Goal: Task Accomplishment & Management: Complete application form

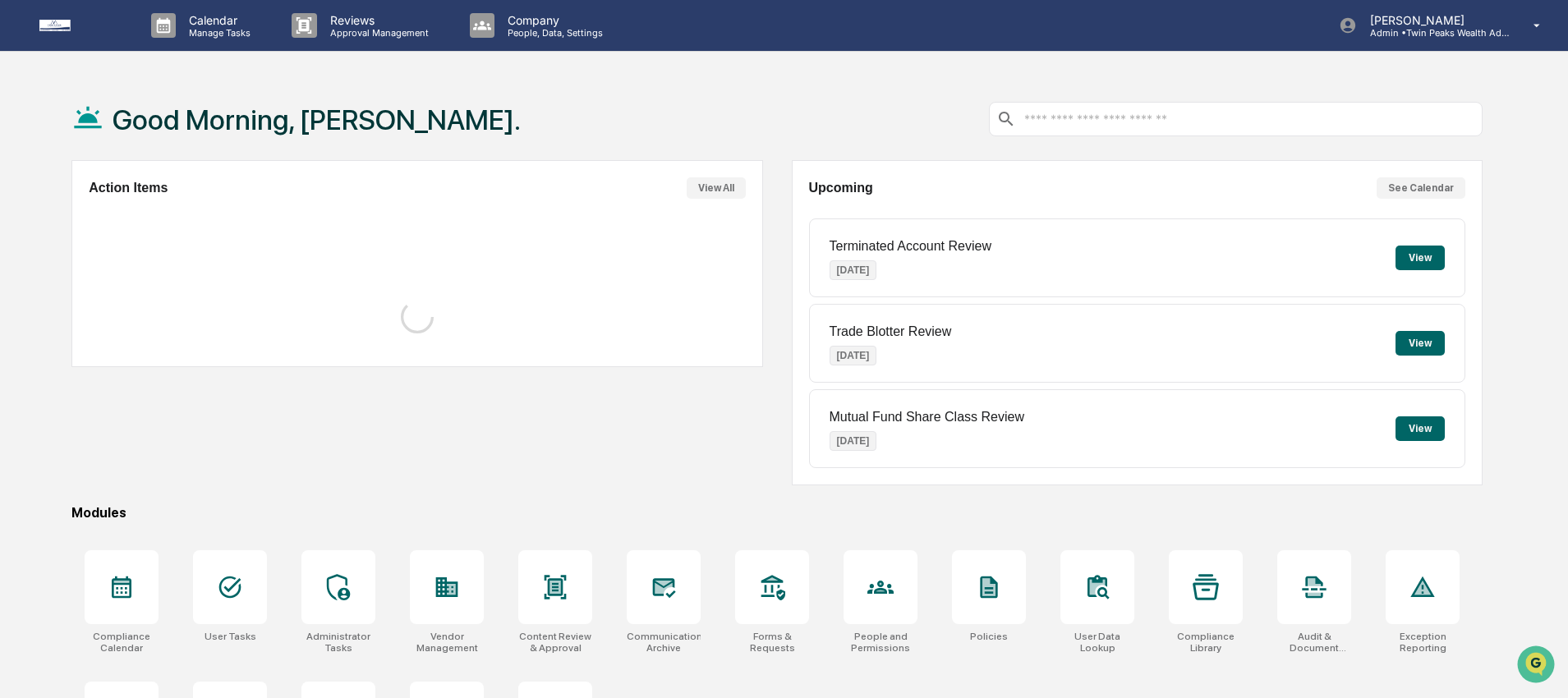
click at [230, 90] on div "Good Morning, [PERSON_NAME]." at bounding box center [296, 119] width 449 height 82
click at [493, 83] on div "Good Morning, [PERSON_NAME]." at bounding box center [776, 119] width 1411 height 82
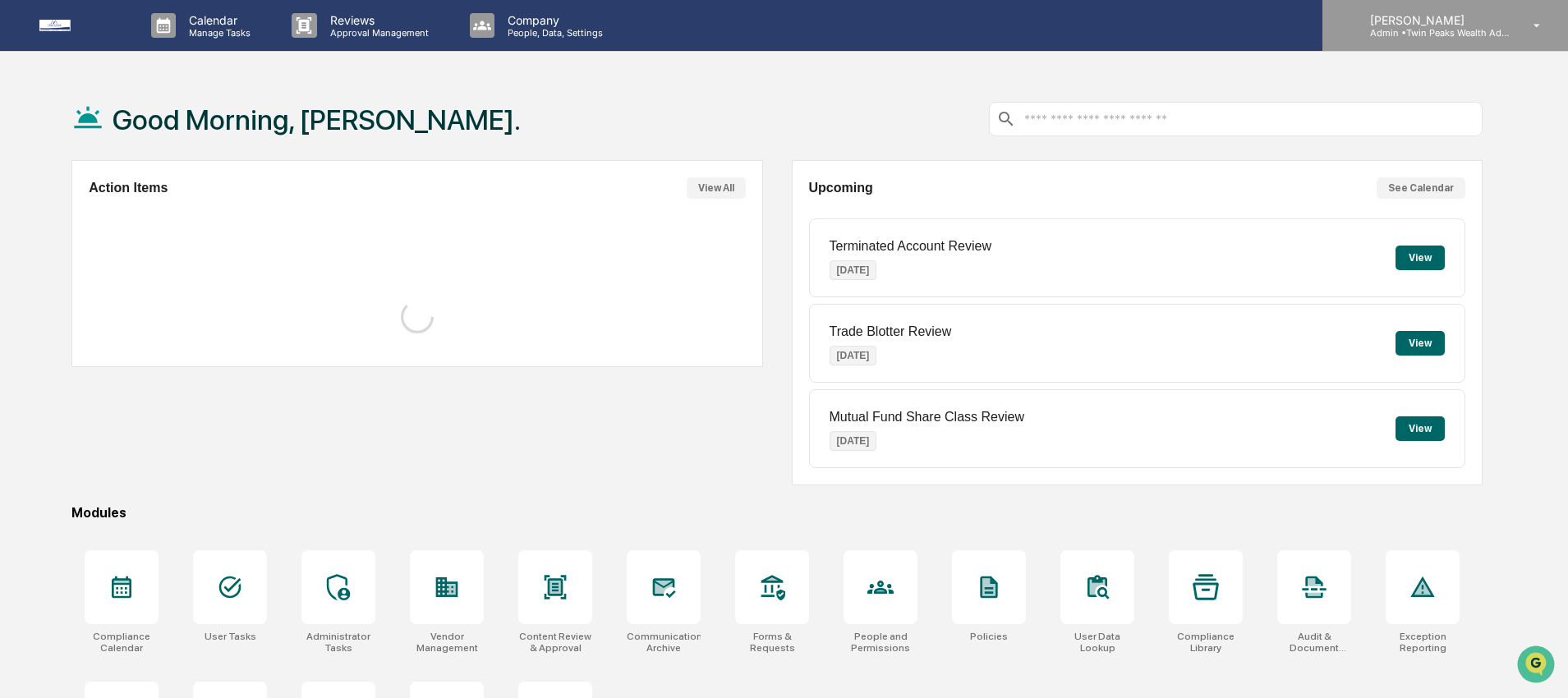
click at [1504, 21] on p "[PERSON_NAME]" at bounding box center [1433, 20] width 152 height 14
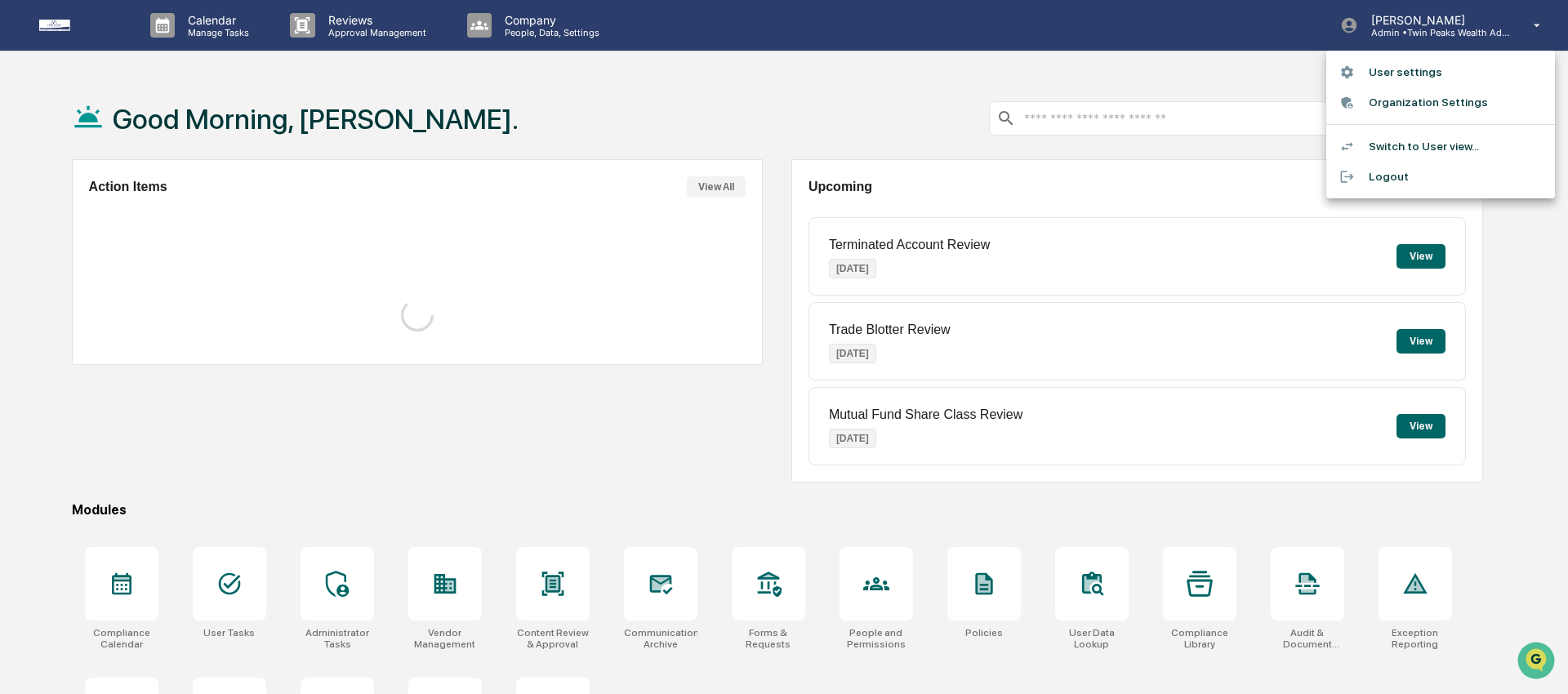
click at [1420, 151] on li "Switch to User view..." at bounding box center [1440, 146] width 229 height 30
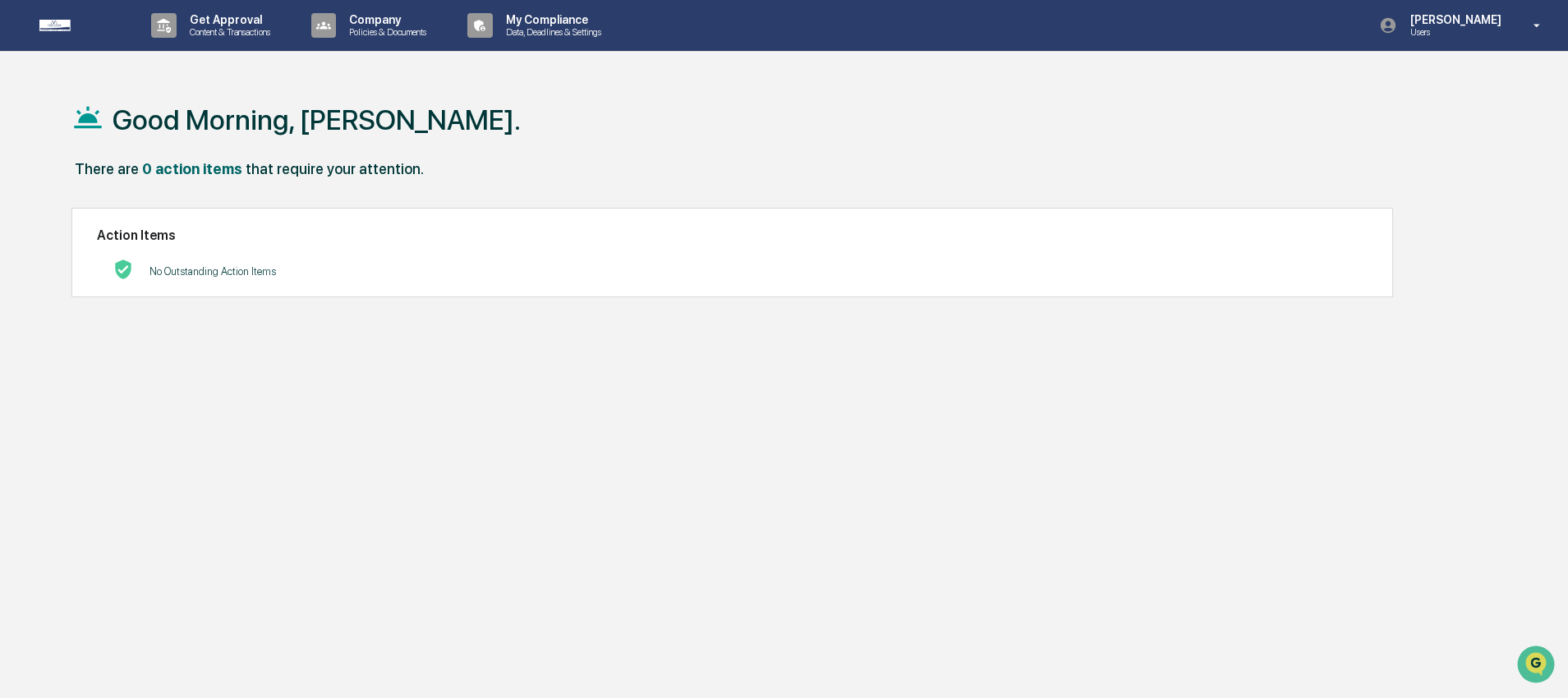
click at [205, 89] on div "Good Morning, [PERSON_NAME]." at bounding box center [776, 119] width 1411 height 82
click at [245, 34] on p "Content & Transactions" at bounding box center [227, 33] width 102 height 12
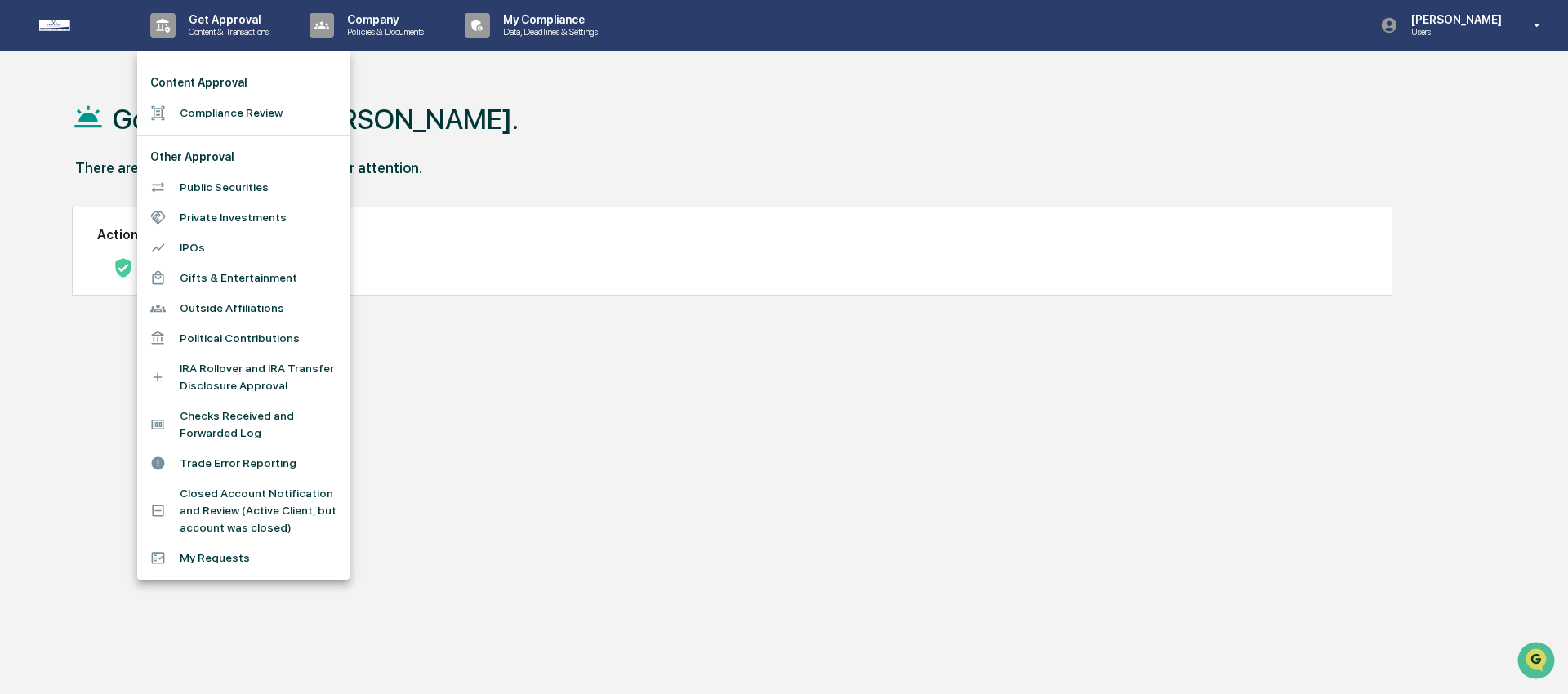
click at [291, 462] on li "Trade Error Reporting" at bounding box center [244, 463] width 212 height 30
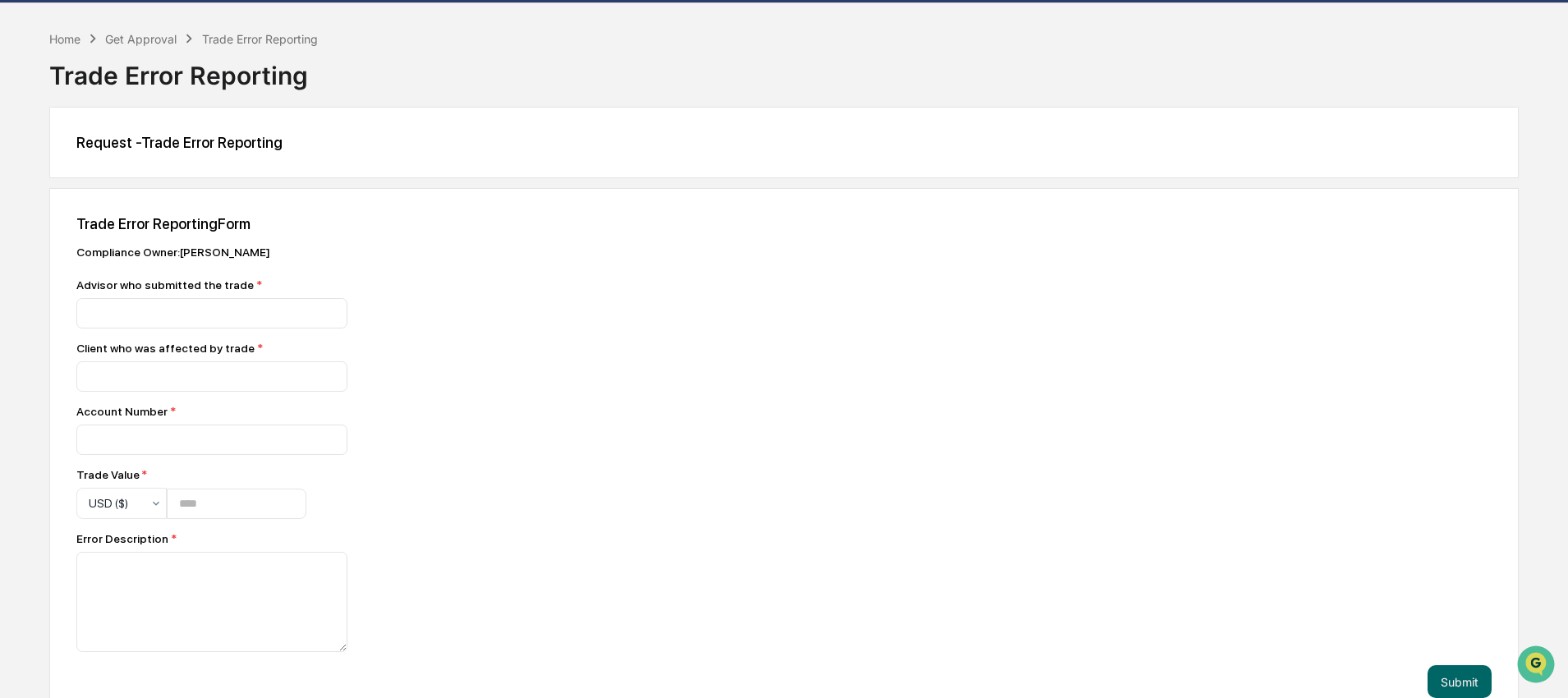
scroll to position [83, 0]
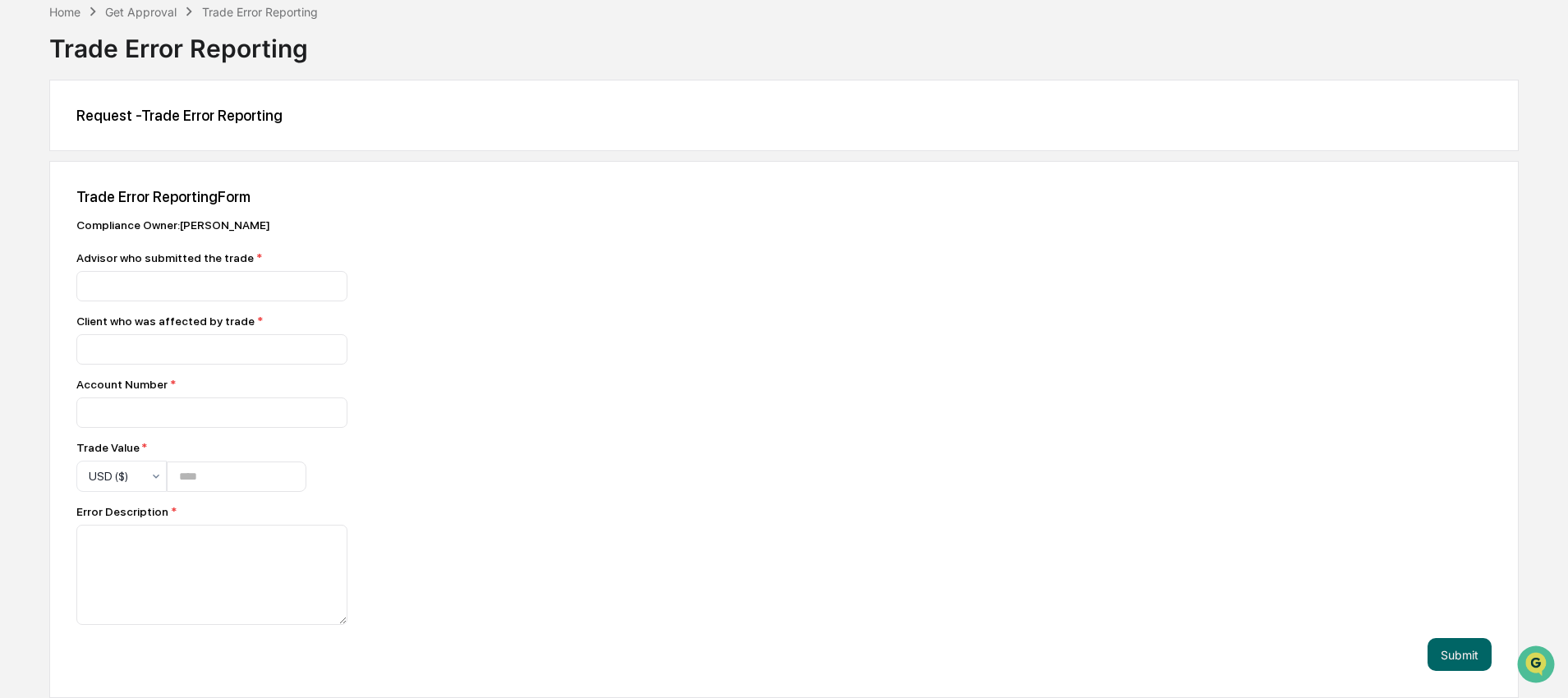
click at [62, 175] on div "Trade Error Reporting Form Compliance Owner : Katrina Hermanson Advisor who sub…" at bounding box center [784, 429] width 1469 height 537
click at [64, 225] on div "Trade Error Reporting Form Compliance Owner : Katrina Hermanson Advisor who sub…" at bounding box center [784, 429] width 1469 height 537
click at [267, 582] on textarea at bounding box center [212, 574] width 271 height 100
click at [479, 433] on div "Compliance Owner : Katrina Hermanson Advisor who submitted the trade * Client w…" at bounding box center [363, 421] width 574 height 406
click at [229, 562] on textarea at bounding box center [212, 574] width 271 height 100
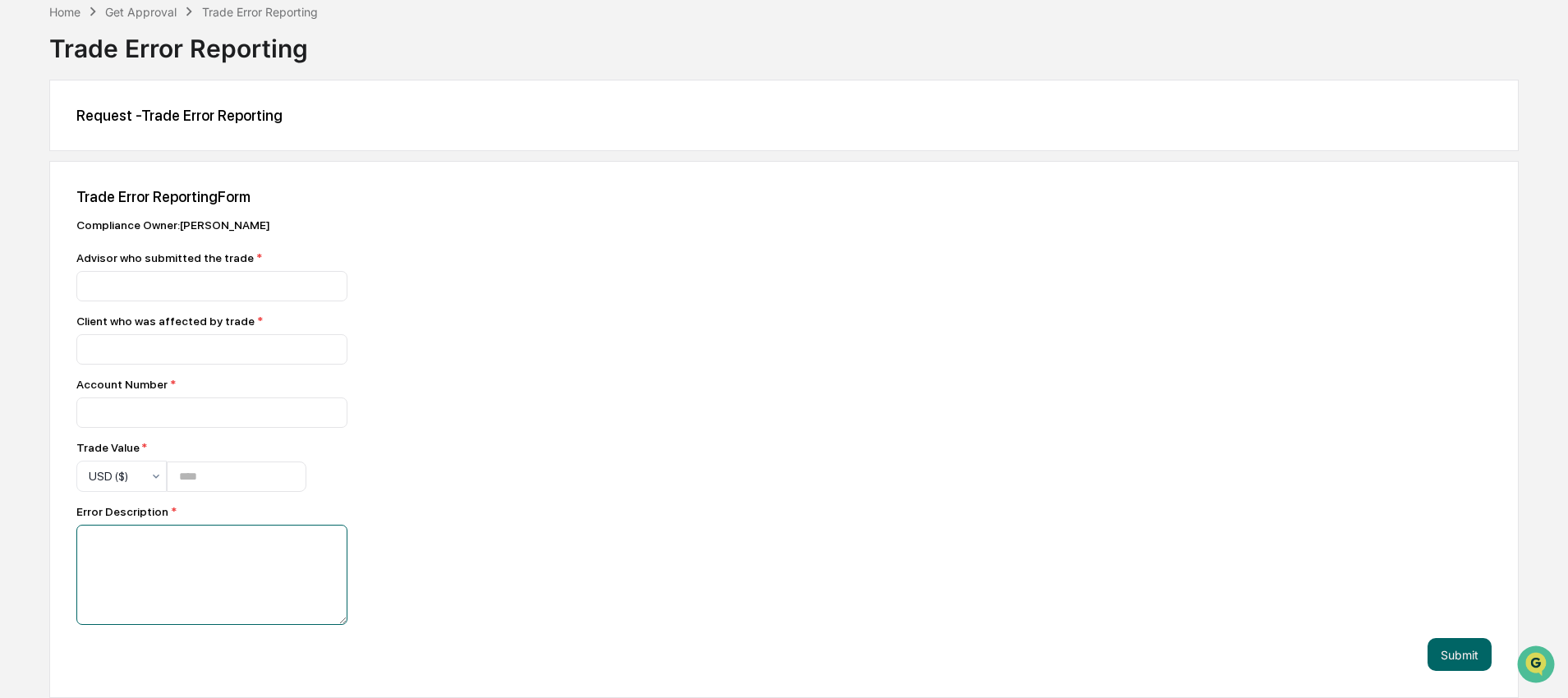
click at [174, 545] on textarea at bounding box center [212, 574] width 271 height 100
click at [495, 453] on div "Compliance Owner : Katrina Hermanson Advisor who submitted the trade * Client w…" at bounding box center [363, 421] width 574 height 406
click at [230, 475] on input "number" at bounding box center [236, 477] width 139 height 31
click at [551, 443] on div "Compliance Owner : Katrina Hermanson Advisor who submitted the trade * Client w…" at bounding box center [363, 421] width 574 height 406
click at [568, 350] on div at bounding box center [363, 349] width 574 height 31
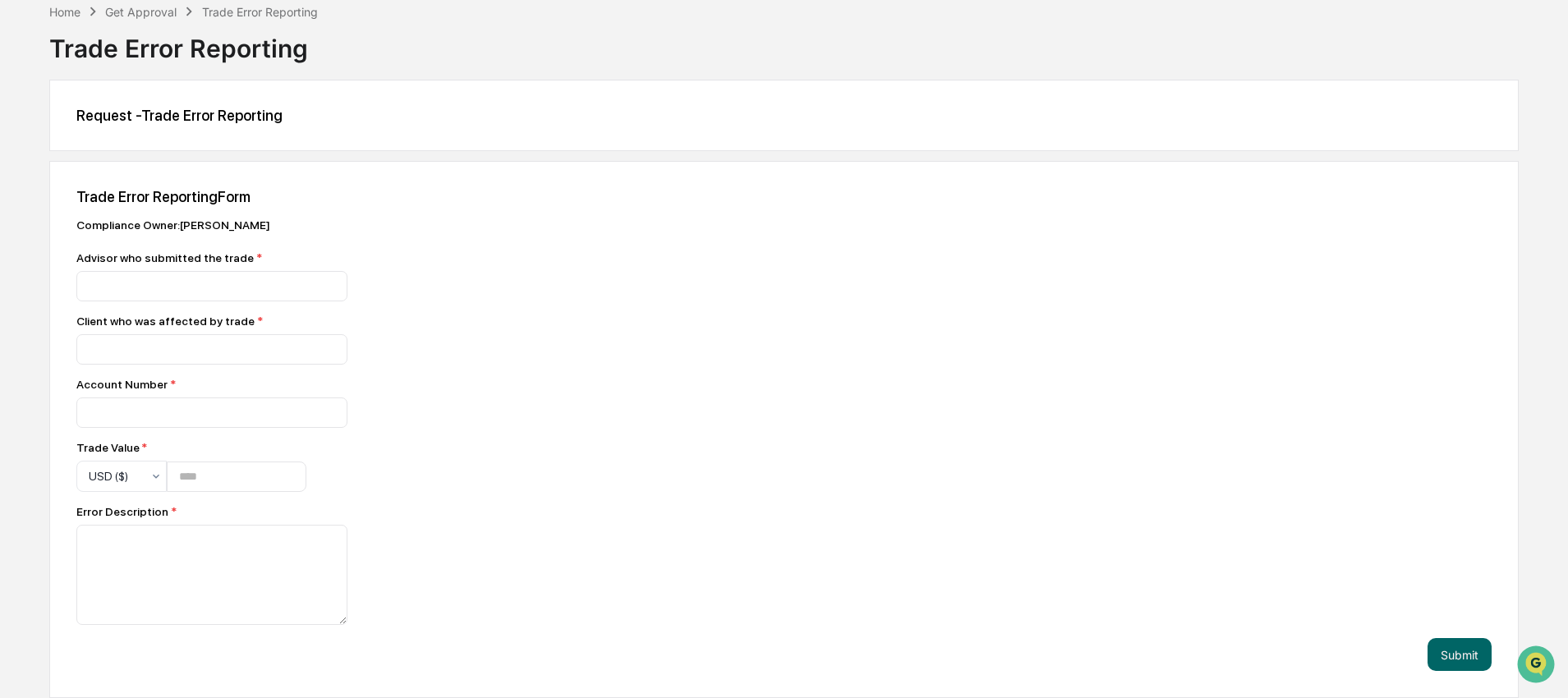
click at [461, 87] on div "Request - Trade Error Reporting" at bounding box center [784, 116] width 1469 height 71
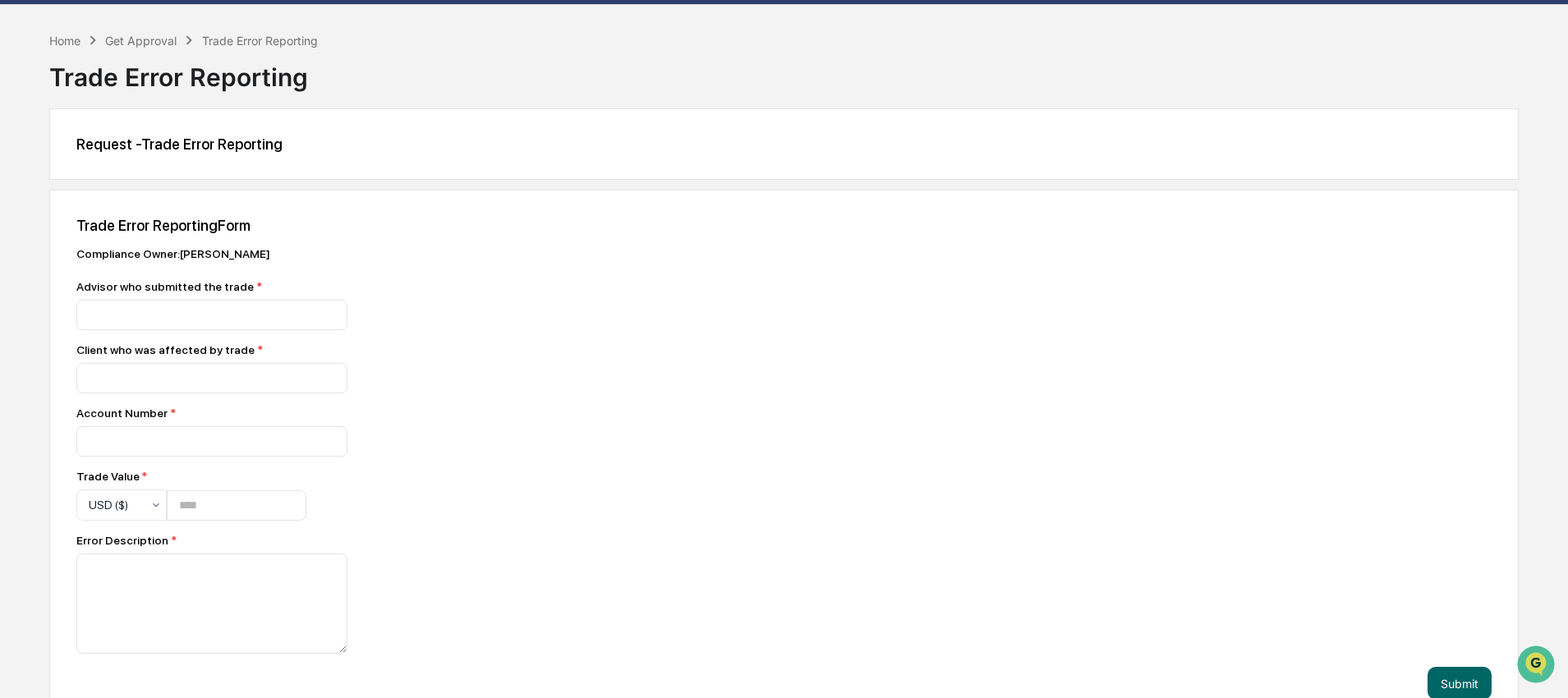
click at [422, 172] on div "Request - Trade Error Reporting" at bounding box center [784, 144] width 1469 height 71
drag, startPoint x: 631, startPoint y: 268, endPoint x: 642, endPoint y: 254, distance: 17.8
click at [642, 254] on div "Compliance Owner : Katrina Hermanson Advisor who submitted the trade * Client w…" at bounding box center [363, 450] width 574 height 406
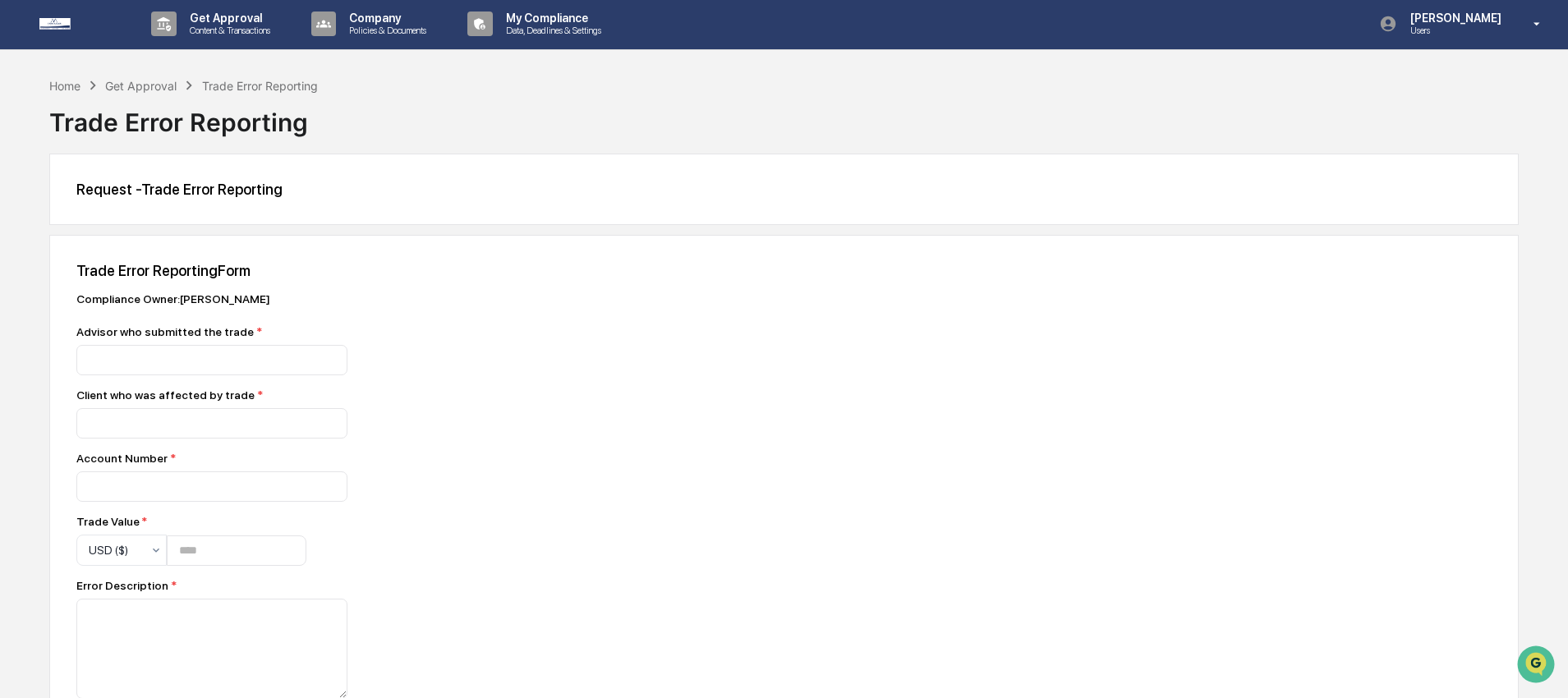
scroll to position [0, 0]
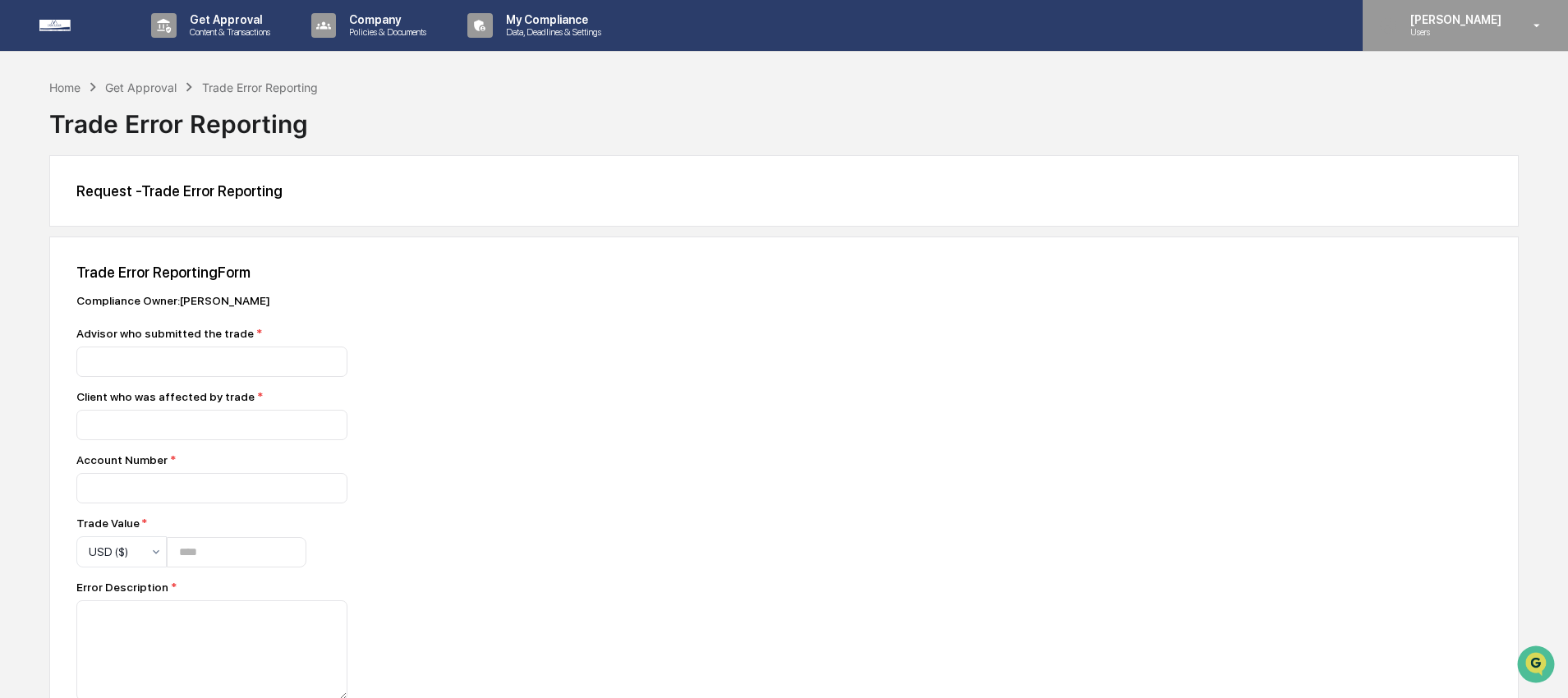
click at [1406, 40] on div "Katrina Hermanson Users" at bounding box center [1465, 25] width 206 height 50
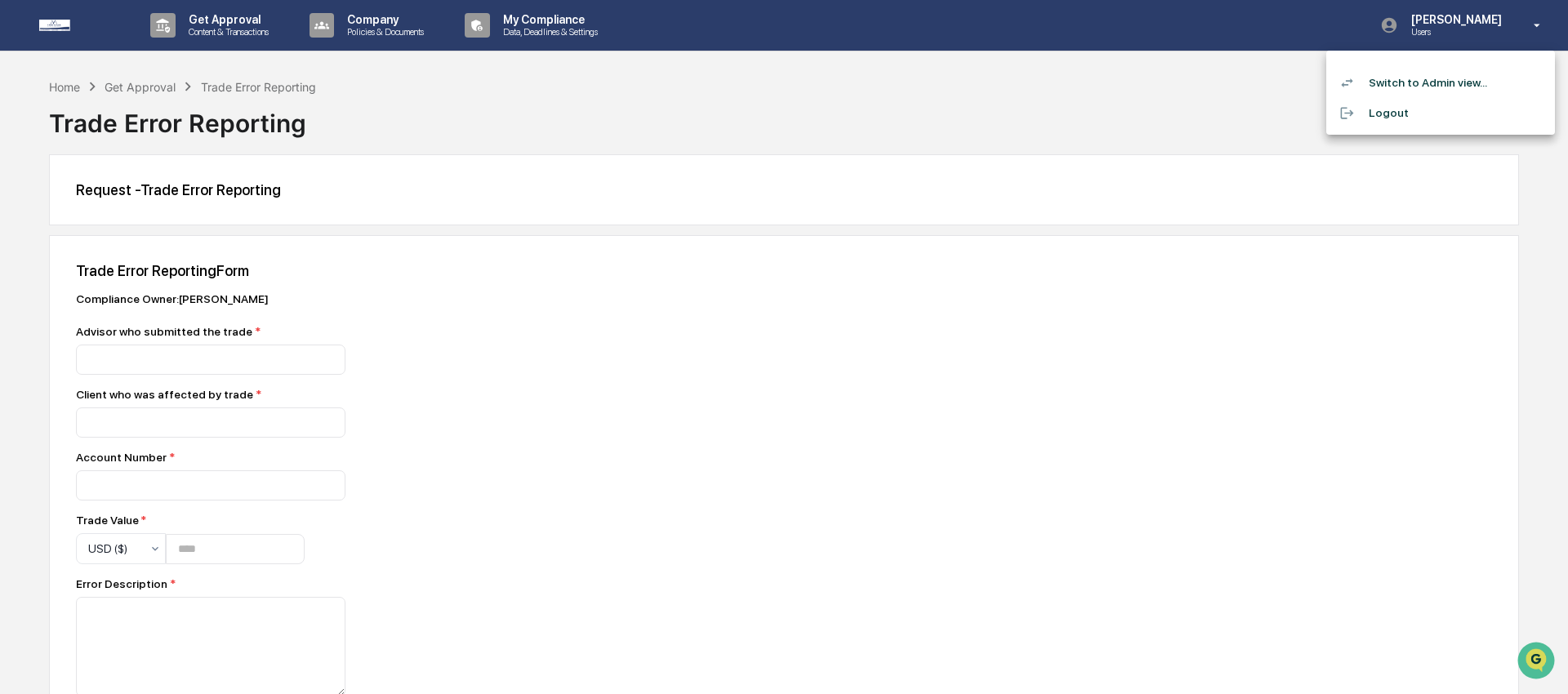
click at [1412, 85] on li "Switch to Admin view..." at bounding box center [1440, 83] width 229 height 30
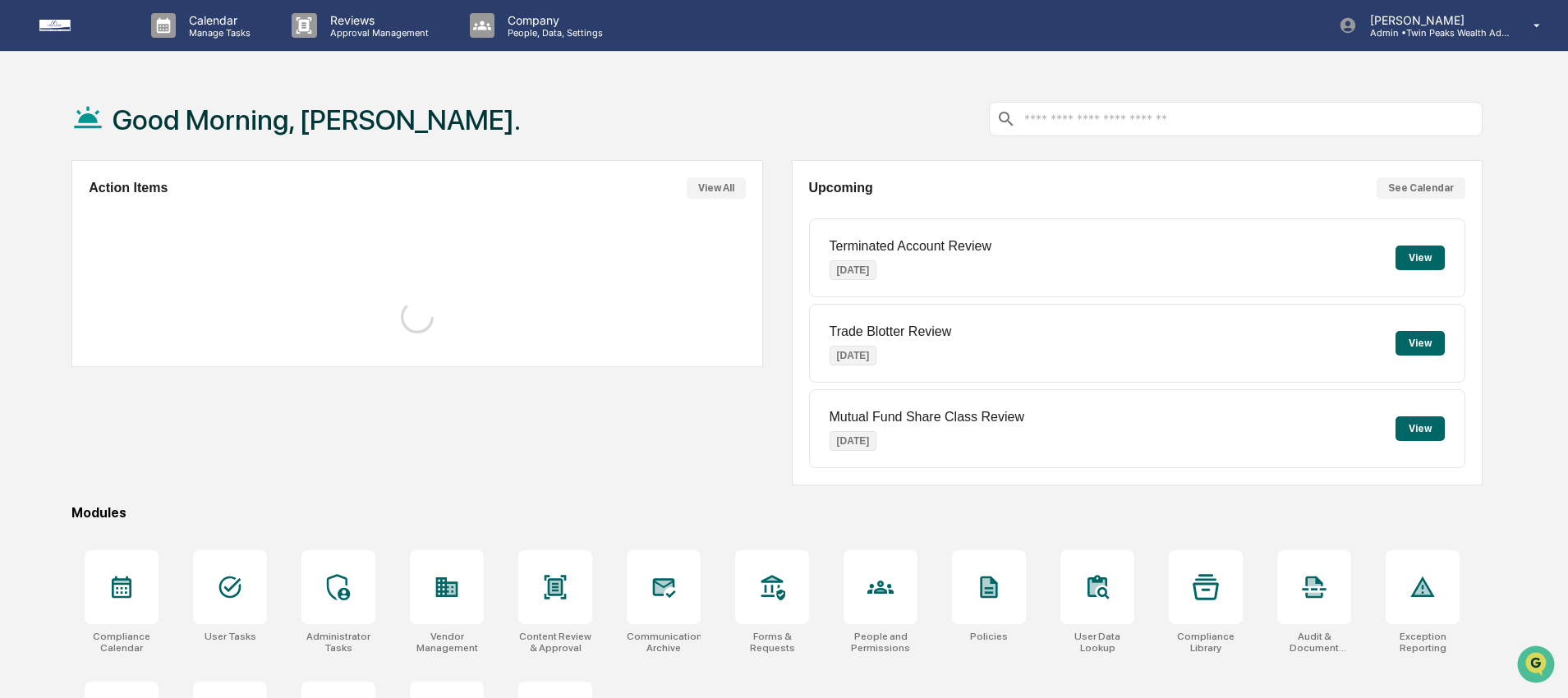
click at [655, 87] on div "Good Morning, [PERSON_NAME]." at bounding box center [776, 119] width 1411 height 82
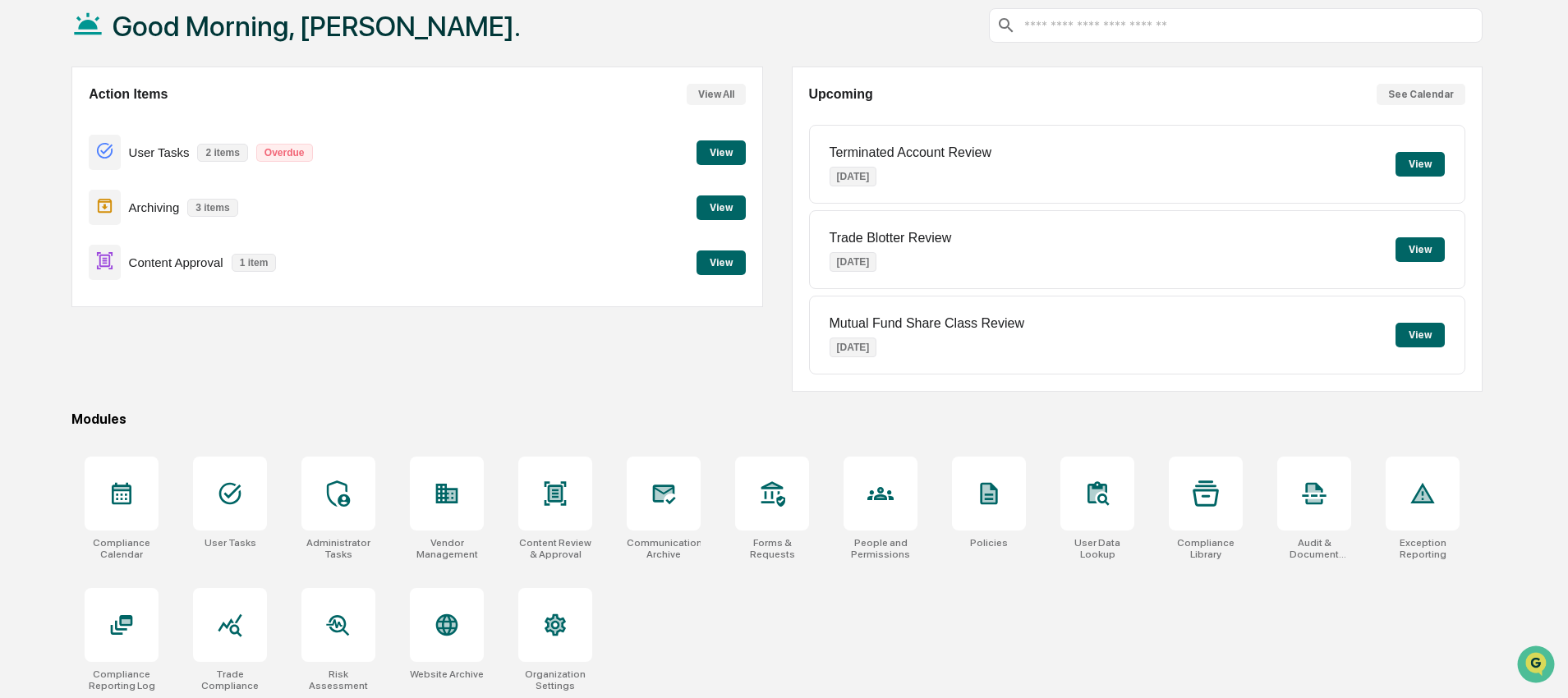
scroll to position [100, 0]
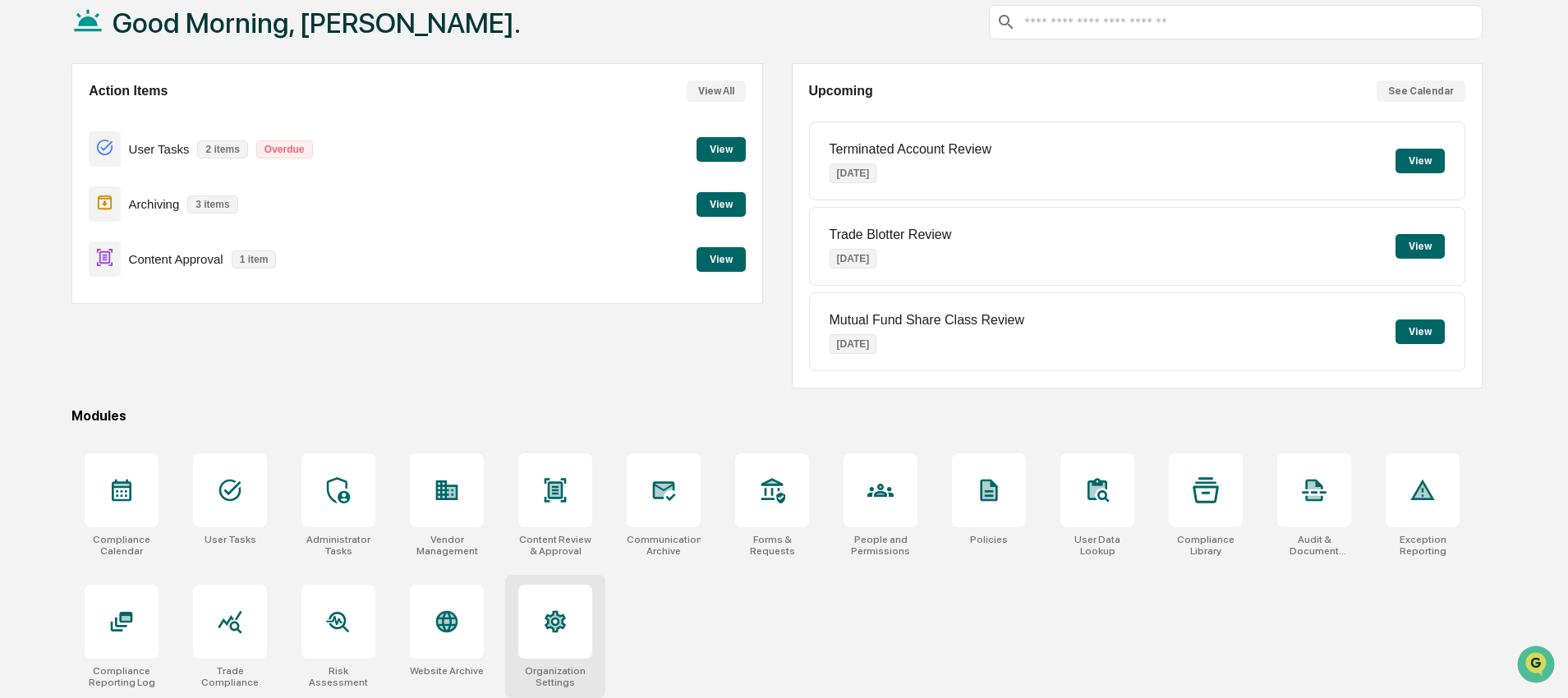
click at [565, 623] on icon at bounding box center [555, 621] width 27 height 27
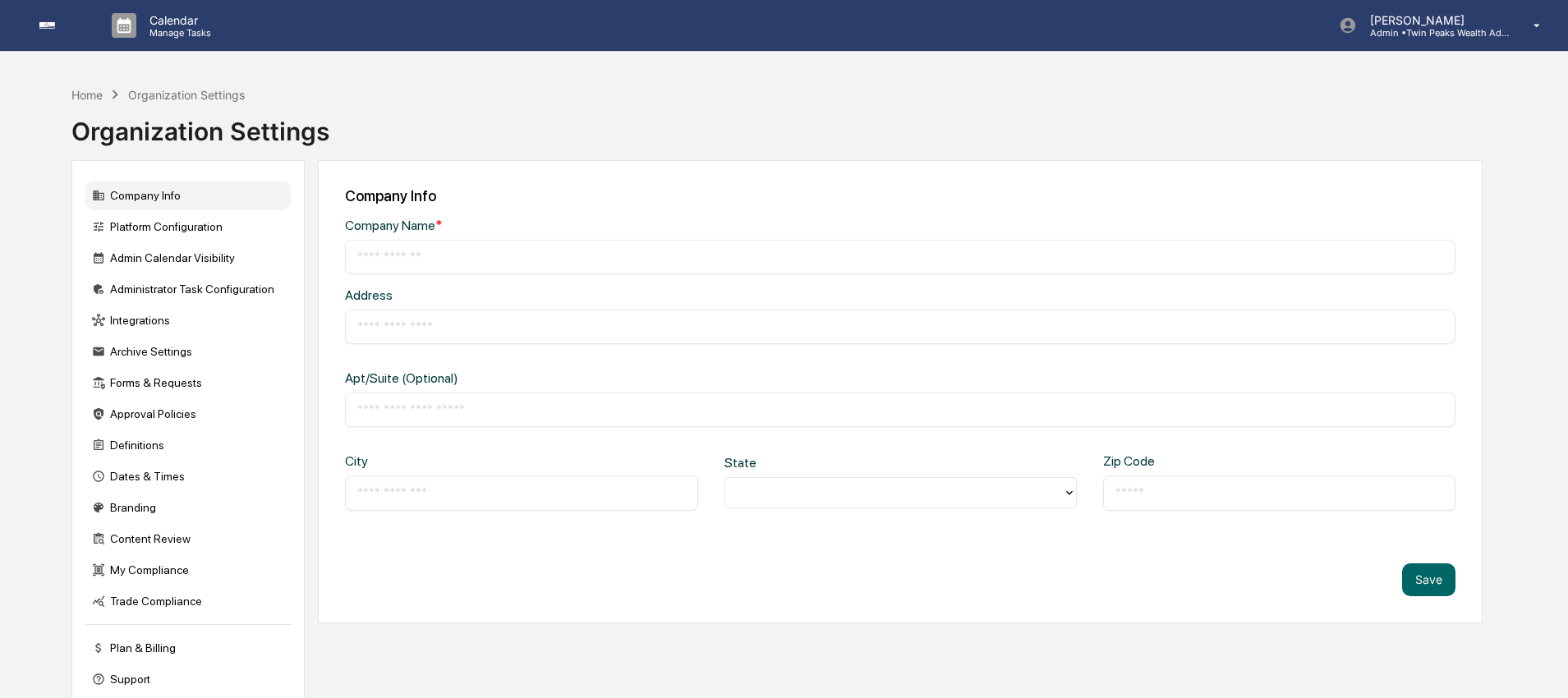
type input "**********"
type input "*******"
type input "**********"
type input "*****"
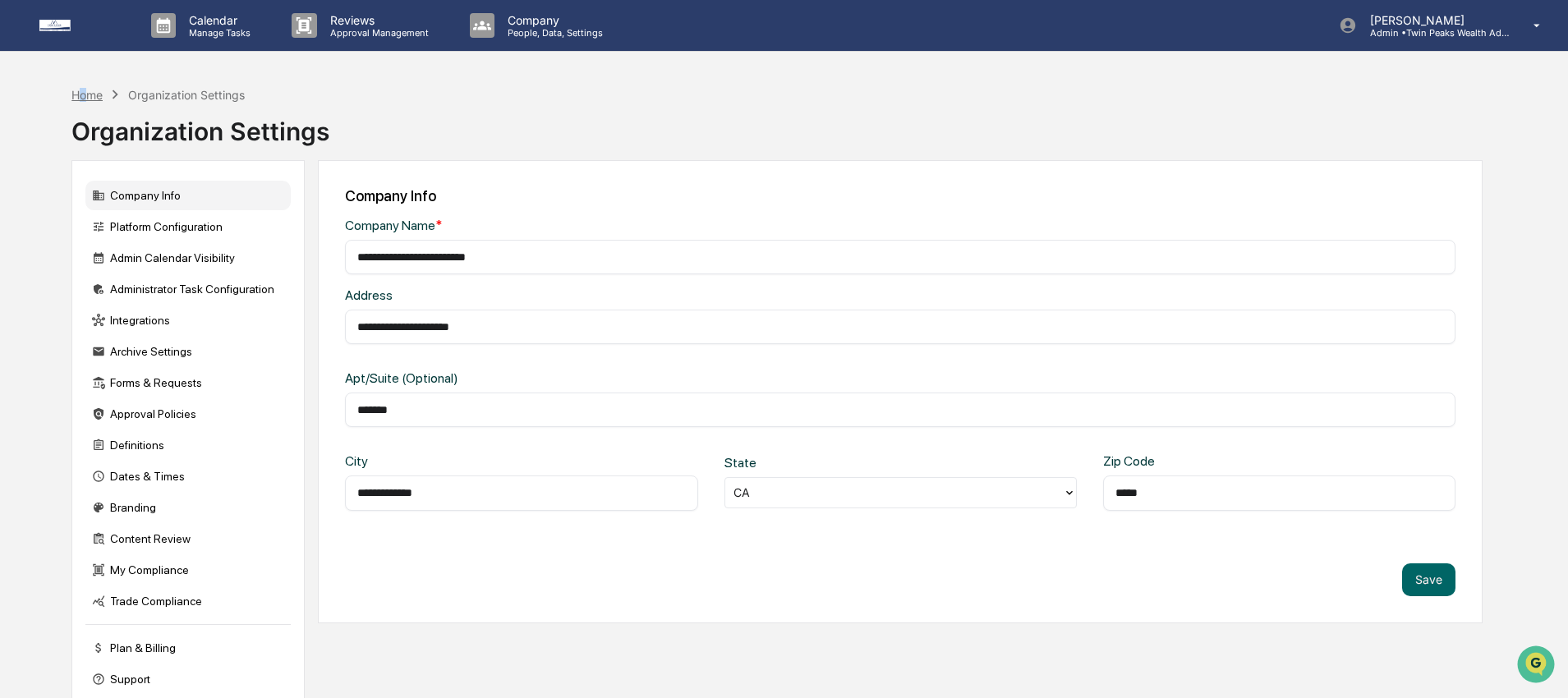
click at [83, 96] on div "Home" at bounding box center [87, 95] width 32 height 14
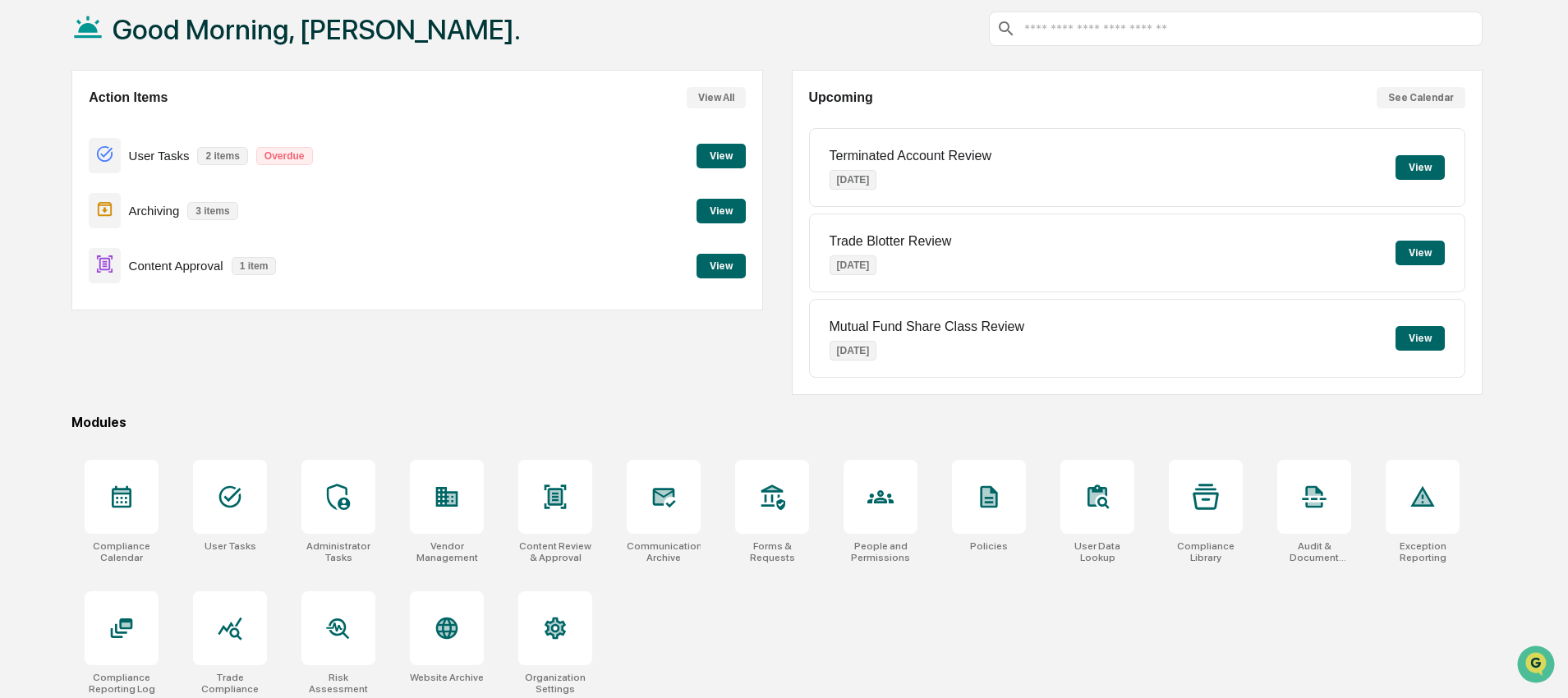
scroll to position [100, 0]
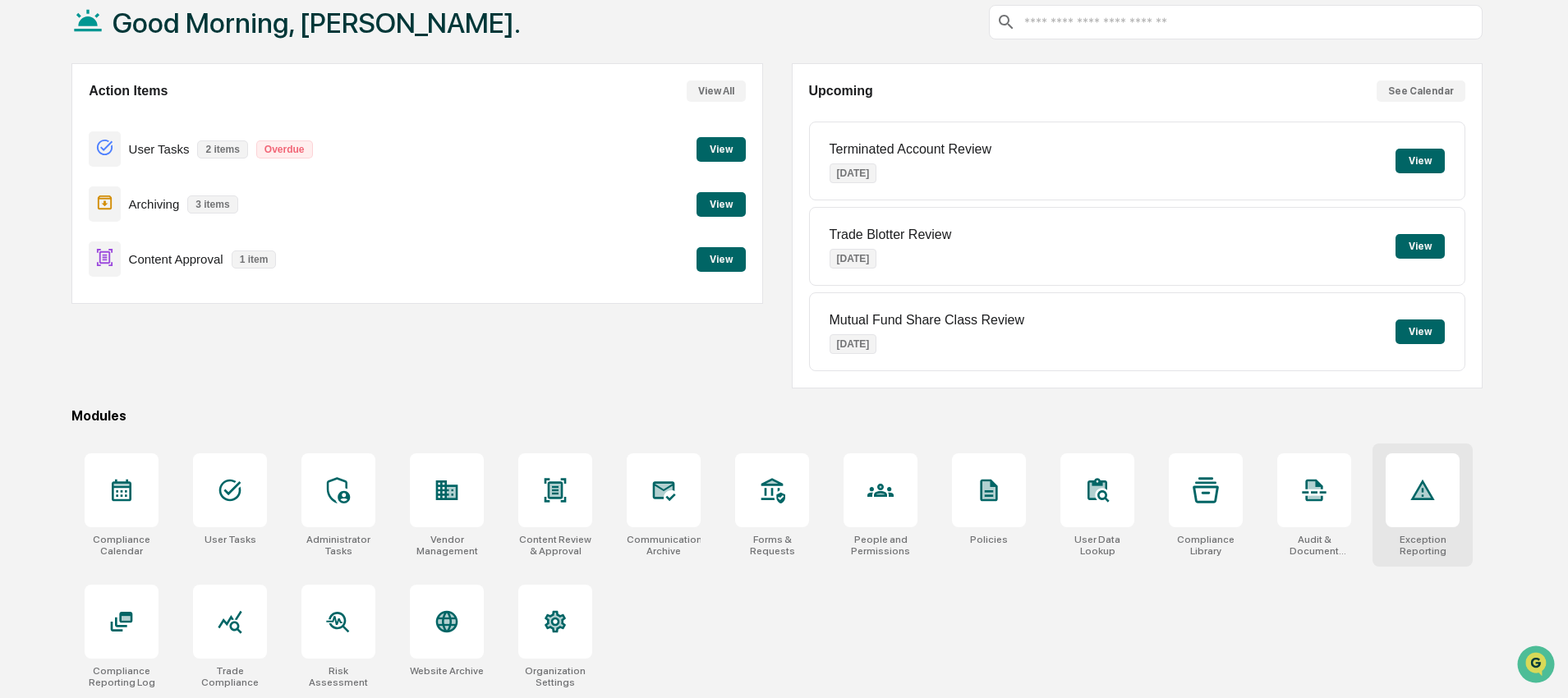
click at [1432, 473] on div at bounding box center [1422, 489] width 74 height 74
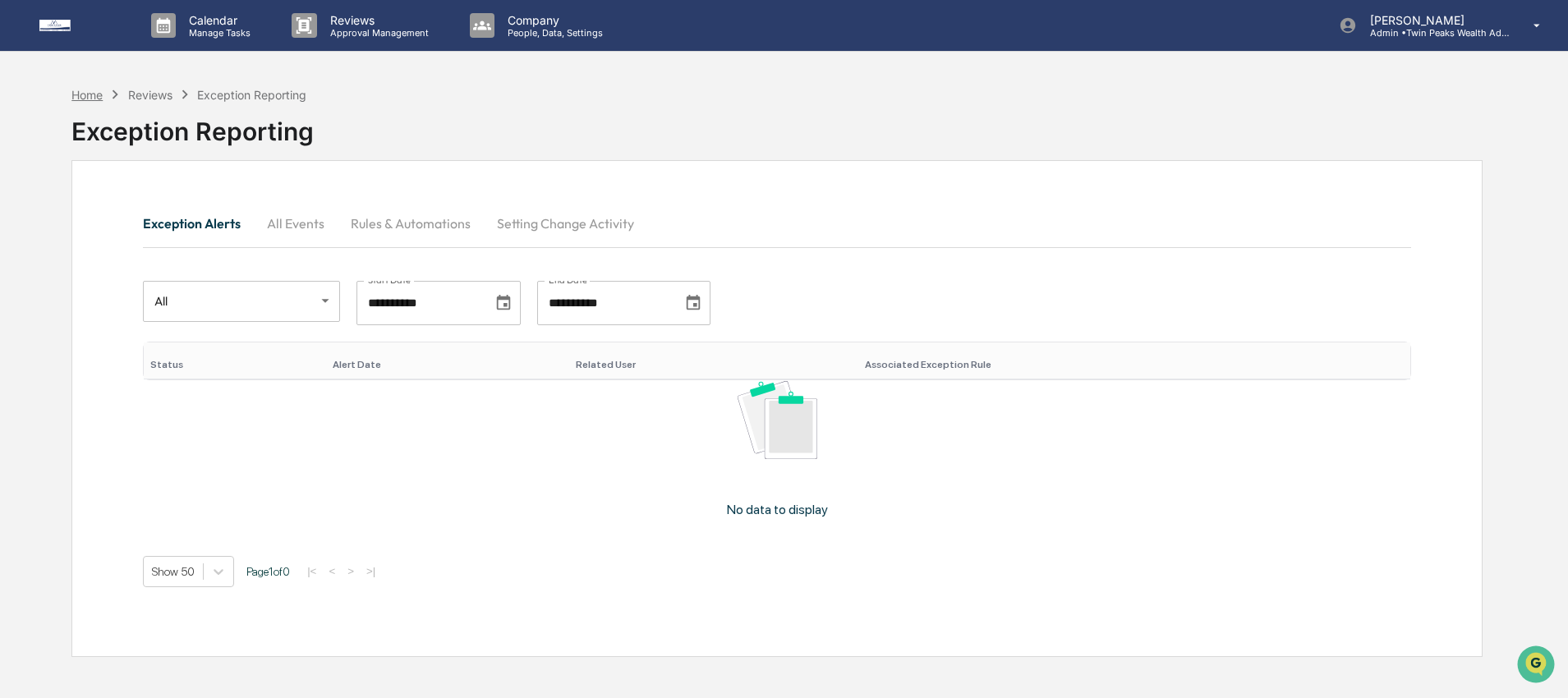
click at [88, 98] on div "Home" at bounding box center [87, 95] width 32 height 14
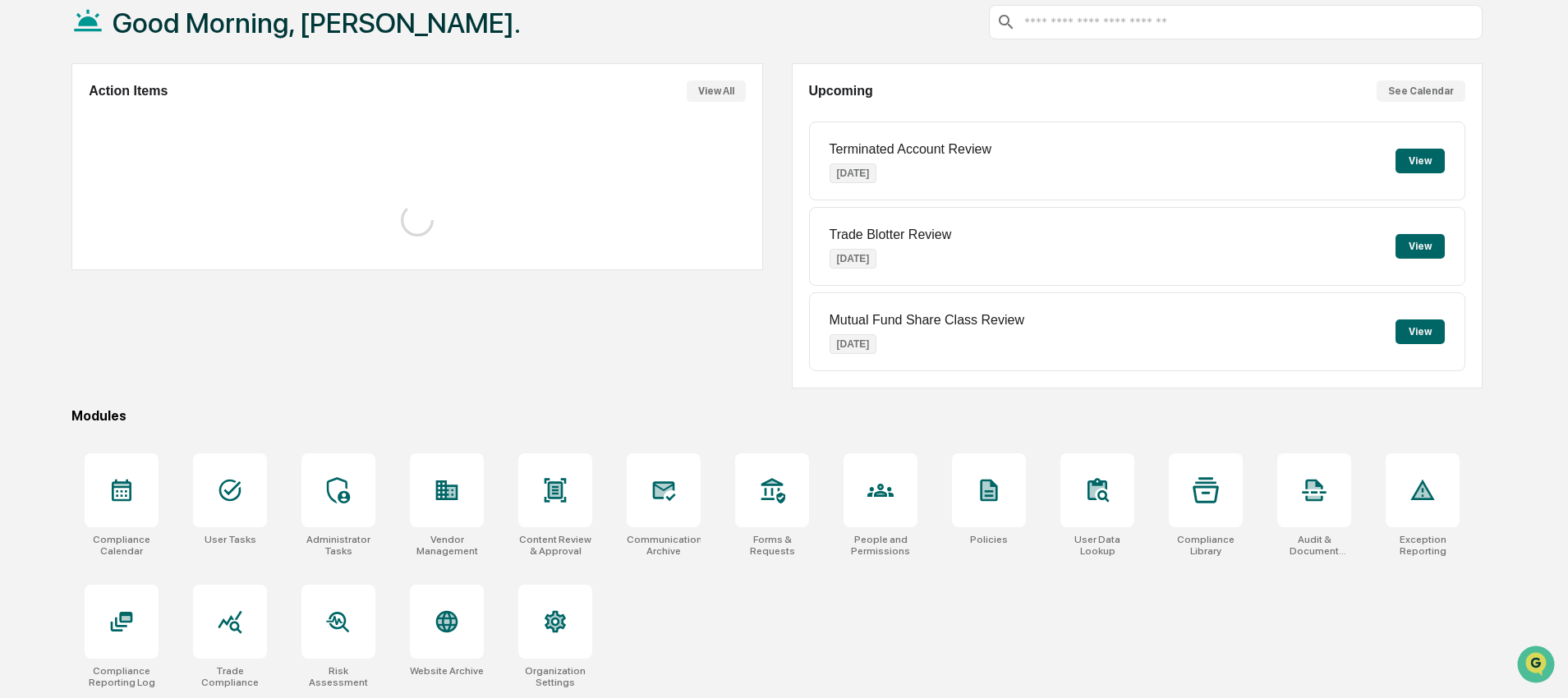
scroll to position [100, 0]
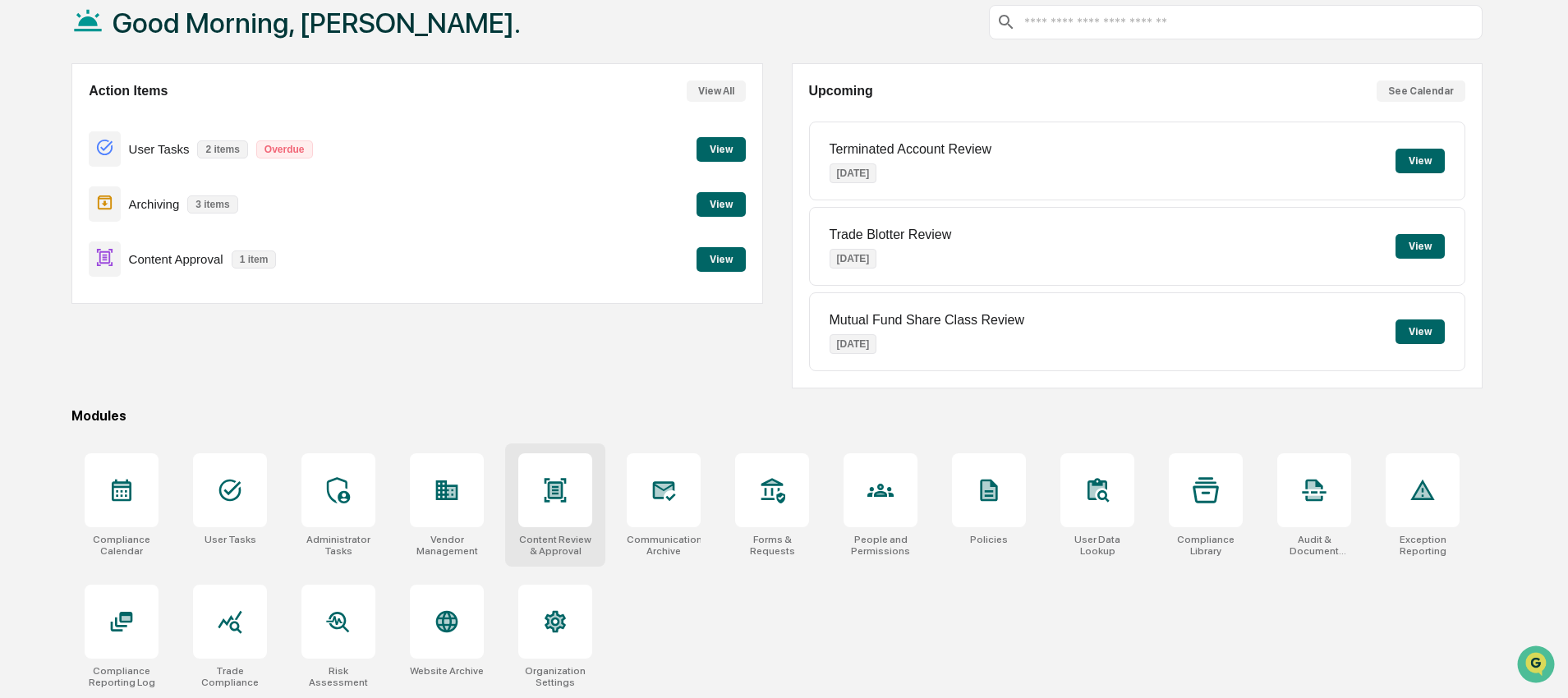
click at [540, 514] on div at bounding box center [555, 489] width 74 height 74
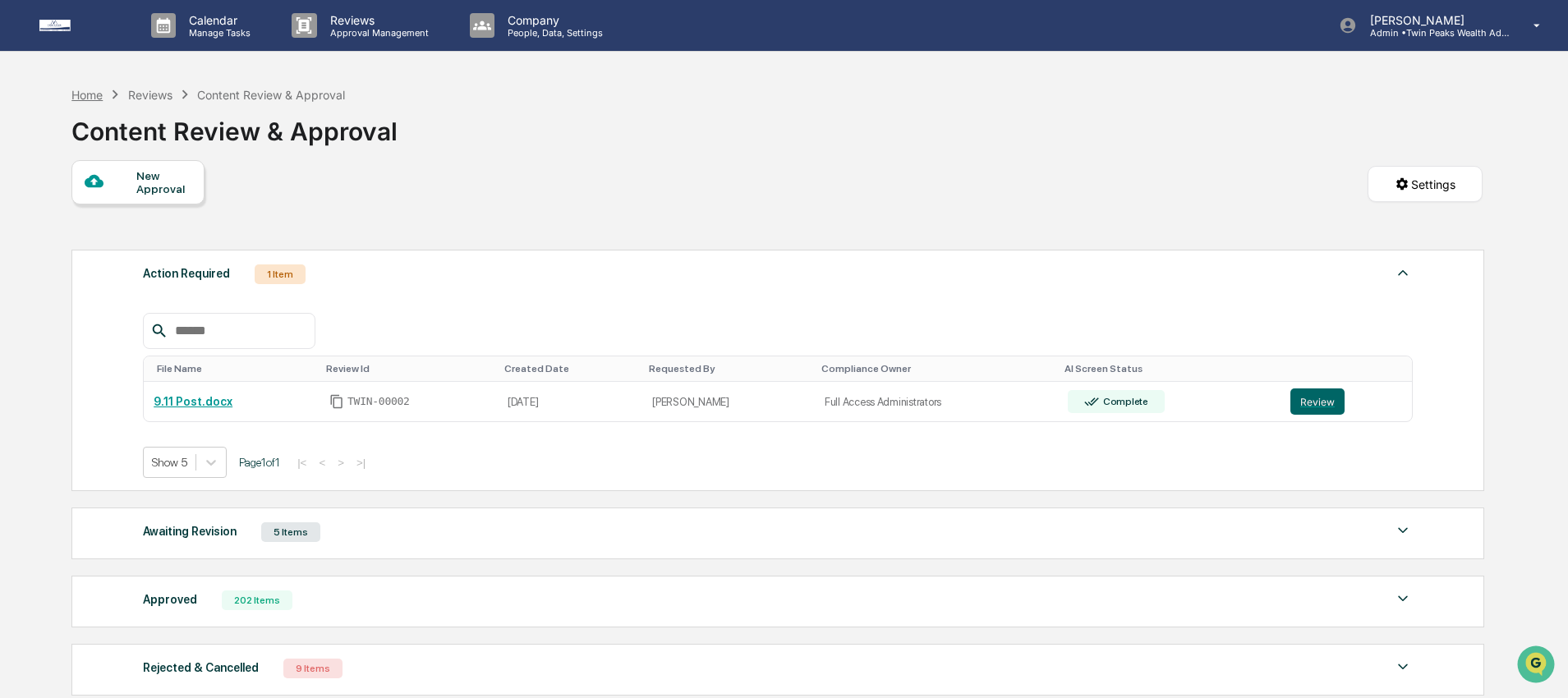
click at [95, 95] on div "Home" at bounding box center [87, 95] width 32 height 14
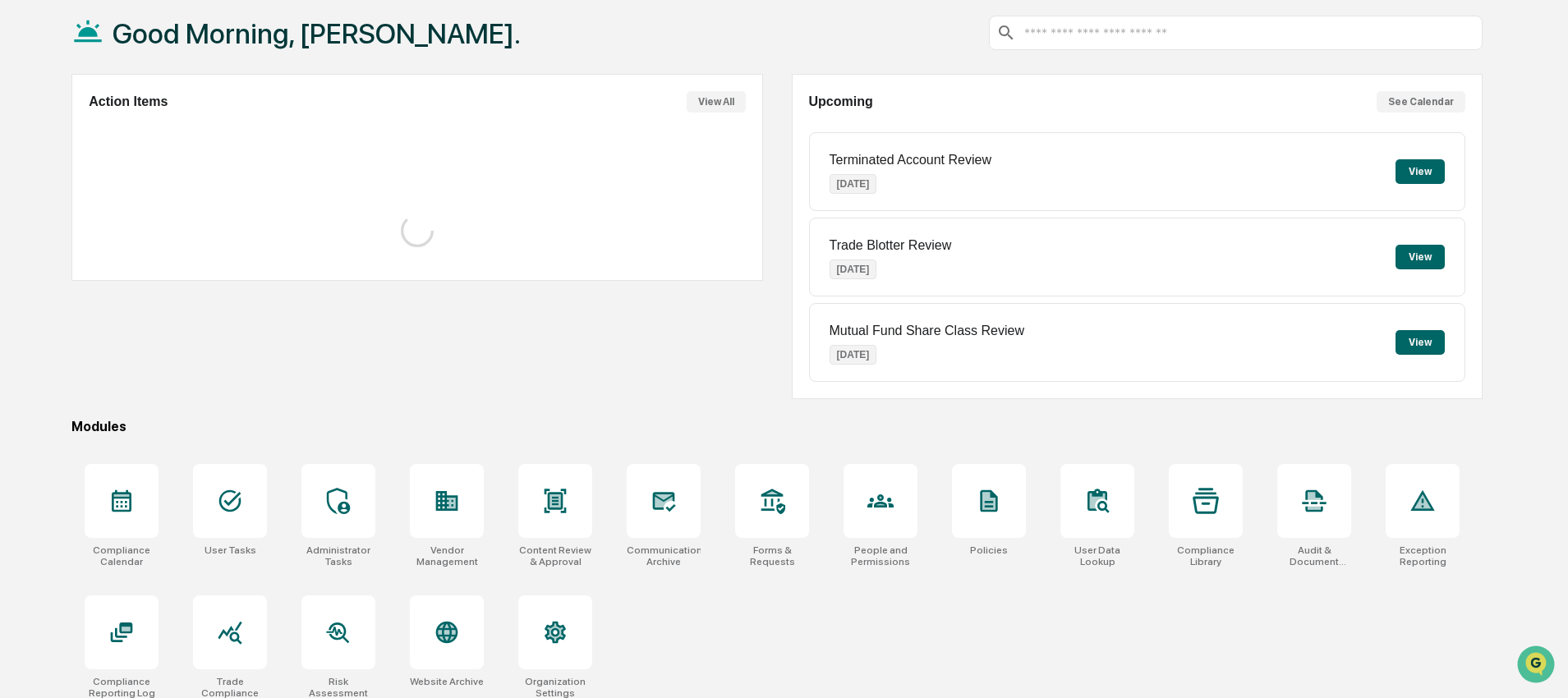
scroll to position [100, 0]
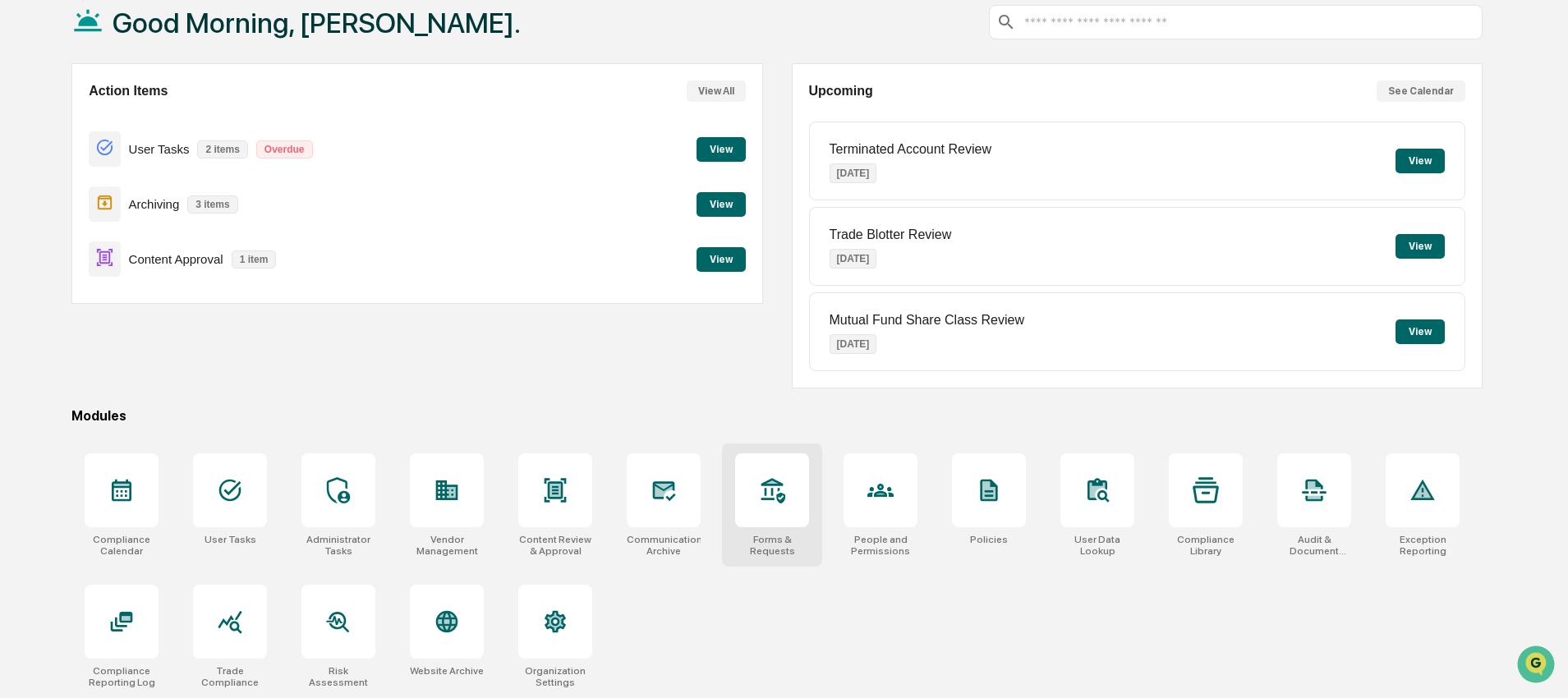
click at [786, 478] on div at bounding box center [771, 489] width 74 height 74
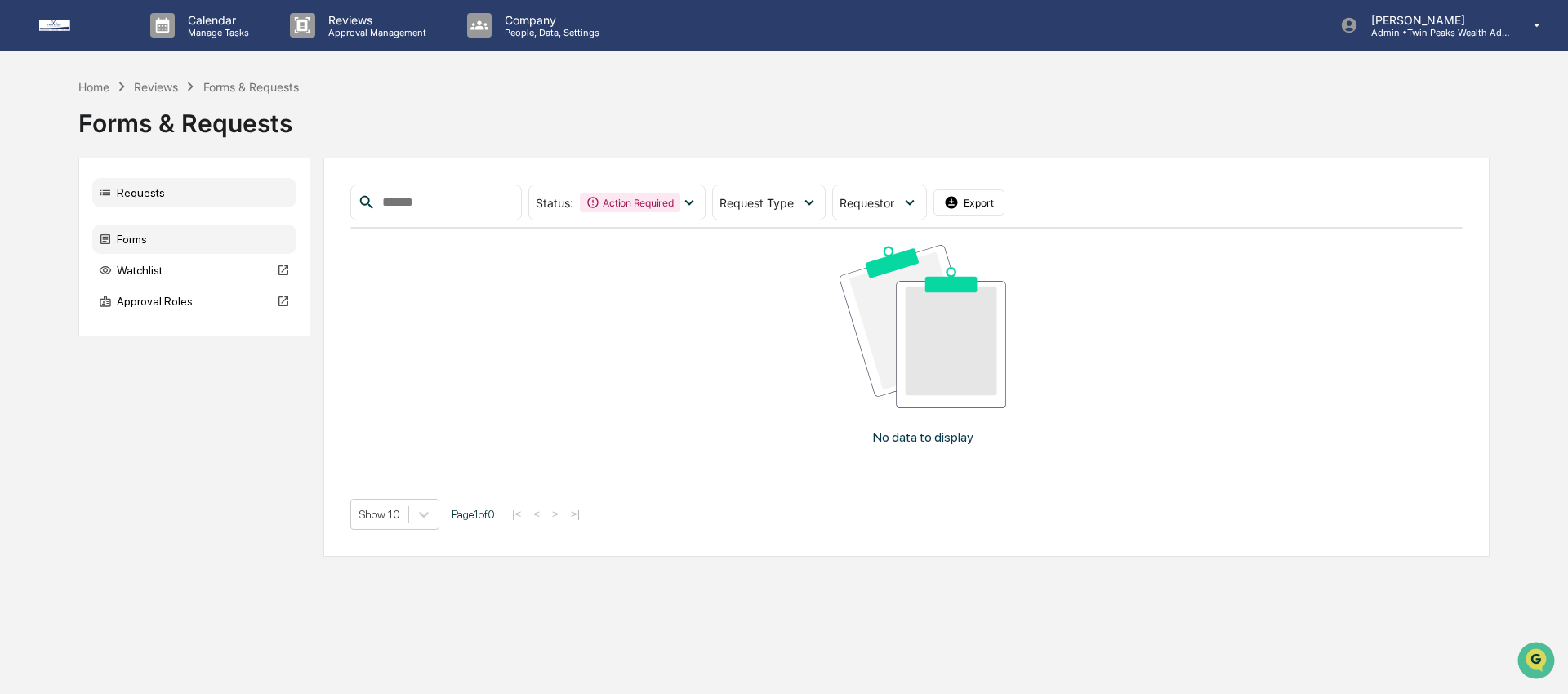
click at [142, 239] on div "Forms" at bounding box center [195, 239] width 204 height 29
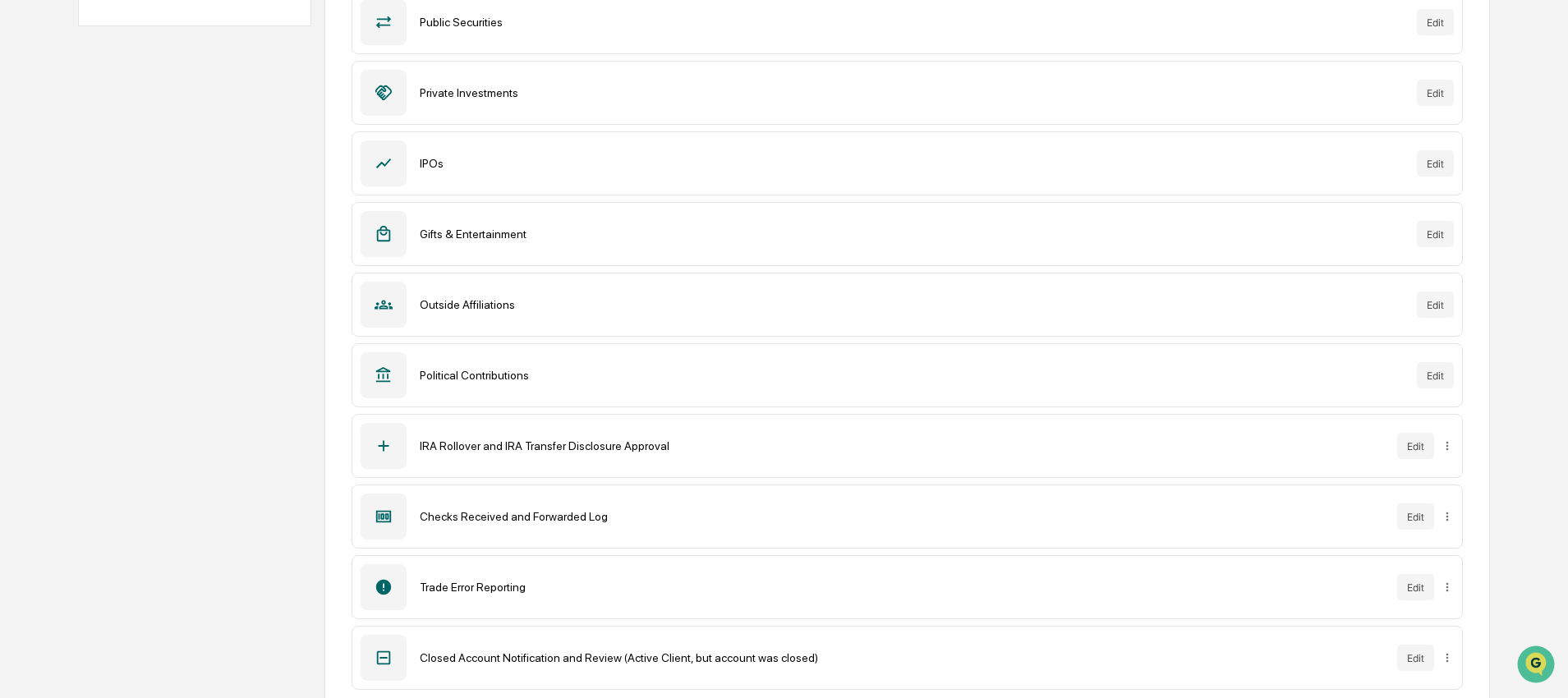
scroll to position [337, 0]
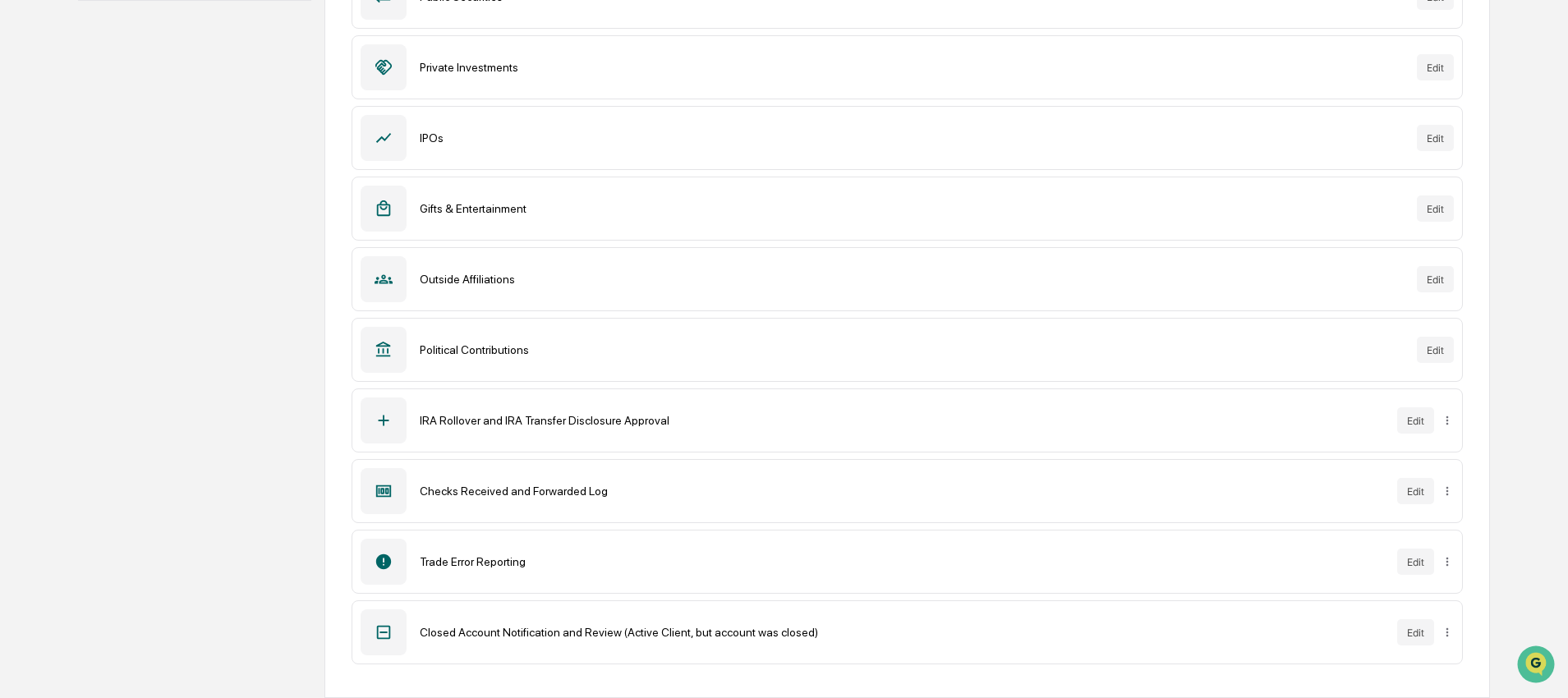
click at [807, 574] on div "Trade Error Reporting Edit" at bounding box center [906, 562] width 1110 height 64
click at [1413, 563] on button "Edit" at bounding box center [1415, 562] width 37 height 27
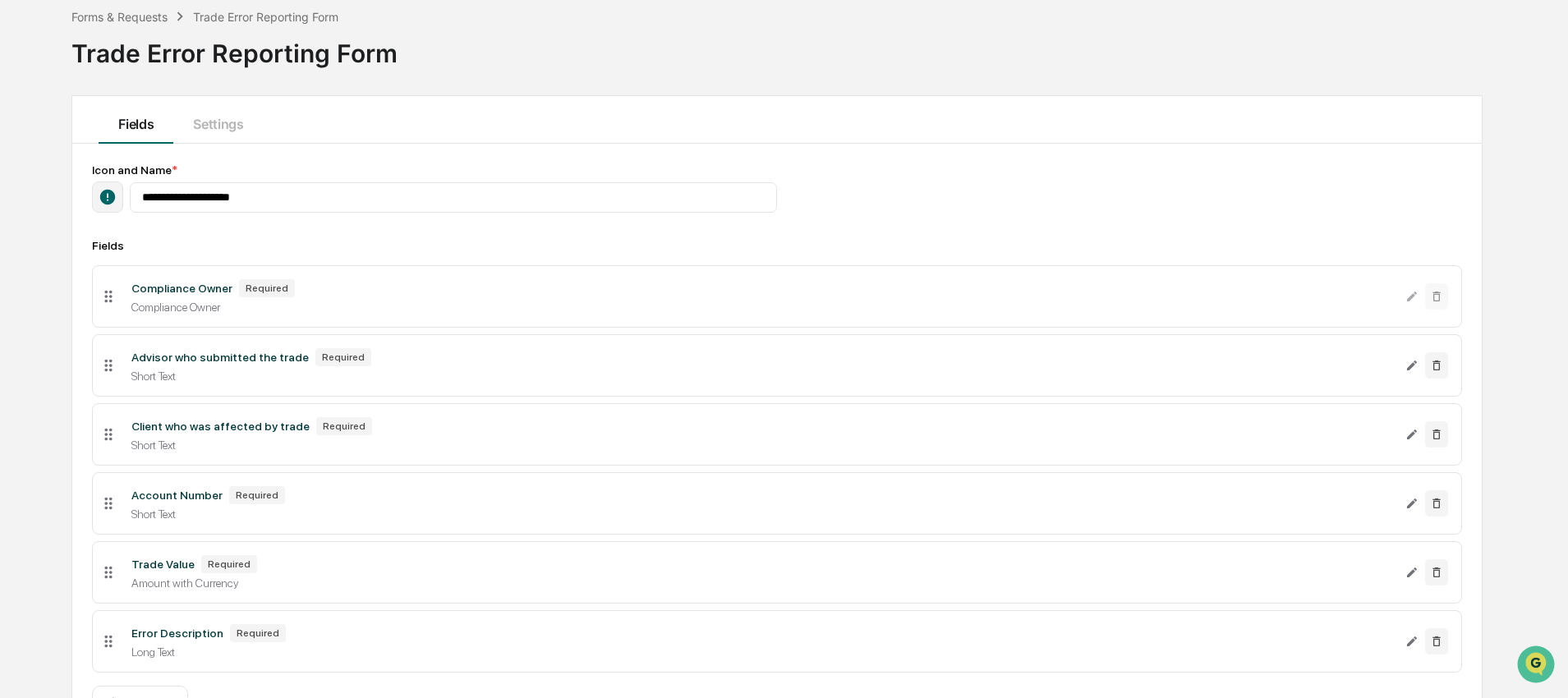
scroll to position [183, 0]
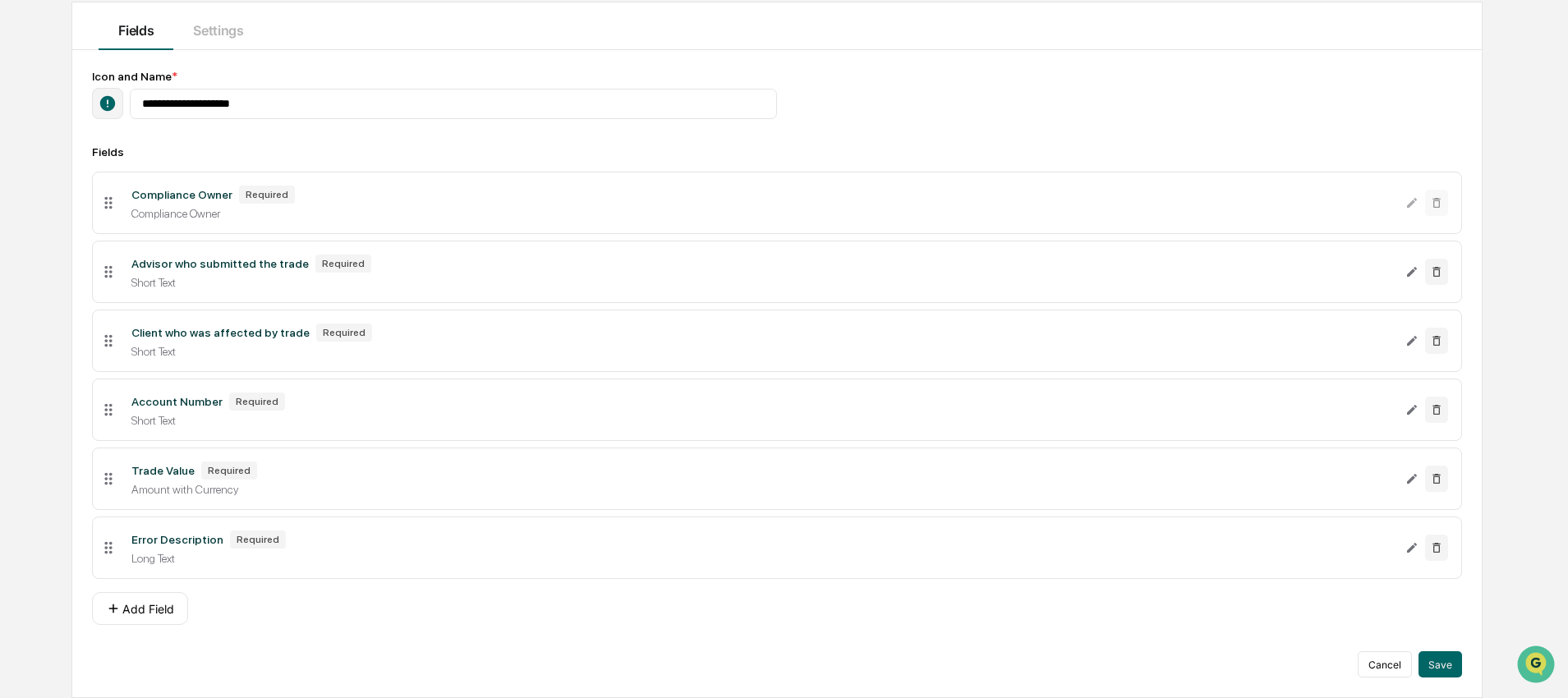
click at [975, 74] on div "**********" at bounding box center [776, 95] width 1369 height 49
click at [1410, 481] on icon "Edit Trade Value field" at bounding box center [1411, 479] width 13 height 13
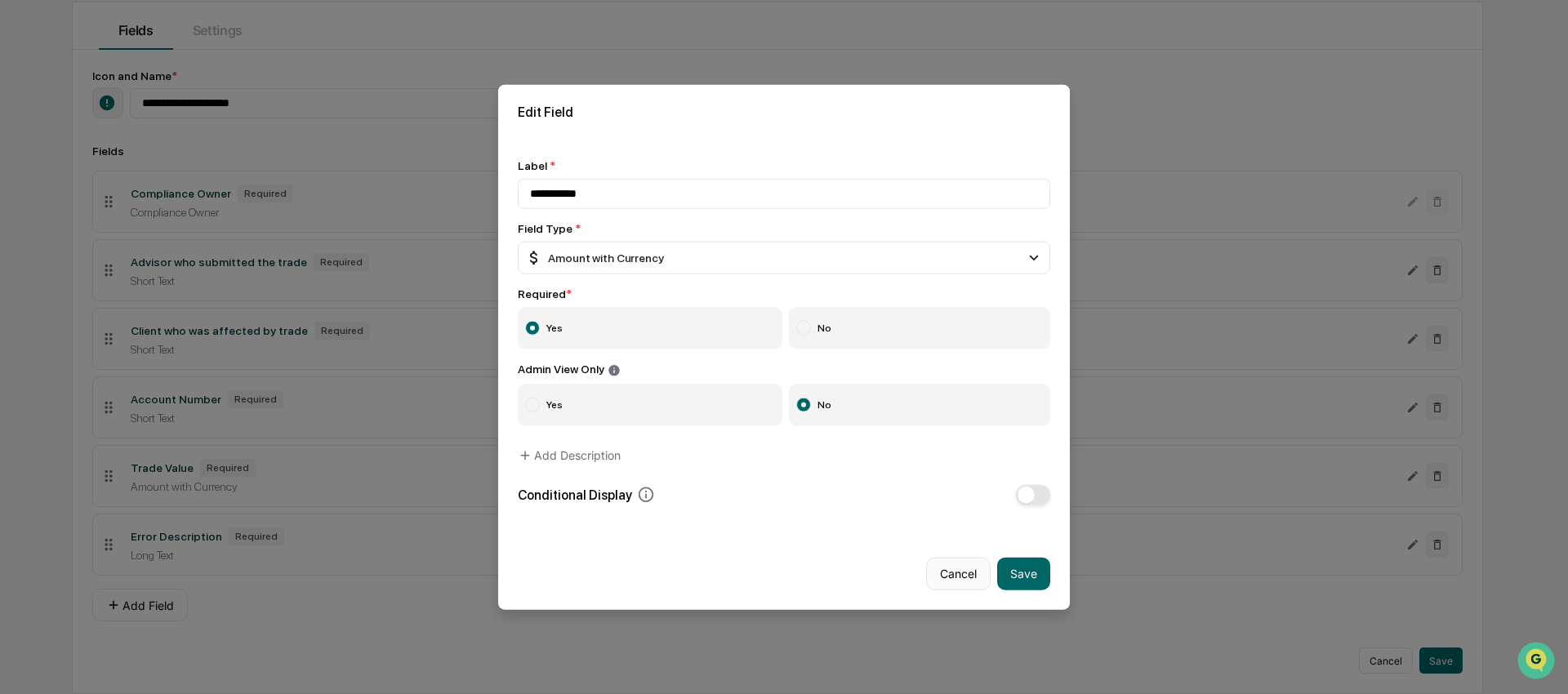
click at [967, 569] on button "Cancel" at bounding box center [958, 572] width 65 height 32
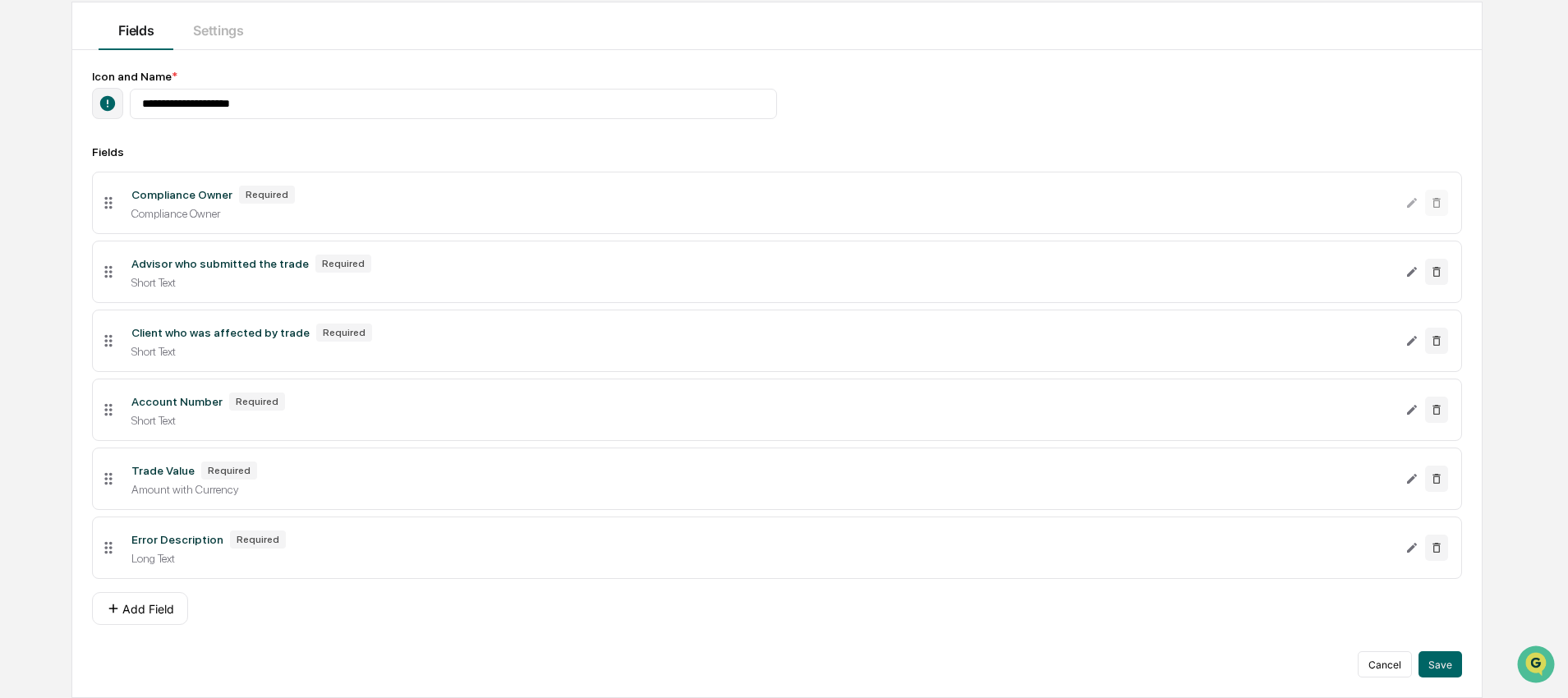
click at [302, 607] on div "Add Field" at bounding box center [776, 608] width 1369 height 33
click at [158, 610] on button "Add Field" at bounding box center [139, 608] width 96 height 33
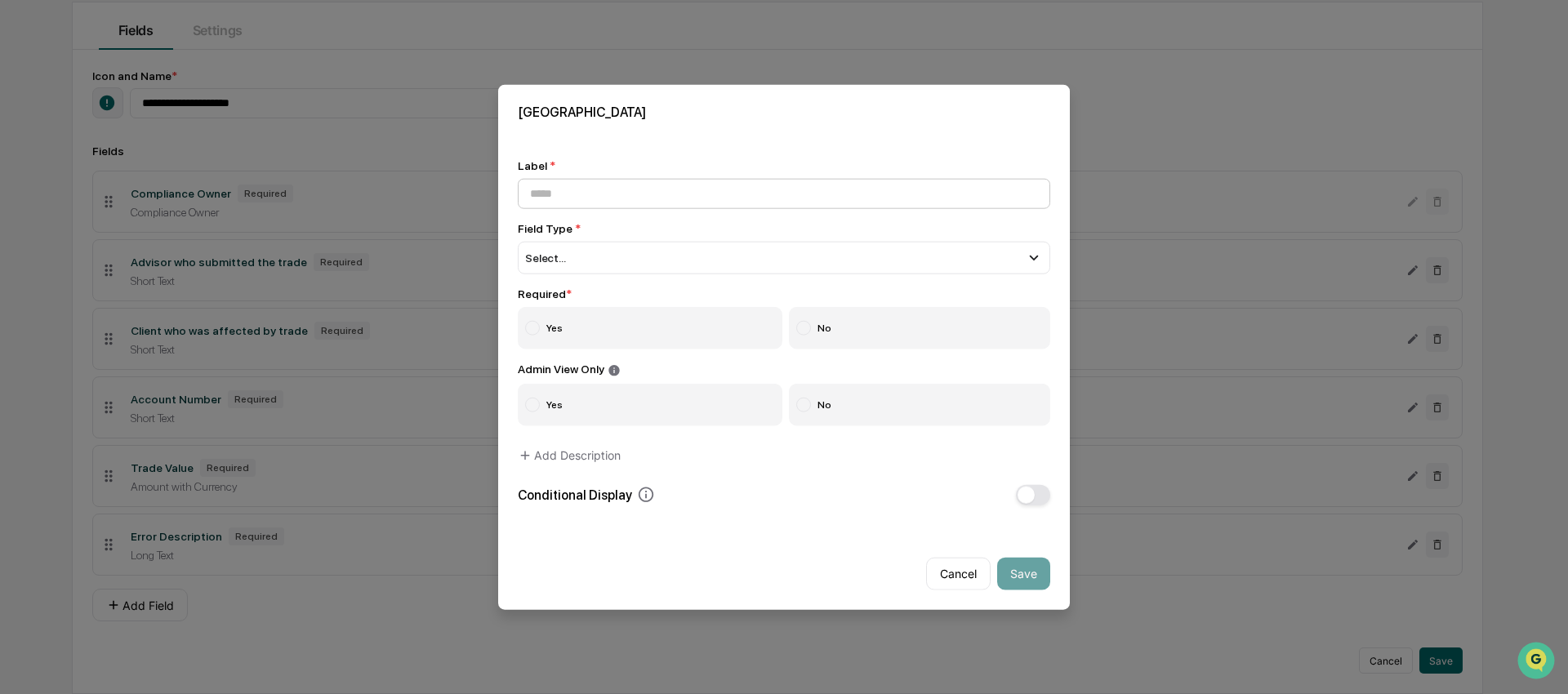
click at [590, 196] on input at bounding box center [784, 194] width 533 height 30
type input "**********"
click at [714, 248] on div "Select..." at bounding box center [784, 258] width 533 height 32
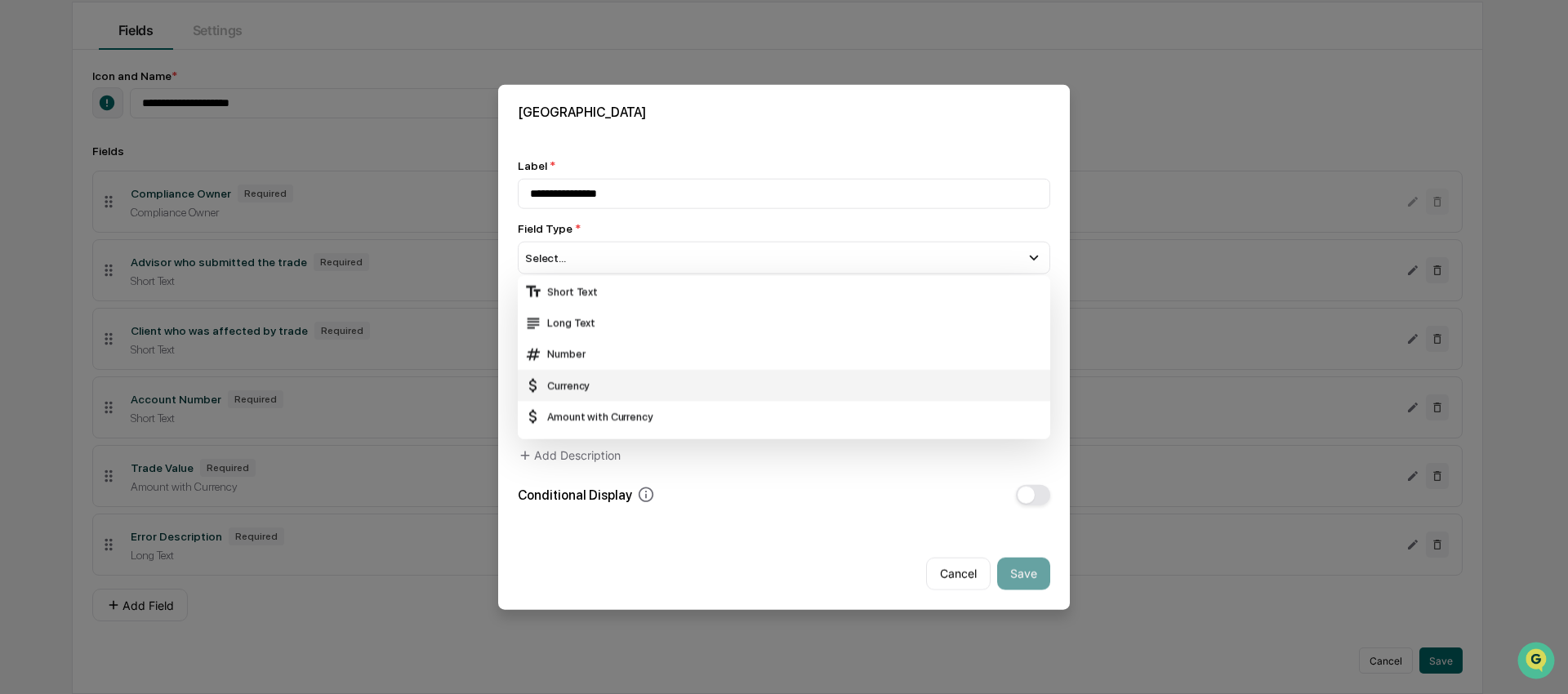
click at [597, 380] on div "Currency" at bounding box center [784, 385] width 519 height 18
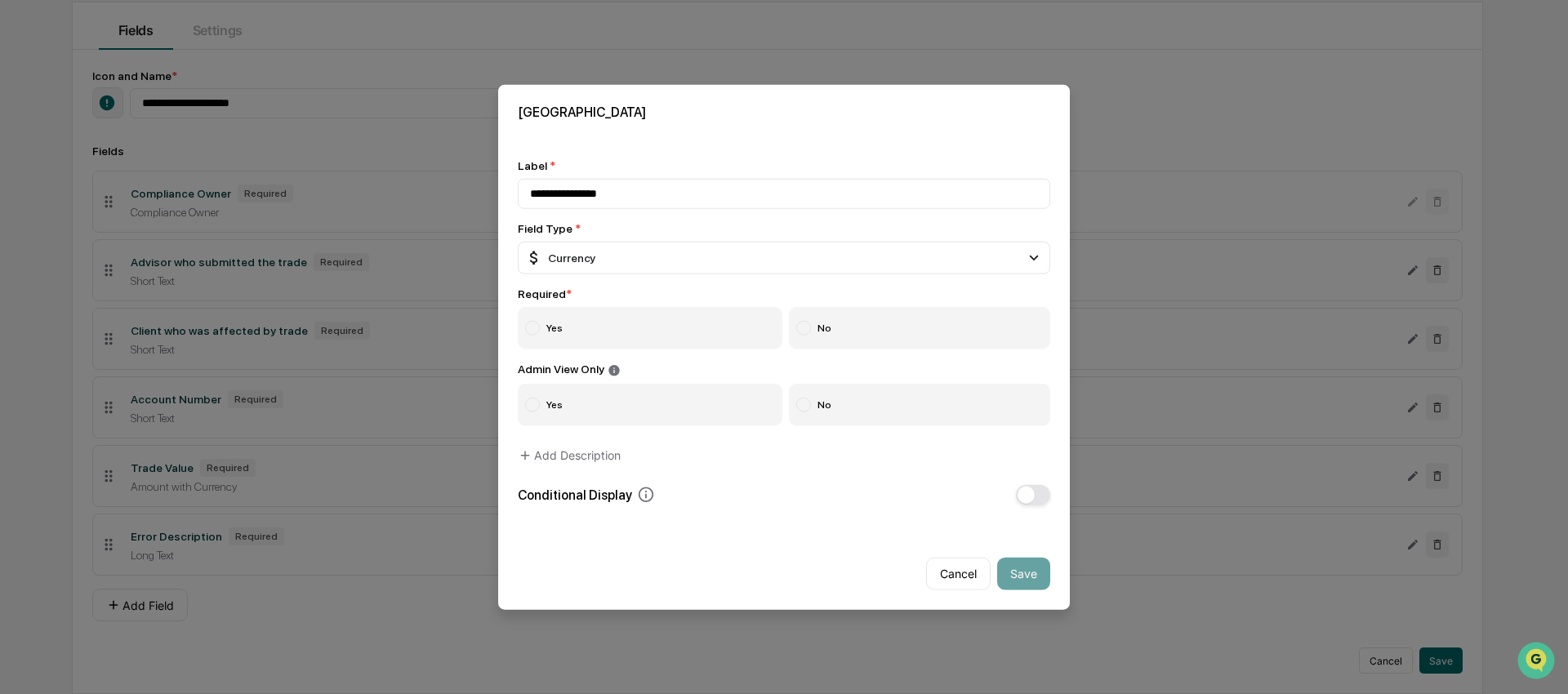
click at [532, 336] on label "Yes" at bounding box center [650, 327] width 264 height 42
click at [804, 406] on div at bounding box center [803, 404] width 15 height 15
click at [1026, 578] on button "Save" at bounding box center [1023, 572] width 53 height 32
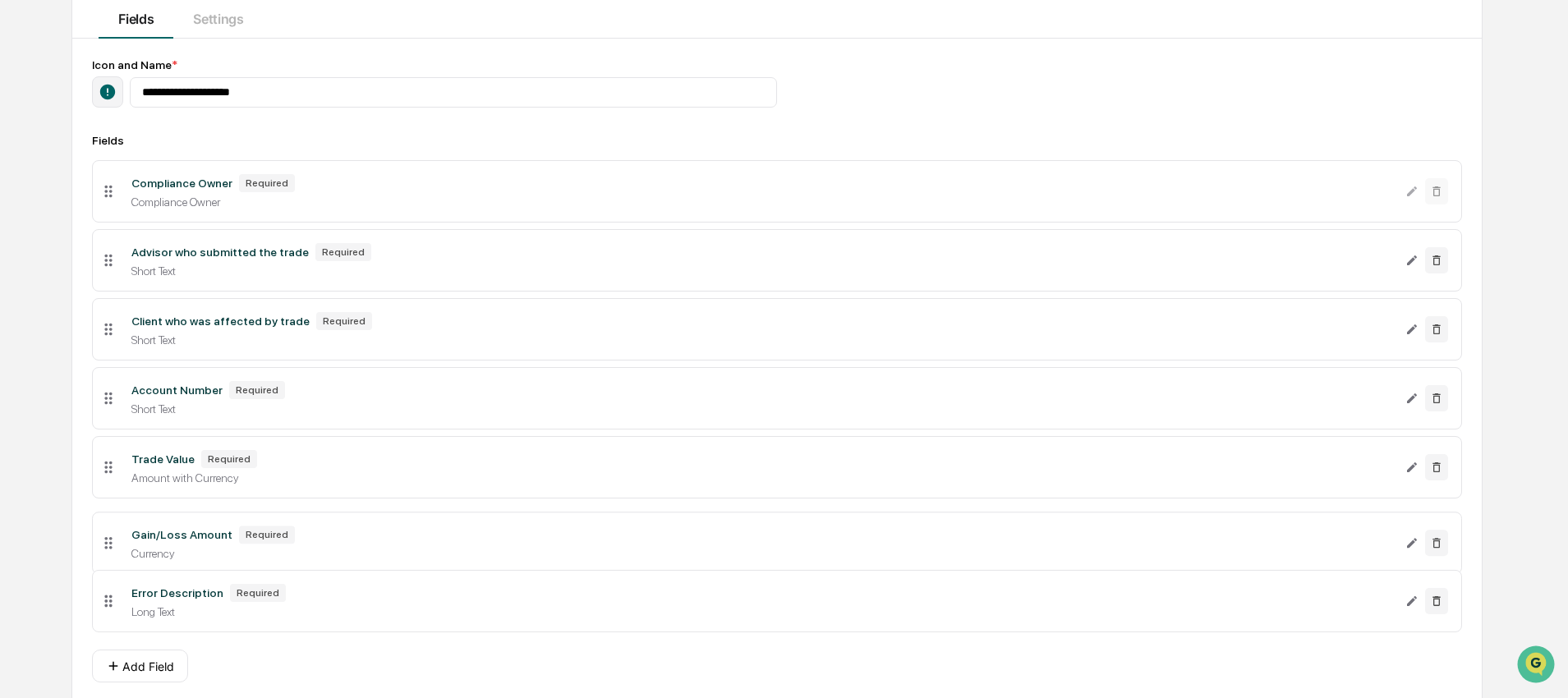
drag, startPoint x: 108, startPoint y: 615, endPoint x: 100, endPoint y: 551, distance: 64.5
click at [100, 551] on icon at bounding box center [109, 543] width 18 height 18
click at [157, 453] on li "Trade Value Required Amount with Currency" at bounding box center [776, 467] width 1369 height 62
click at [1405, 470] on icon "Edit Trade Value field" at bounding box center [1411, 467] width 13 height 13
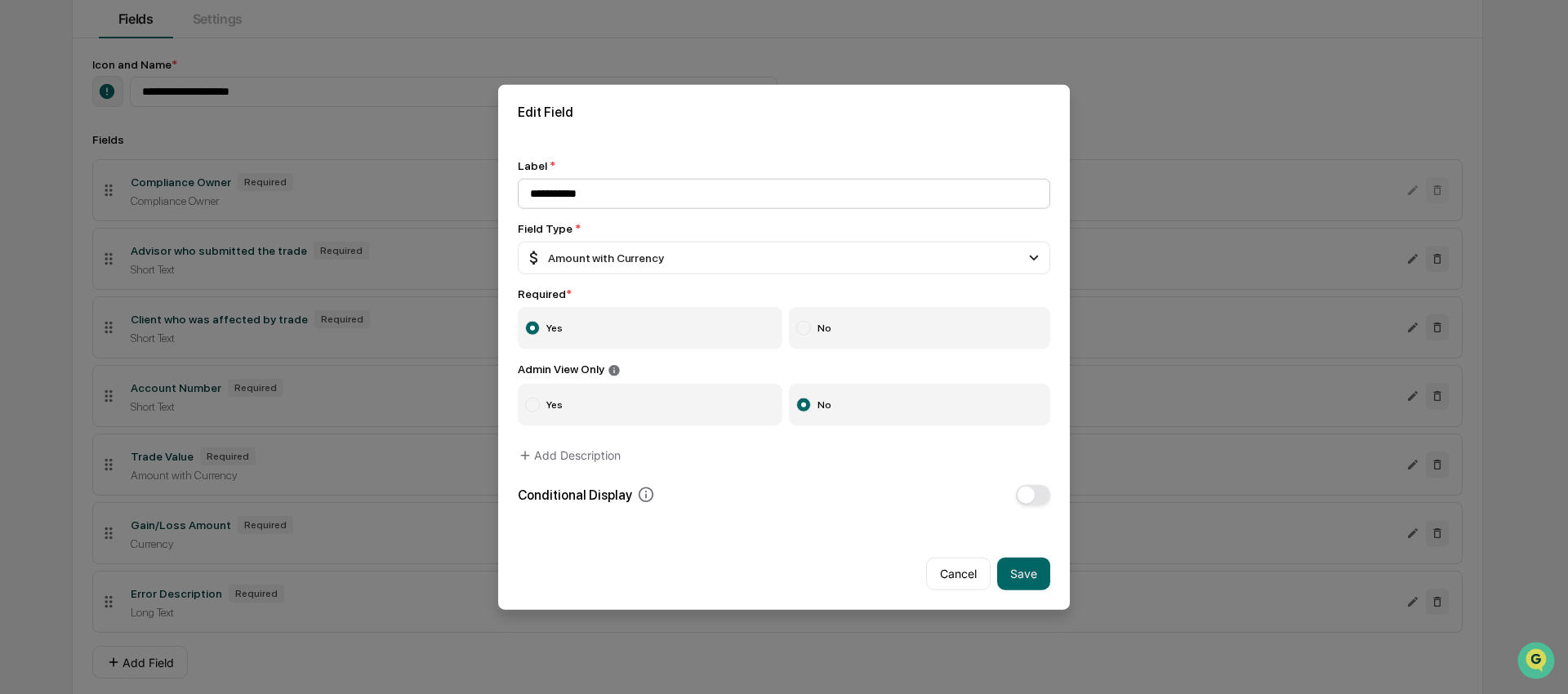
click at [526, 189] on input "**********" at bounding box center [784, 194] width 533 height 30
type input "**********"
click at [1014, 569] on button "Save" at bounding box center [1023, 572] width 53 height 32
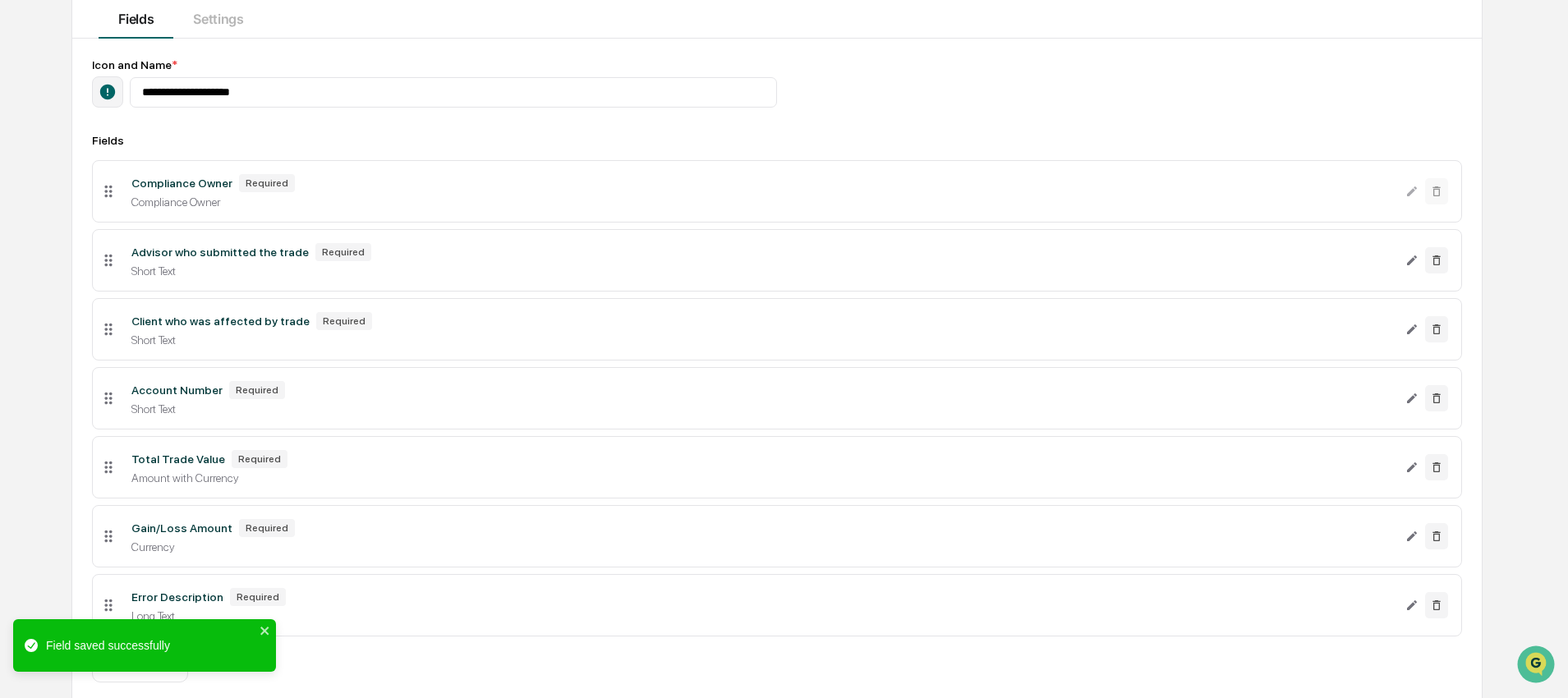
click at [48, 391] on div "**********" at bounding box center [776, 325] width 1460 height 860
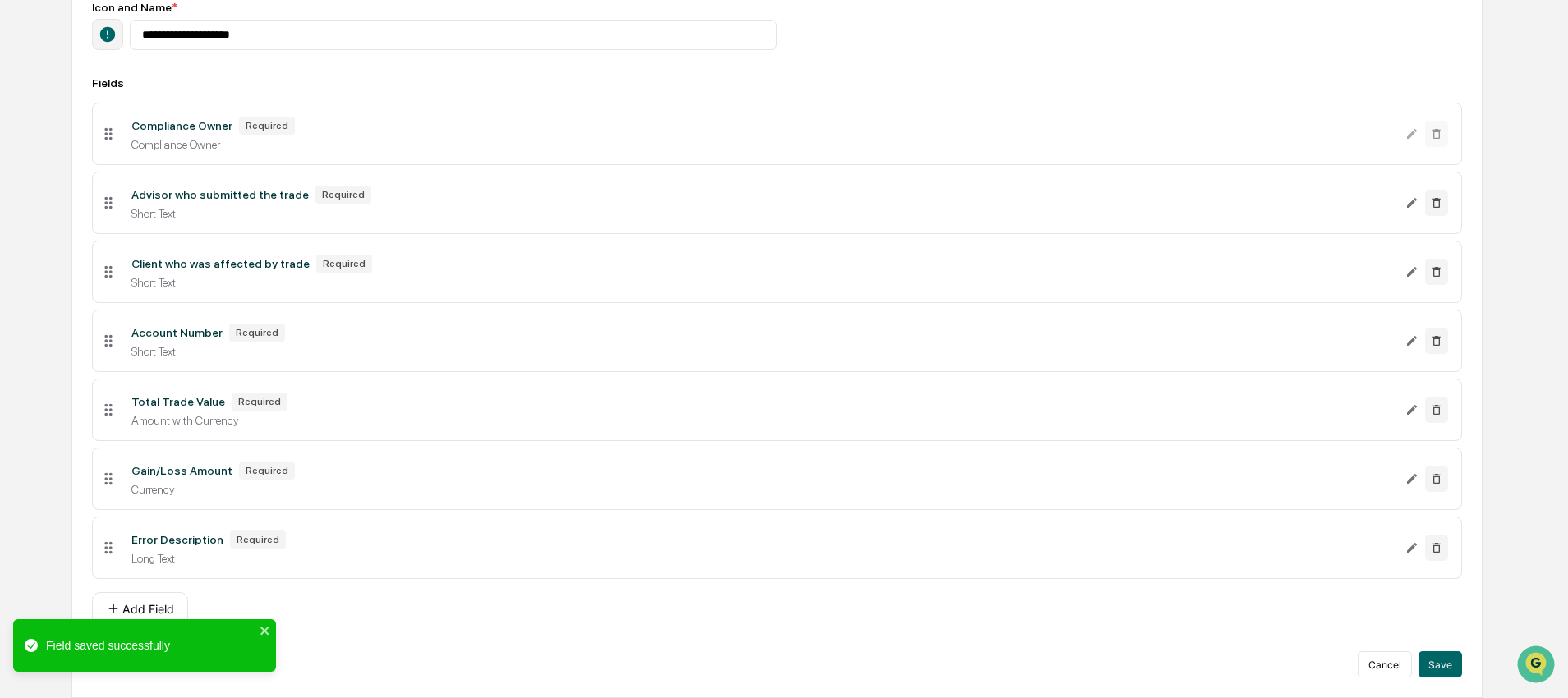
scroll to position [254, 0]
click at [50, 409] on div "**********" at bounding box center [776, 268] width 1460 height 860
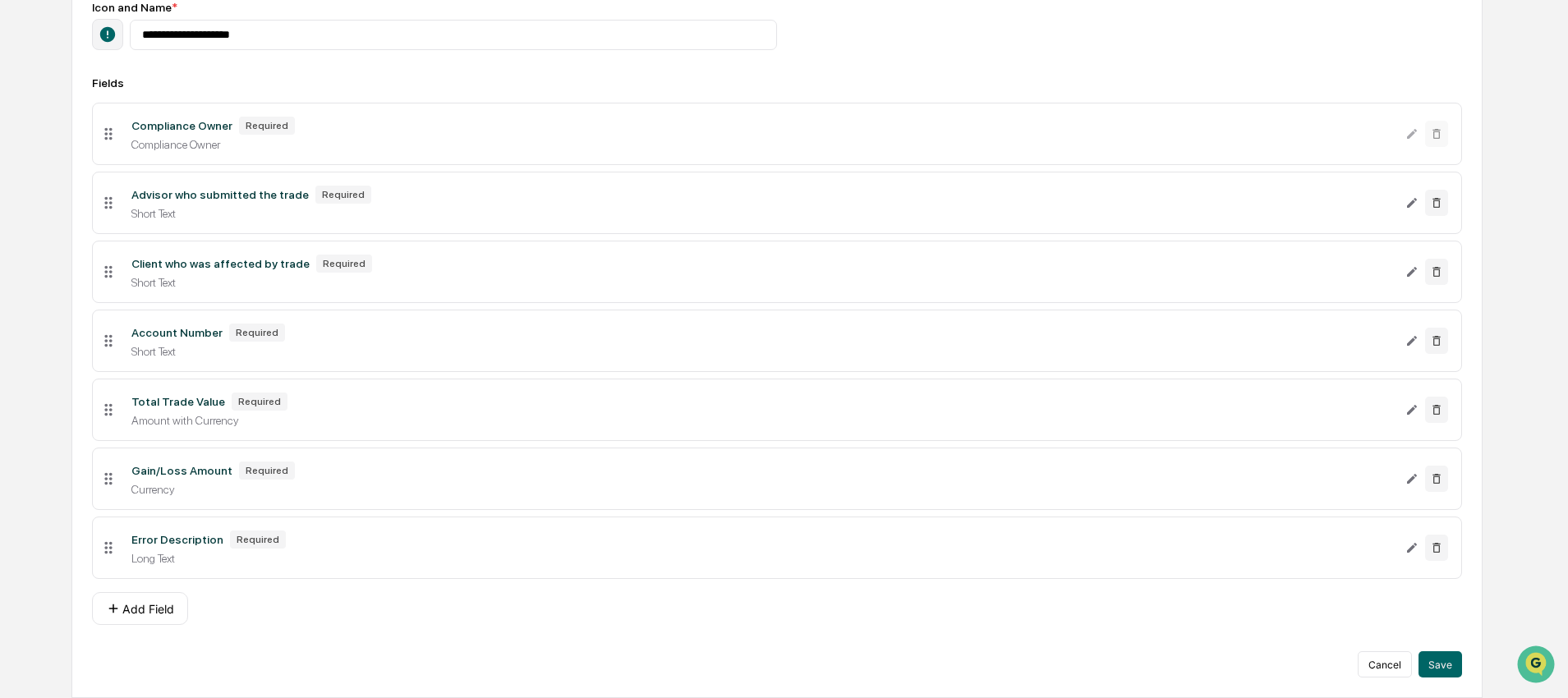
click at [1505, 485] on div "**********" at bounding box center [776, 268] width 1460 height 860
click at [1516, 493] on div "**********" at bounding box center [784, 268] width 1568 height 860
click at [1521, 508] on div "**********" at bounding box center [784, 268] width 1568 height 860
click at [218, 209] on div "Short Text" at bounding box center [762, 213] width 1262 height 13
click at [1407, 197] on icon "Edit Advisor who submitted the trade field" at bounding box center [1411, 203] width 13 height 13
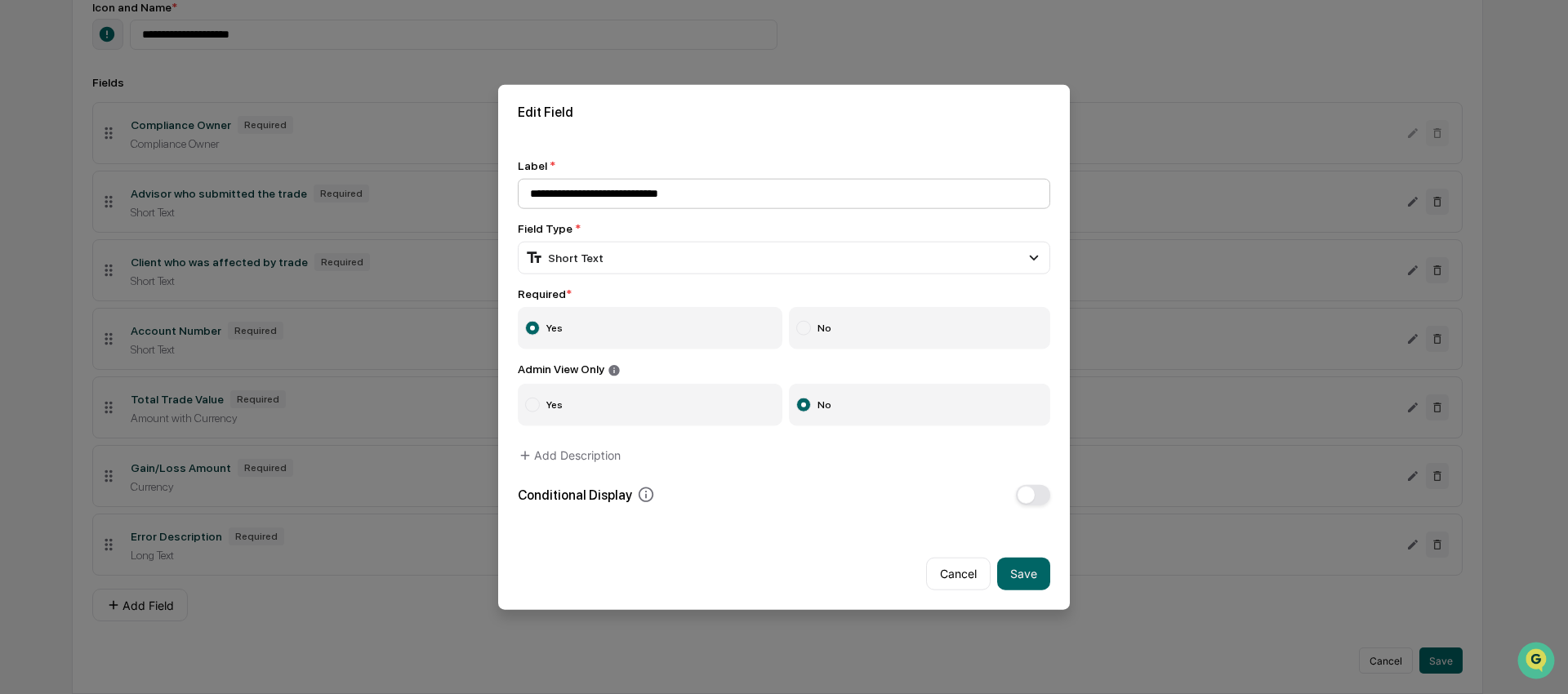
click at [573, 193] on input "**********" at bounding box center [784, 194] width 533 height 30
drag, startPoint x: 576, startPoint y: 193, endPoint x: 503, endPoint y: 194, distance: 73.0
click at [503, 194] on div "**********" at bounding box center [784, 332] width 571 height 385
type input "**********"
click at [1029, 579] on button "Save" at bounding box center [1023, 572] width 53 height 32
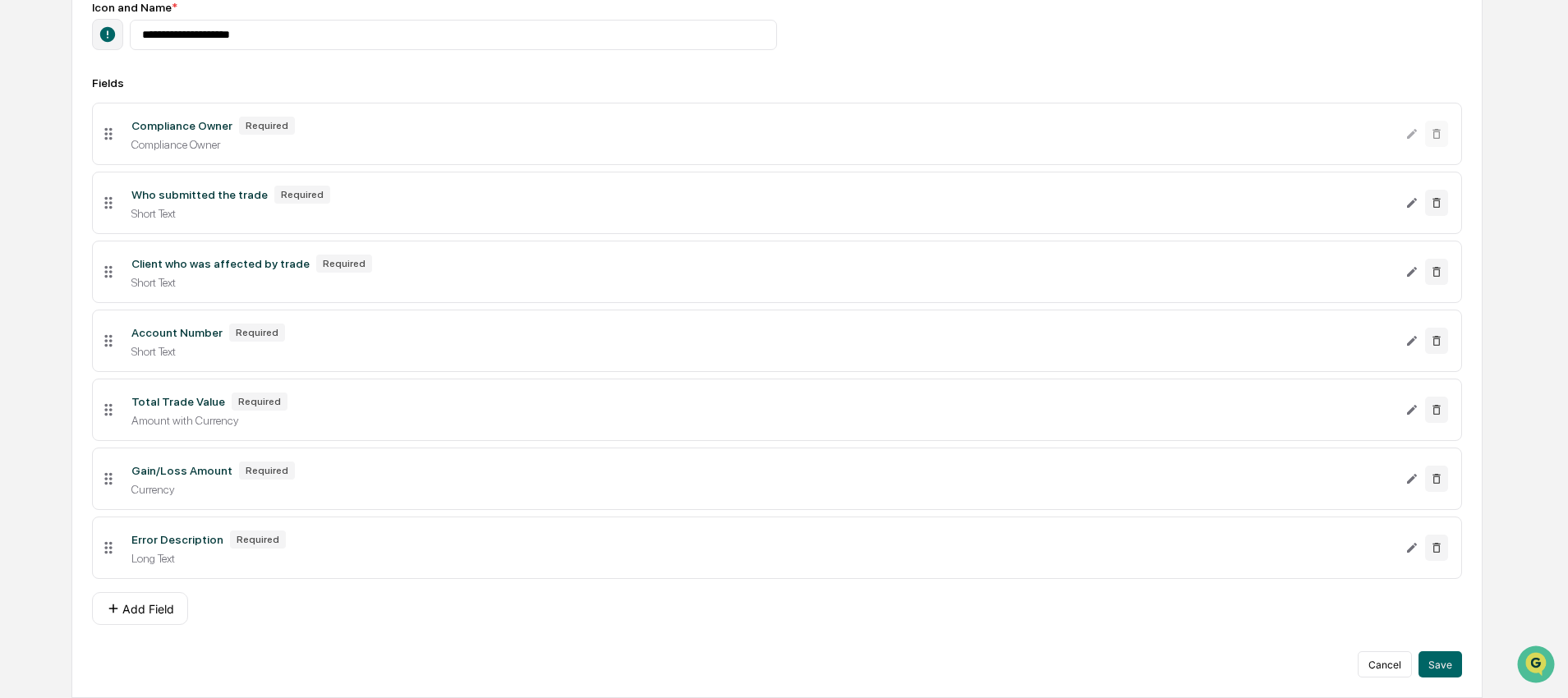
click at [410, 606] on div "Add Field" at bounding box center [776, 608] width 1369 height 33
click at [1535, 590] on div "**********" at bounding box center [784, 268] width 1568 height 860
click at [1453, 661] on button "Save" at bounding box center [1439, 664] width 44 height 27
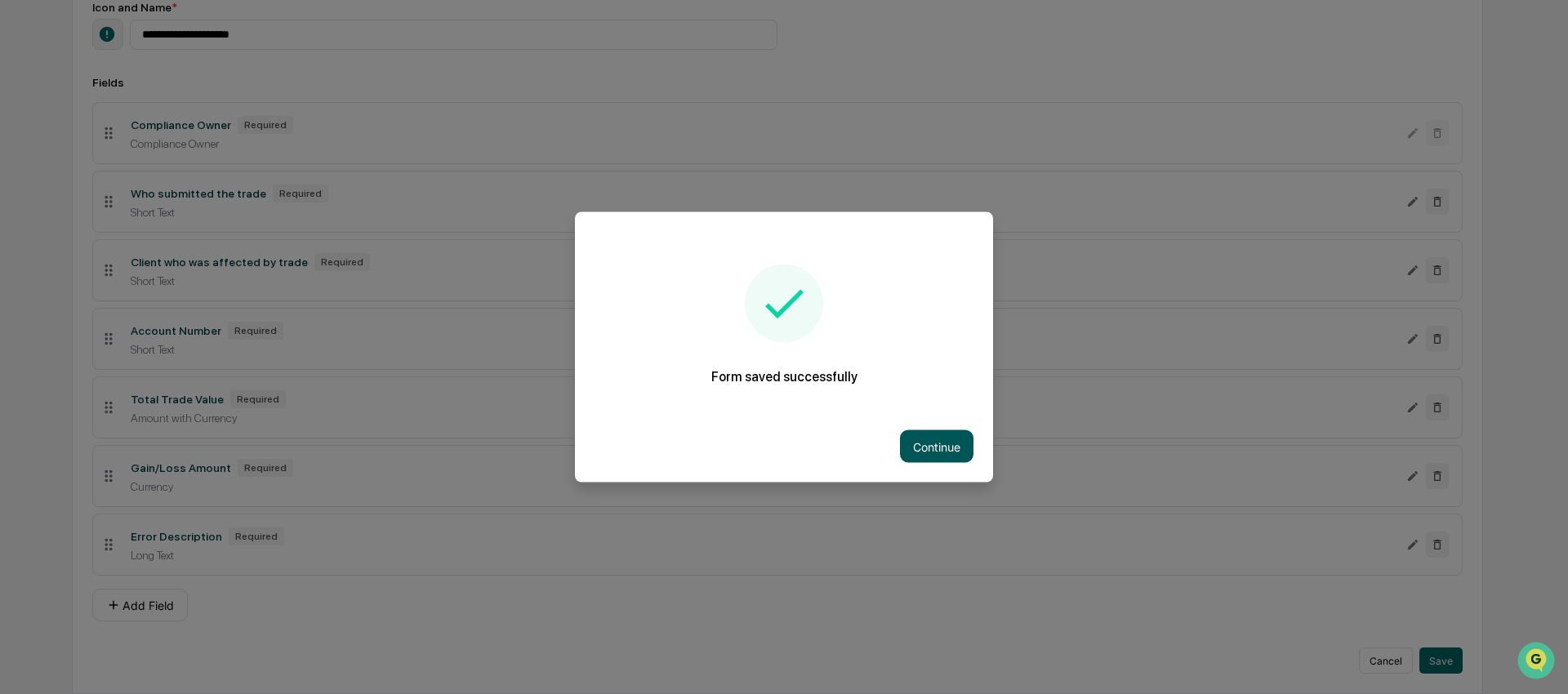
click at [933, 434] on button "Continue" at bounding box center [936, 446] width 74 height 32
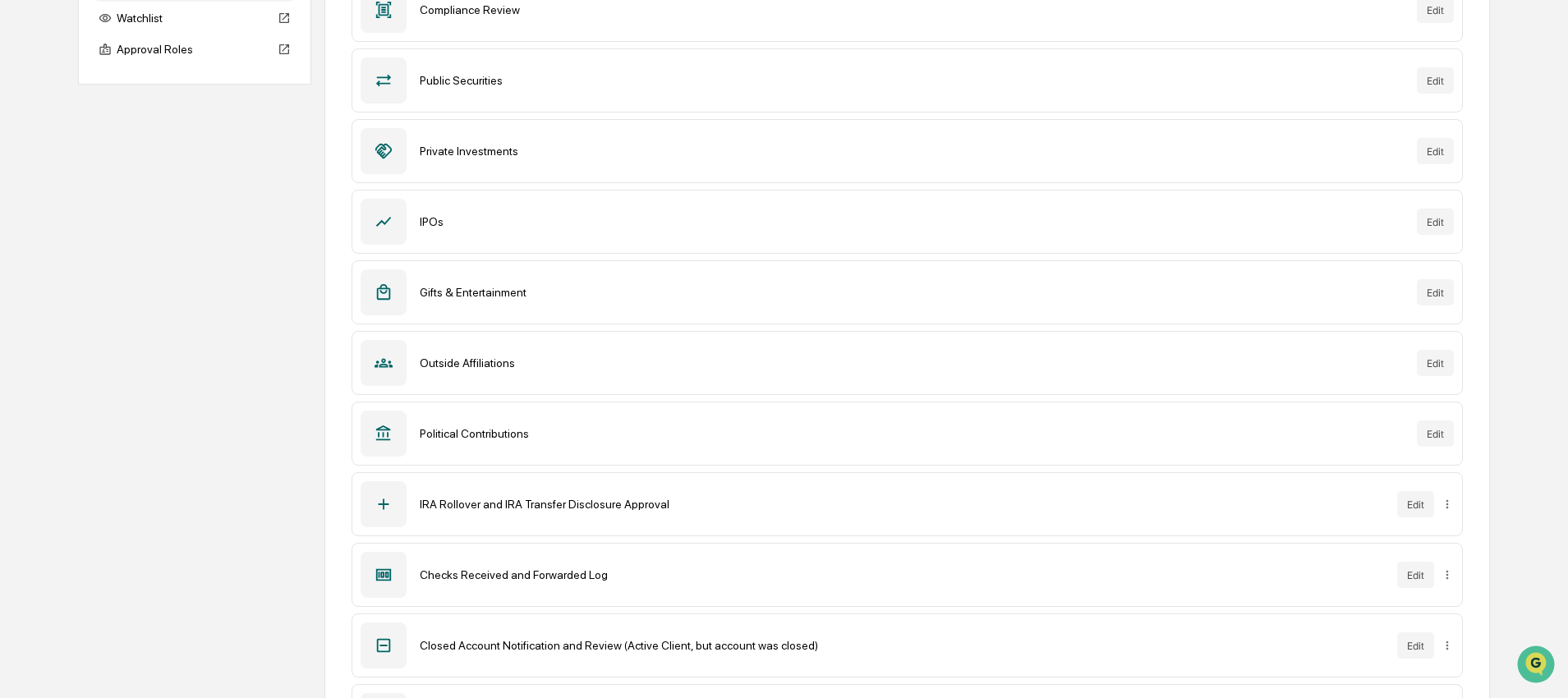
click at [287, 319] on div "Requests Forms Watchlist Approval Roles Forms New Form Compliance Review Edit P…" at bounding box center [783, 343] width 1411 height 877
click at [230, 328] on div "Requests Forms Watchlist Approval Roles Forms New Form Compliance Review Edit P…" at bounding box center [783, 343] width 1411 height 877
click at [257, 390] on div "Requests Forms Watchlist Approval Roles Forms New Form Compliance Review Edit P…" at bounding box center [783, 343] width 1411 height 877
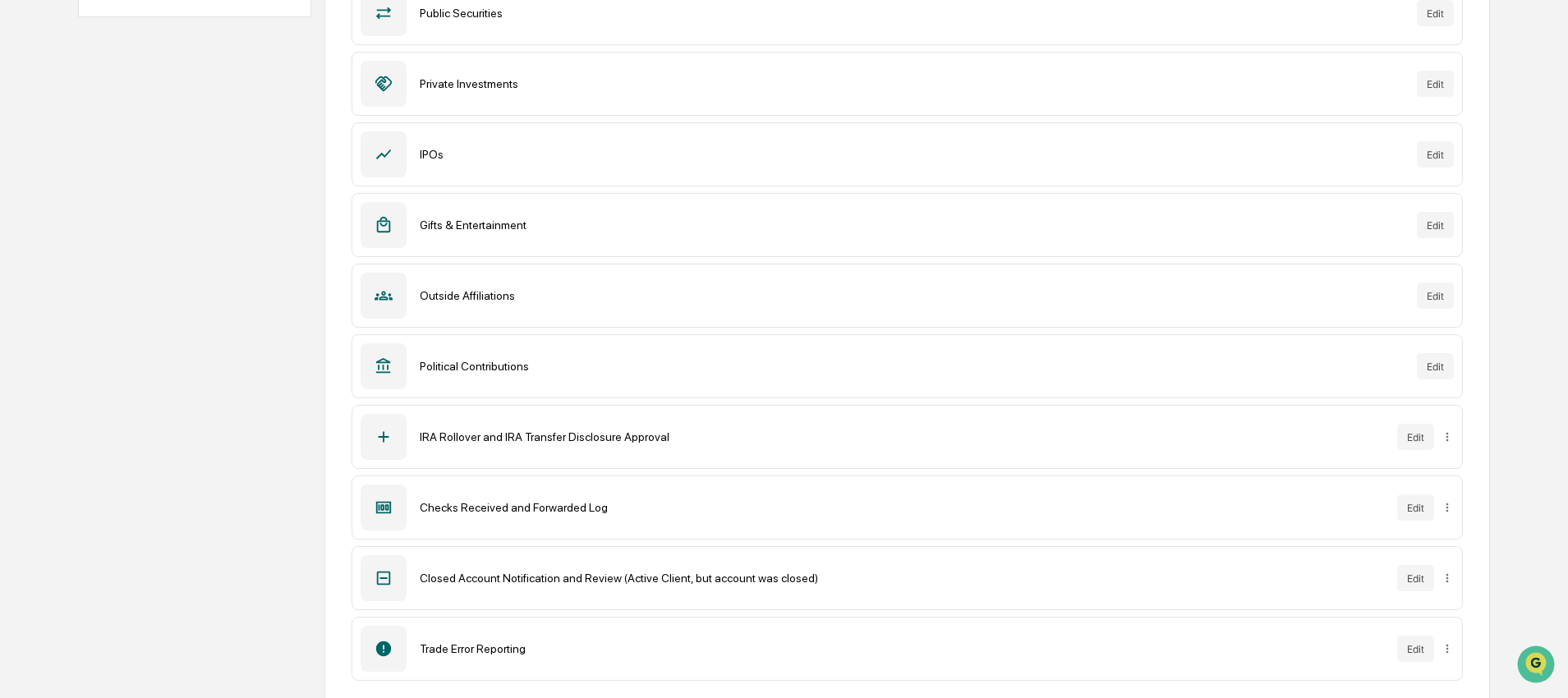
scroll to position [337, 0]
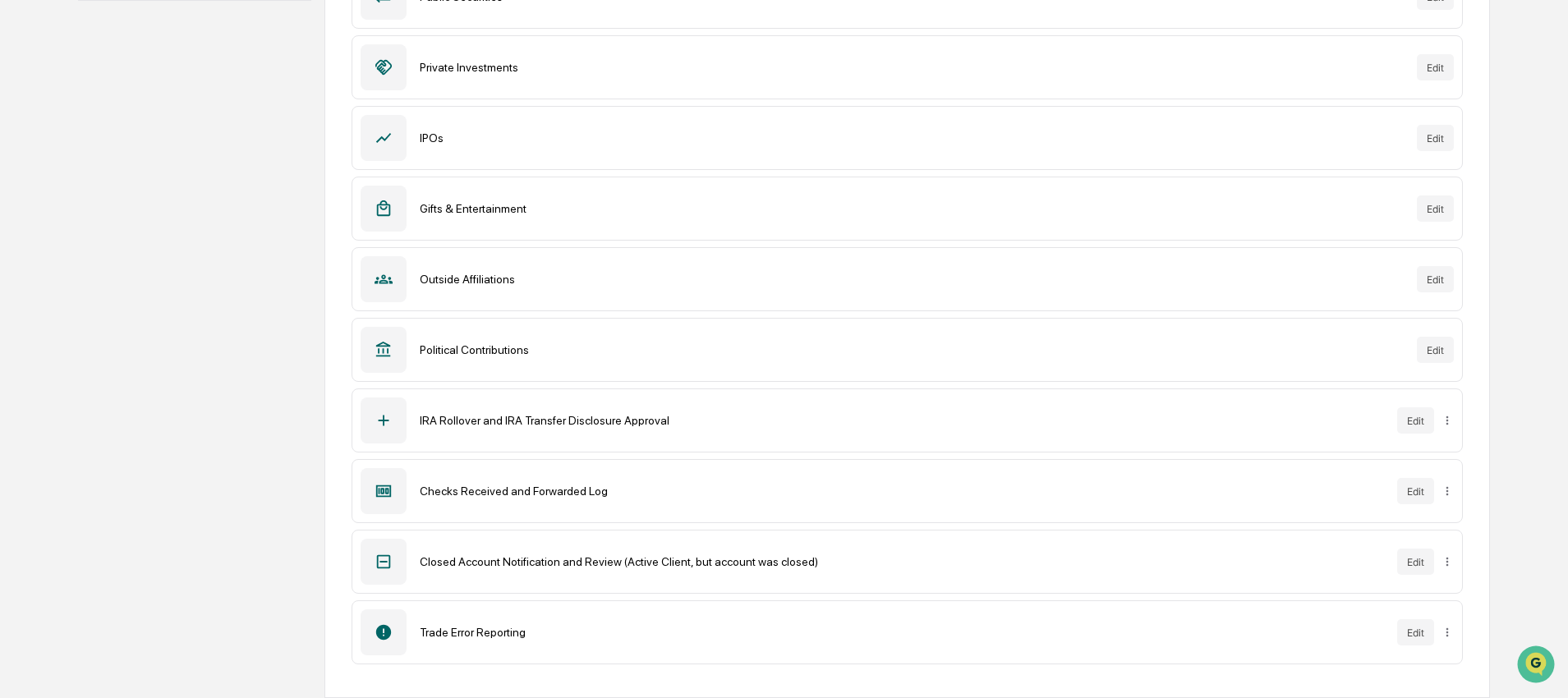
click at [585, 556] on div "Closed Account Notification and Review (Active Client, but account was closed)" at bounding box center [901, 561] width 963 height 13
click at [204, 269] on div "Requests Forms Watchlist Approval Roles Forms New Form Compliance Review Edit P…" at bounding box center [783, 259] width 1411 height 877
click at [695, 633] on div "Trade Error Reporting" at bounding box center [901, 632] width 963 height 13
click at [1400, 627] on button "Edit" at bounding box center [1415, 632] width 37 height 27
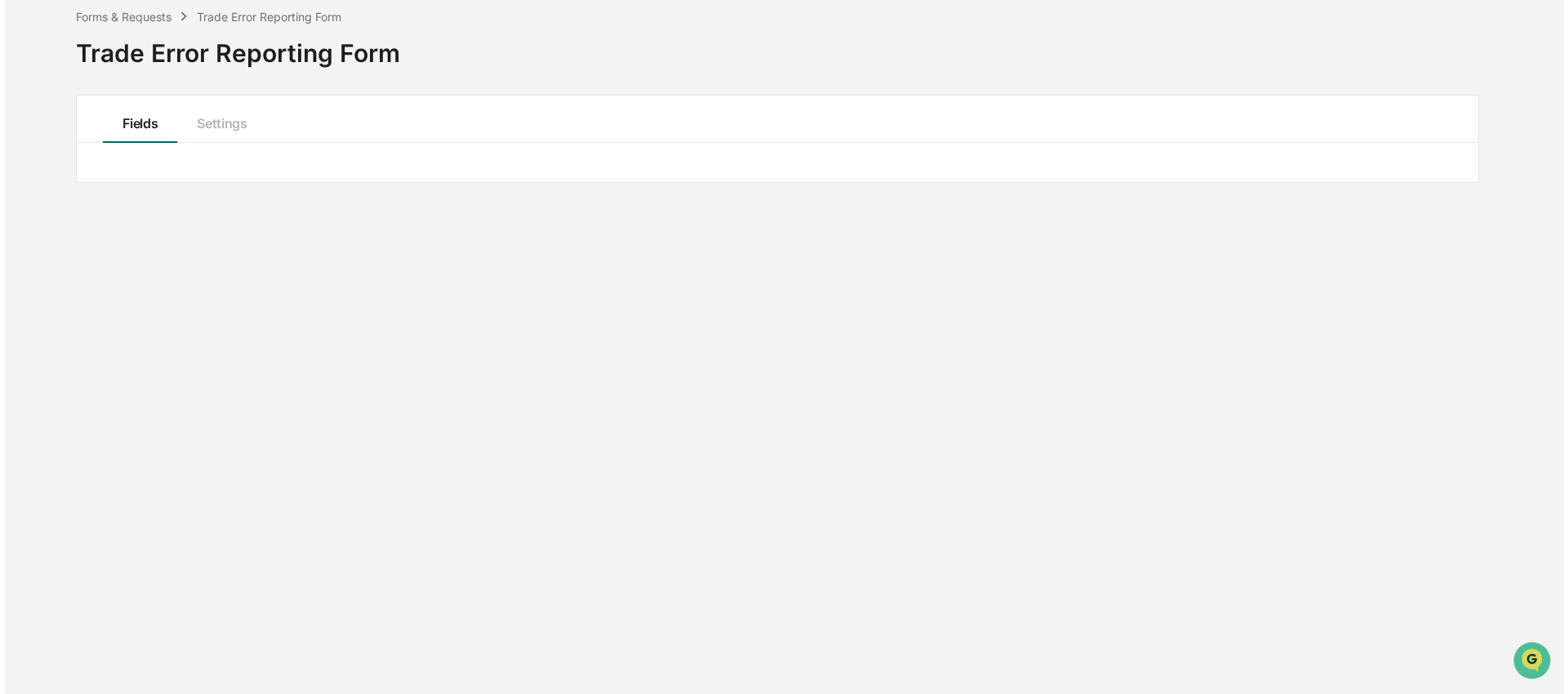
scroll to position [253, 0]
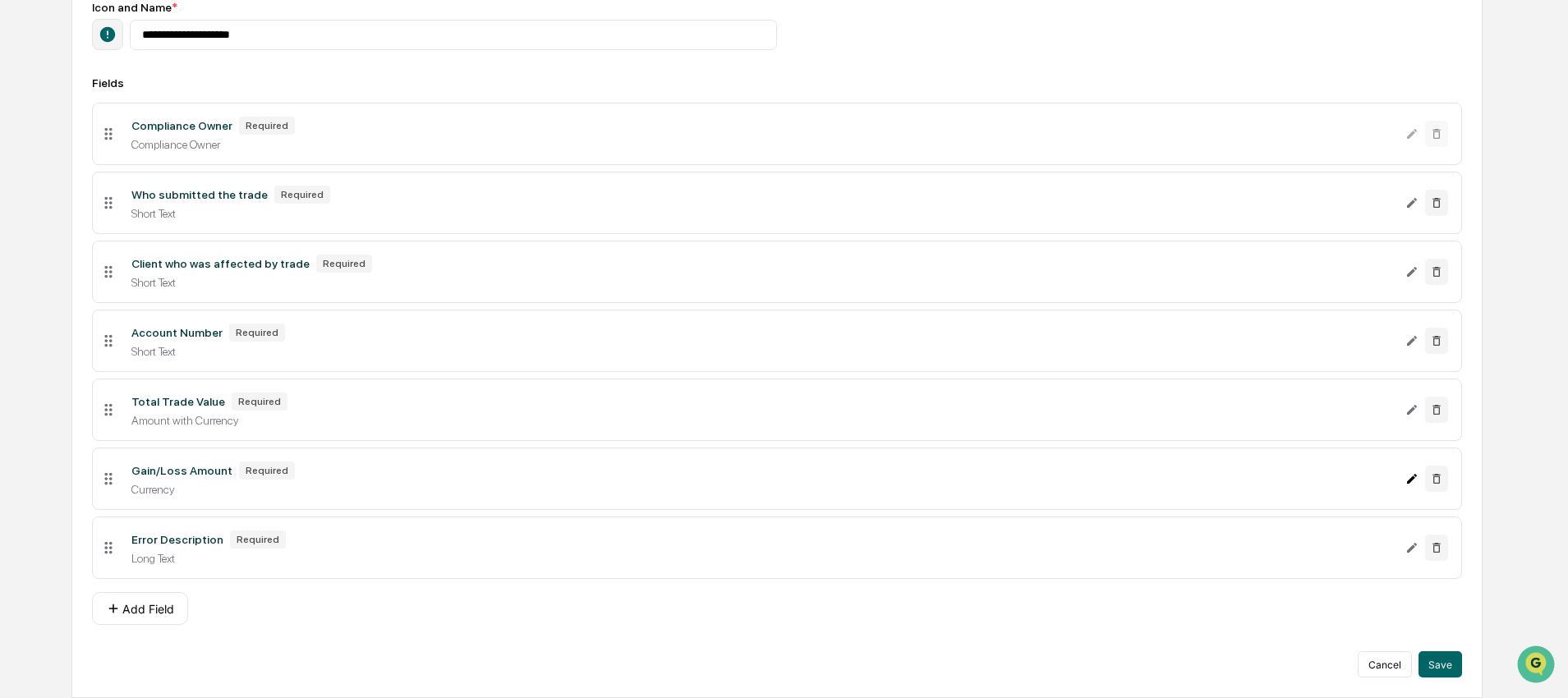
click at [1408, 476] on icon "Edit Gain/Loss Amount field" at bounding box center [1411, 479] width 13 height 13
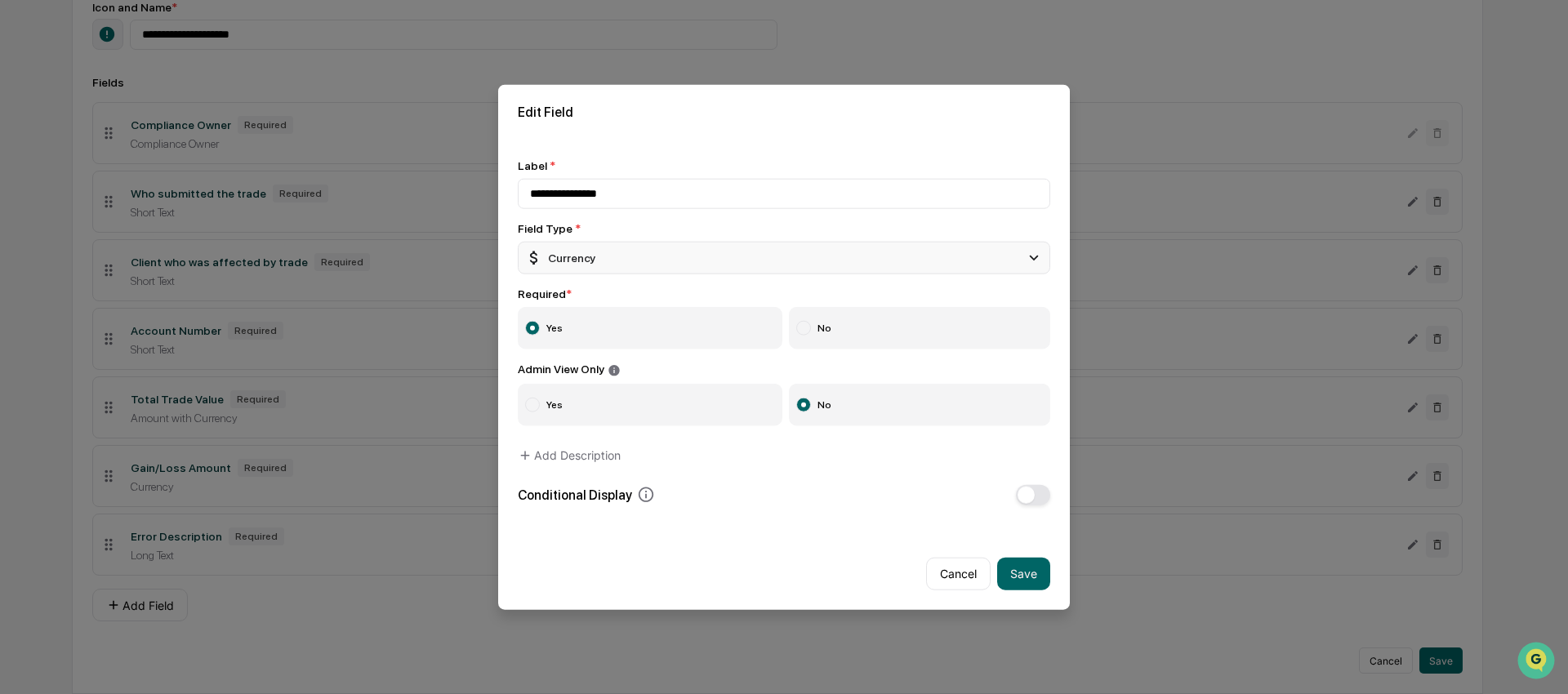
click at [594, 273] on div "Currency" at bounding box center [784, 258] width 533 height 32
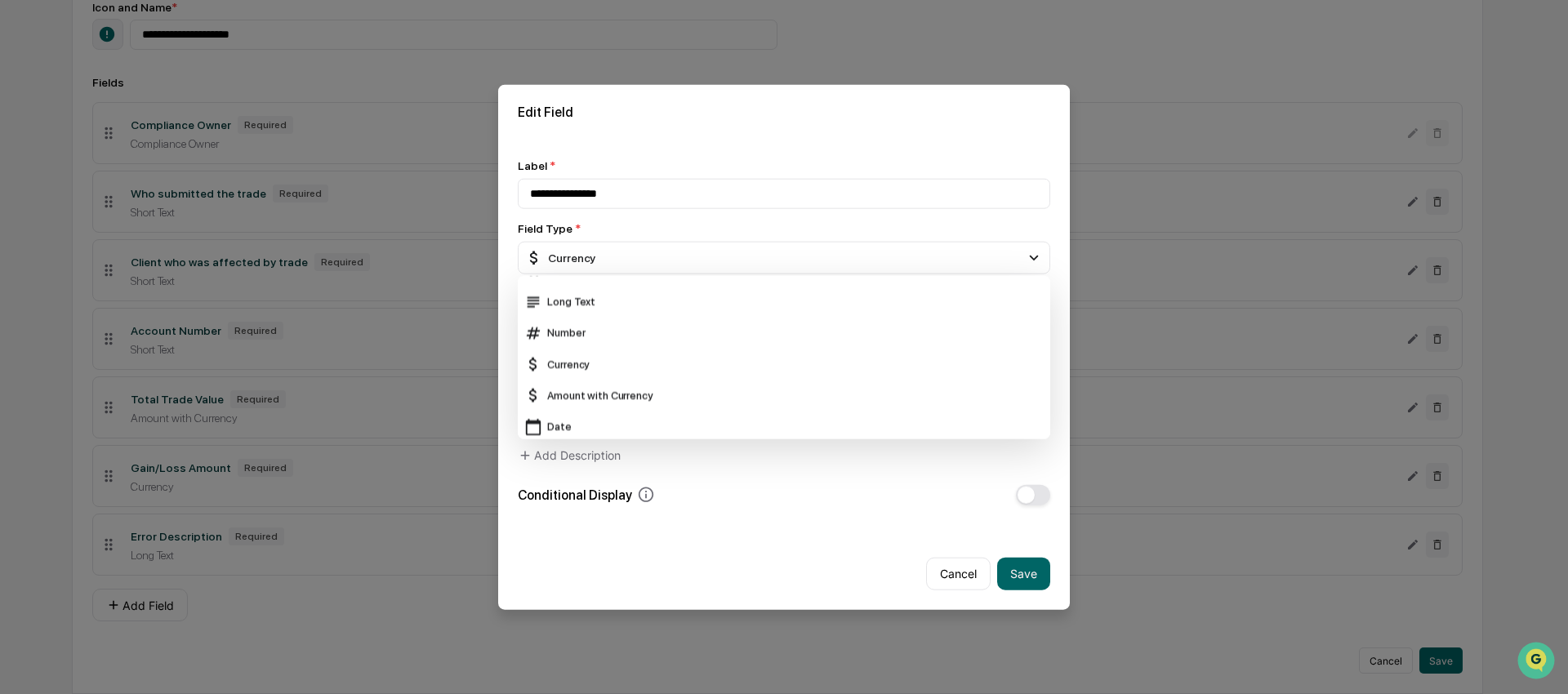
scroll to position [17, 0]
click at [625, 397] on div "Amount with Currency" at bounding box center [784, 400] width 519 height 18
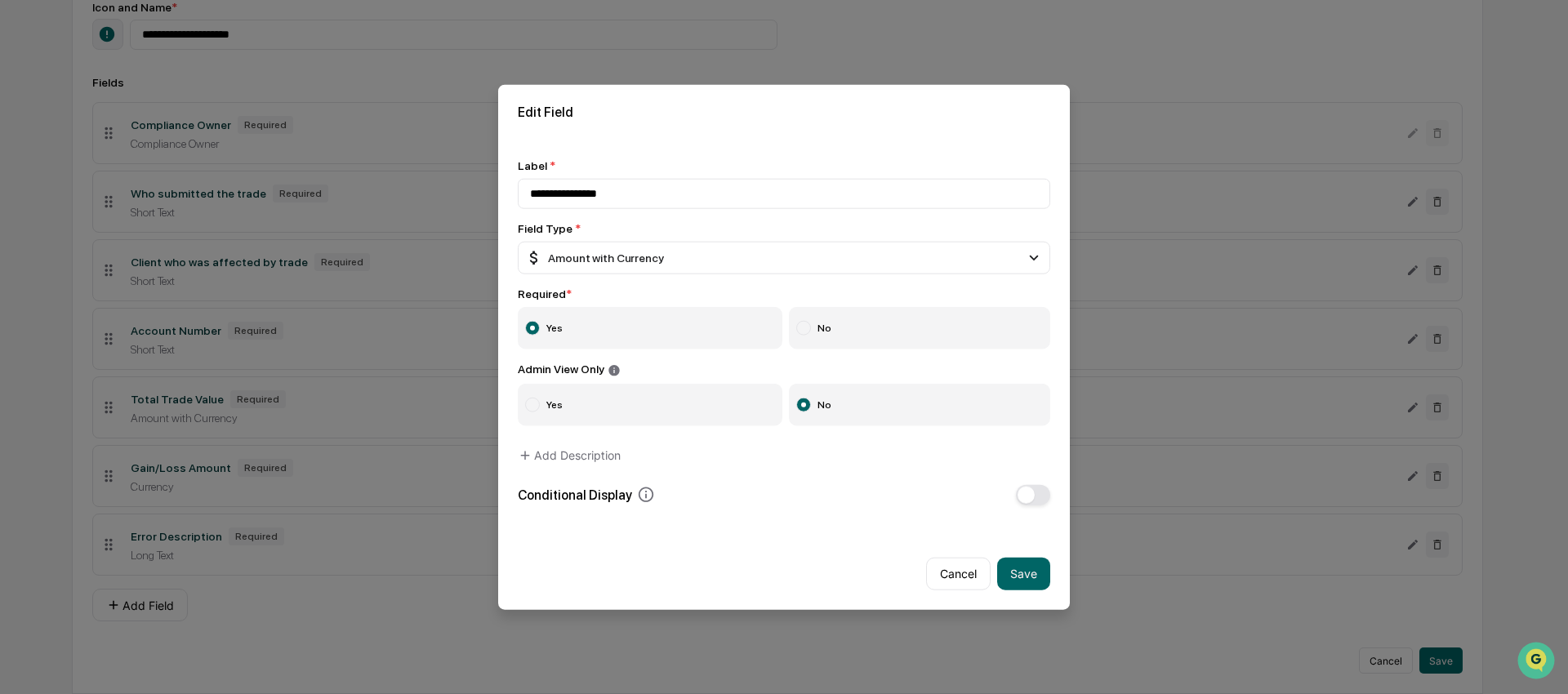
click at [525, 280] on div "**********" at bounding box center [784, 332] width 533 height 346
click at [606, 256] on div "Amount with Currency" at bounding box center [594, 258] width 139 height 18
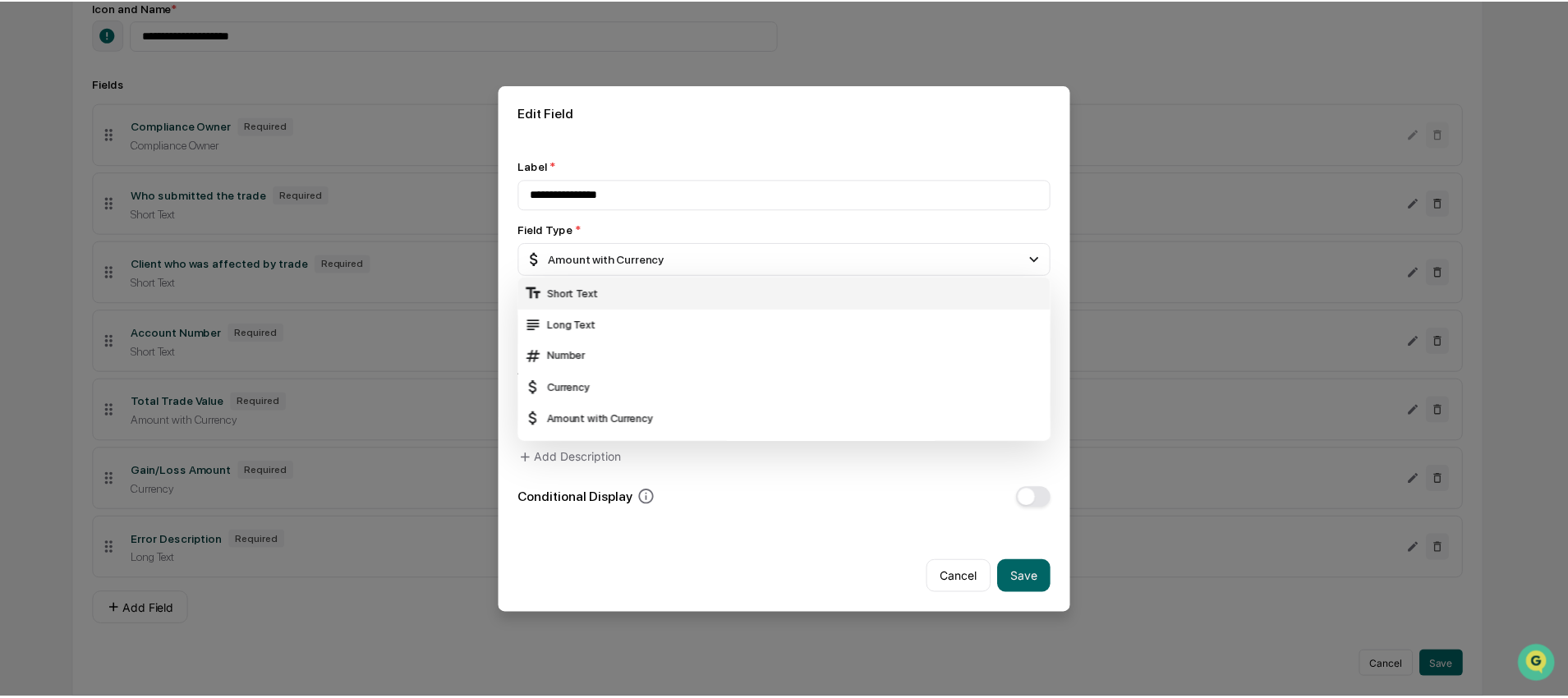
scroll to position [3, 0]
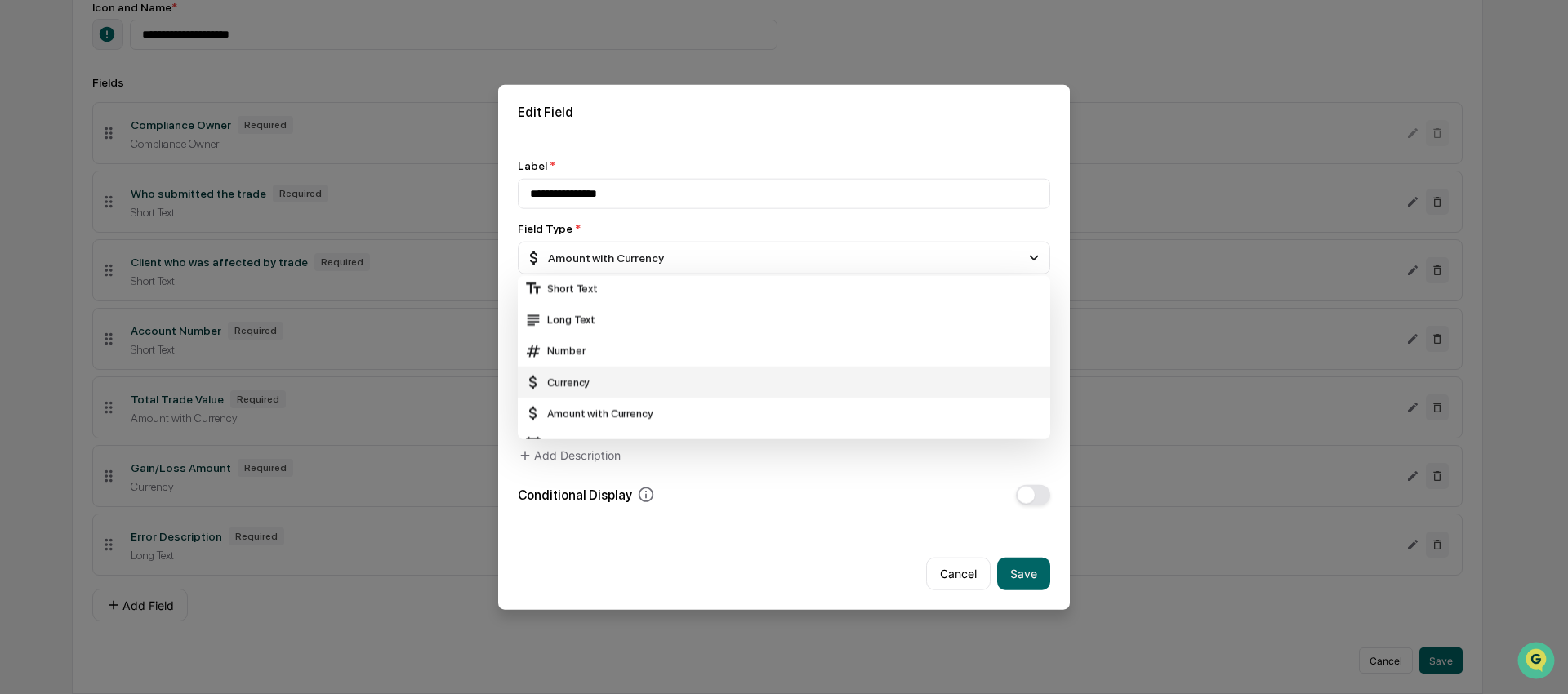
click at [579, 381] on div "Currency" at bounding box center [784, 382] width 519 height 18
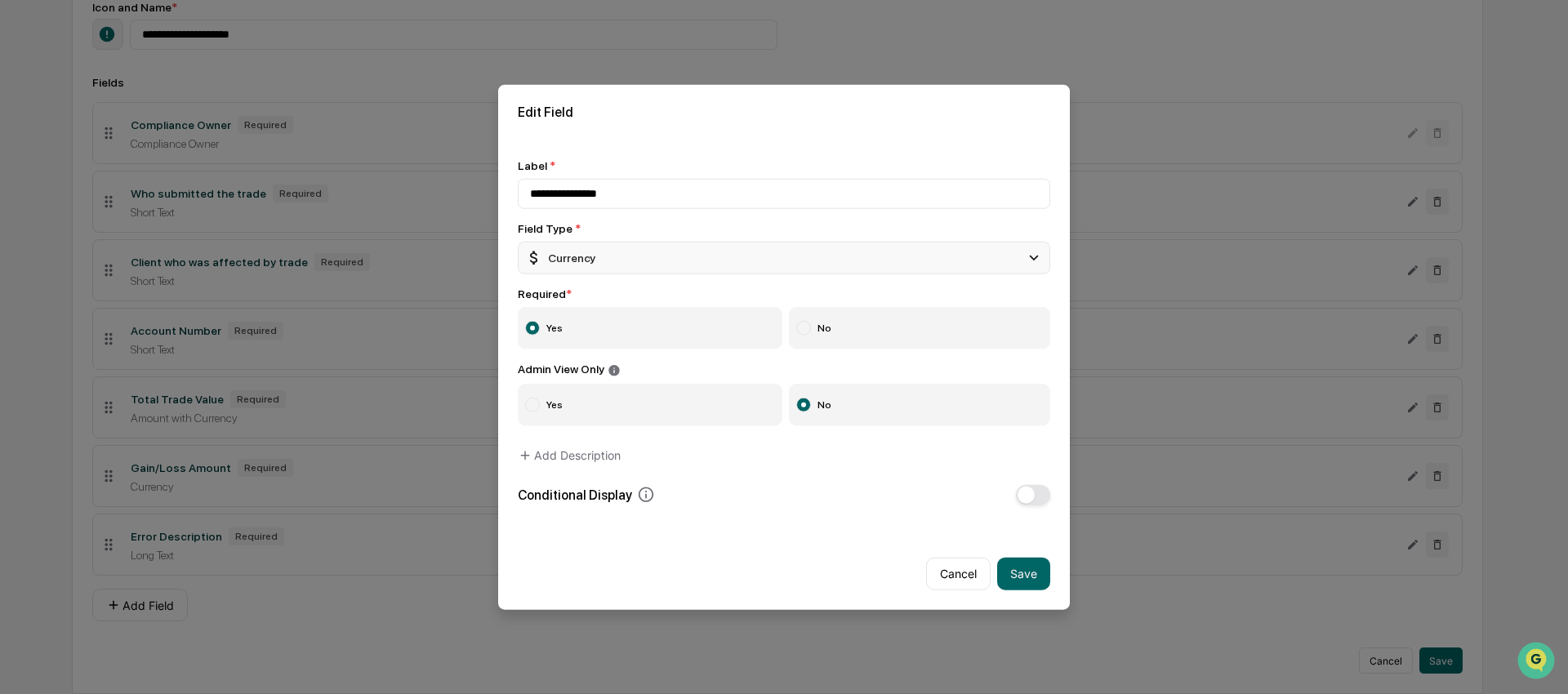
click at [600, 271] on div "Currency" at bounding box center [784, 258] width 533 height 32
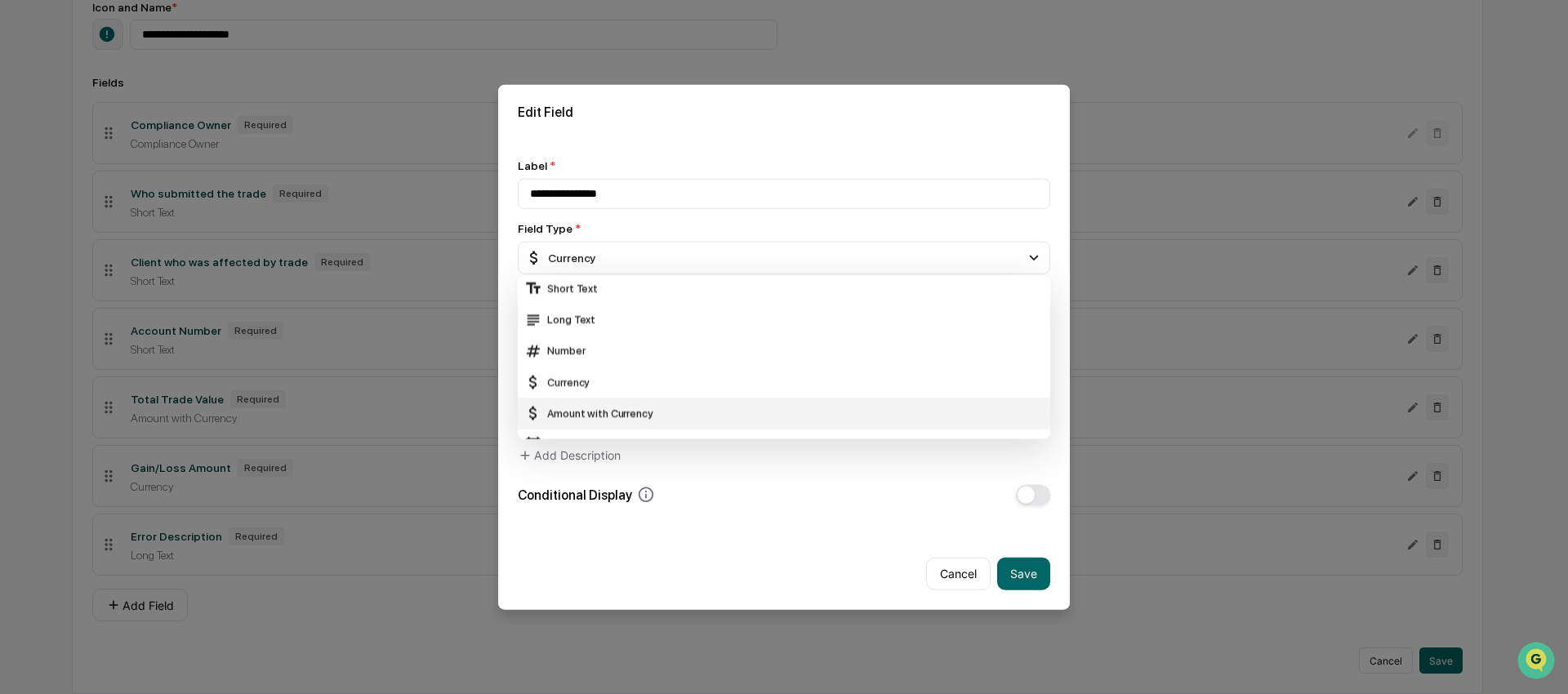
click at [597, 413] on div "Amount with Currency" at bounding box center [784, 413] width 519 height 18
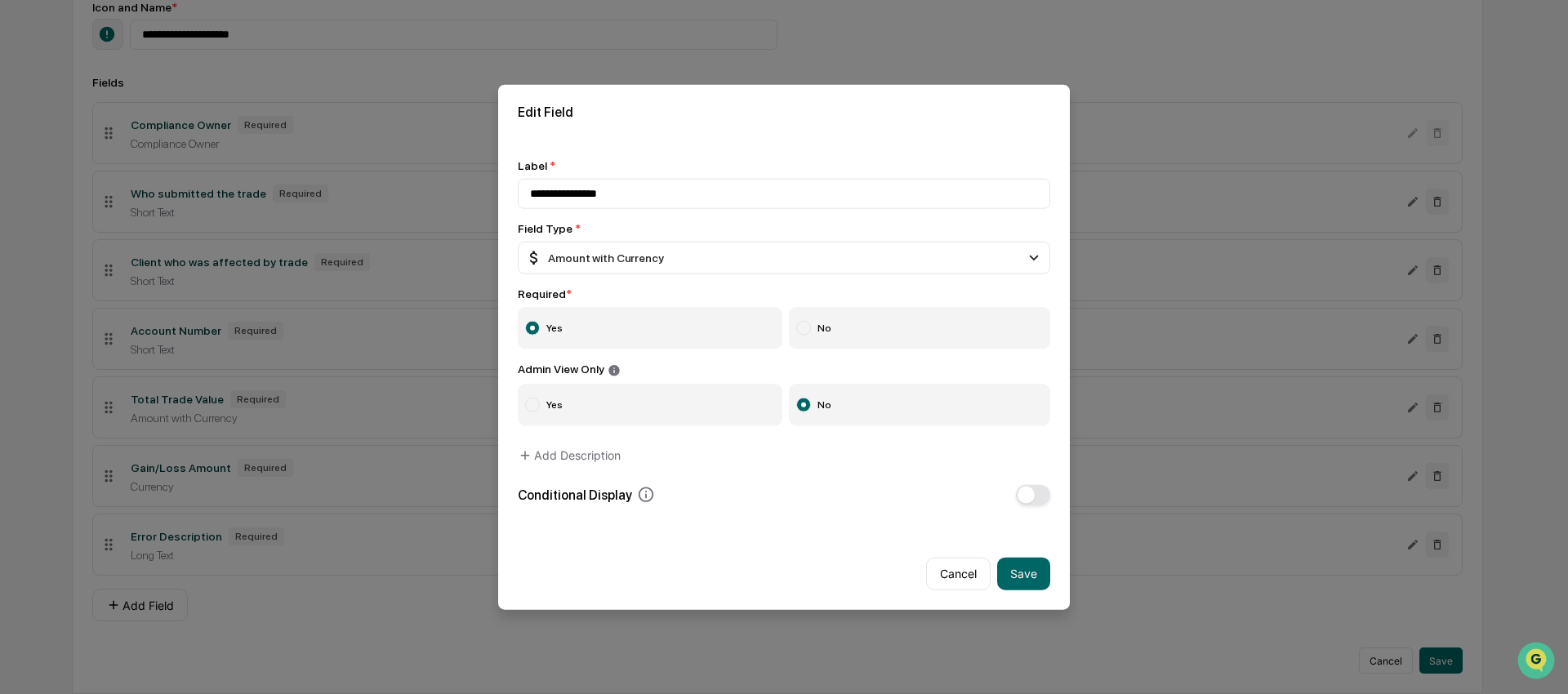
click at [663, 100] on div "Edit Field" at bounding box center [784, 112] width 571 height 55
click at [1039, 576] on button "Save" at bounding box center [1023, 572] width 53 height 32
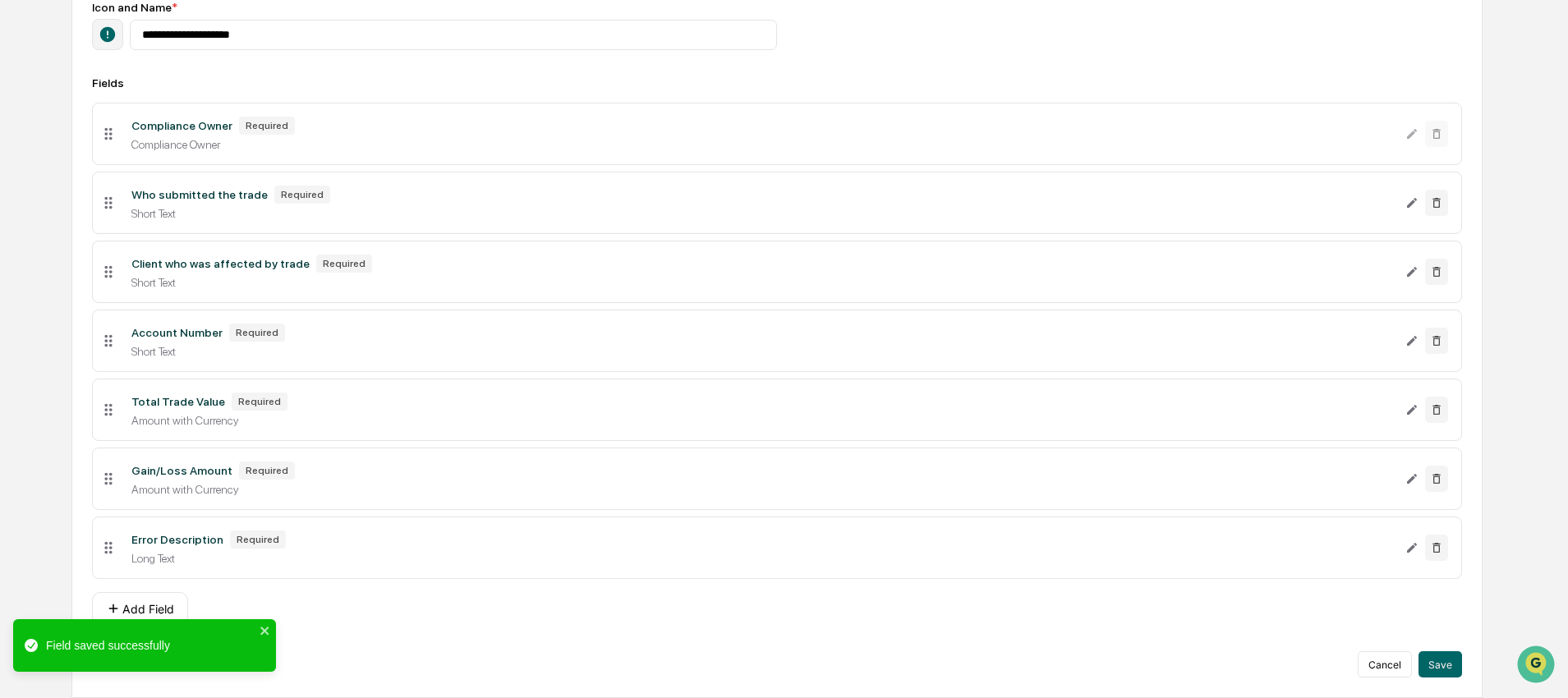
click at [211, 414] on div "Amount with Currency" at bounding box center [762, 420] width 1262 height 13
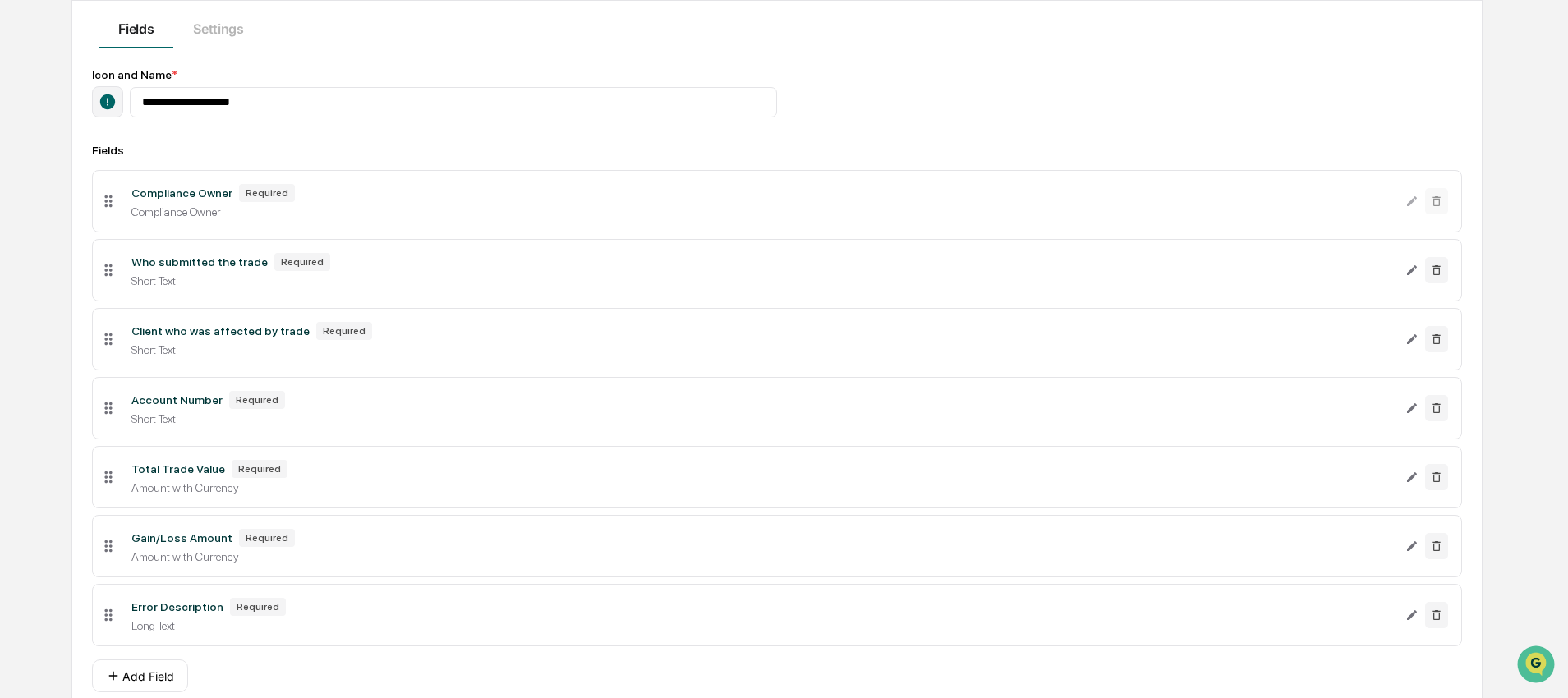
scroll to position [148, 0]
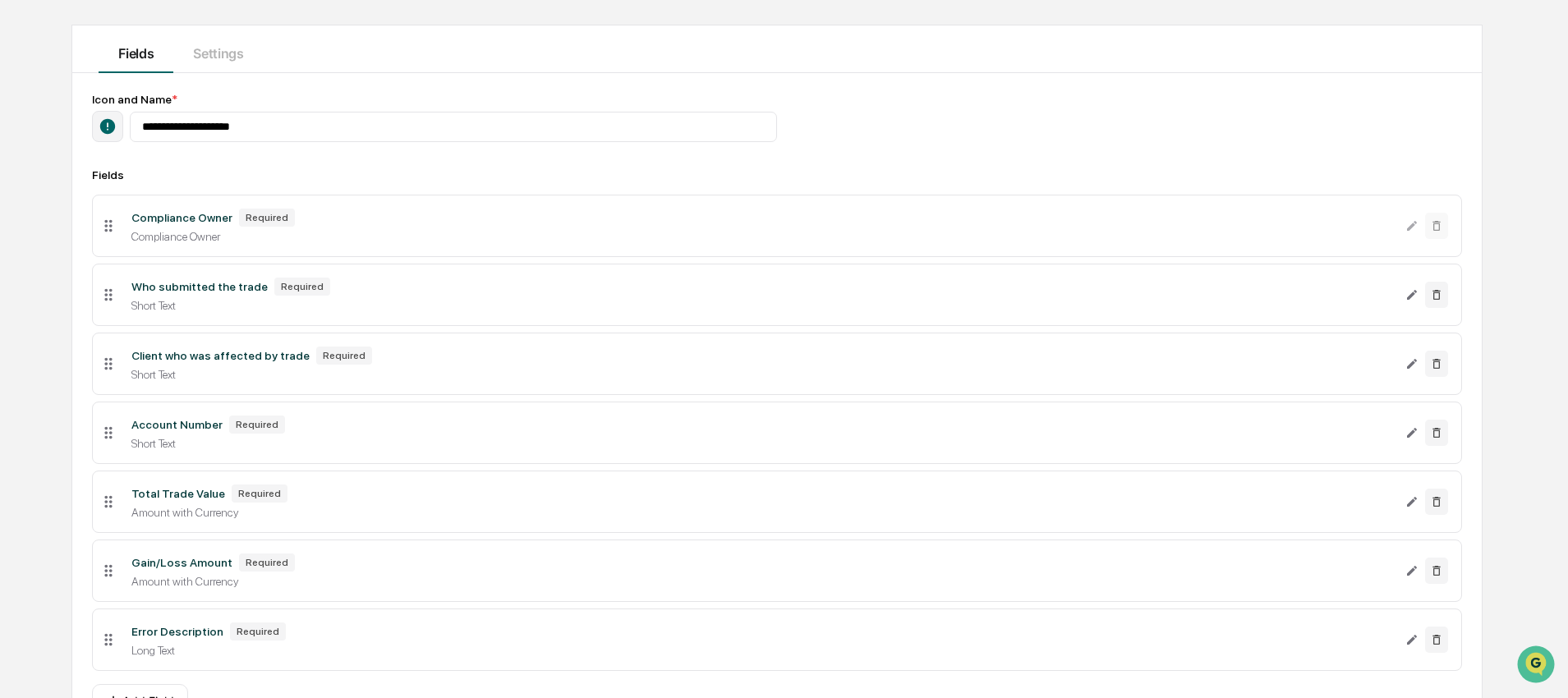
click at [330, 248] on li "Compliance Owner Required Compliance Owner" at bounding box center [776, 225] width 1369 height 62
click at [831, 167] on div "**********" at bounding box center [776, 431] width 1369 height 676
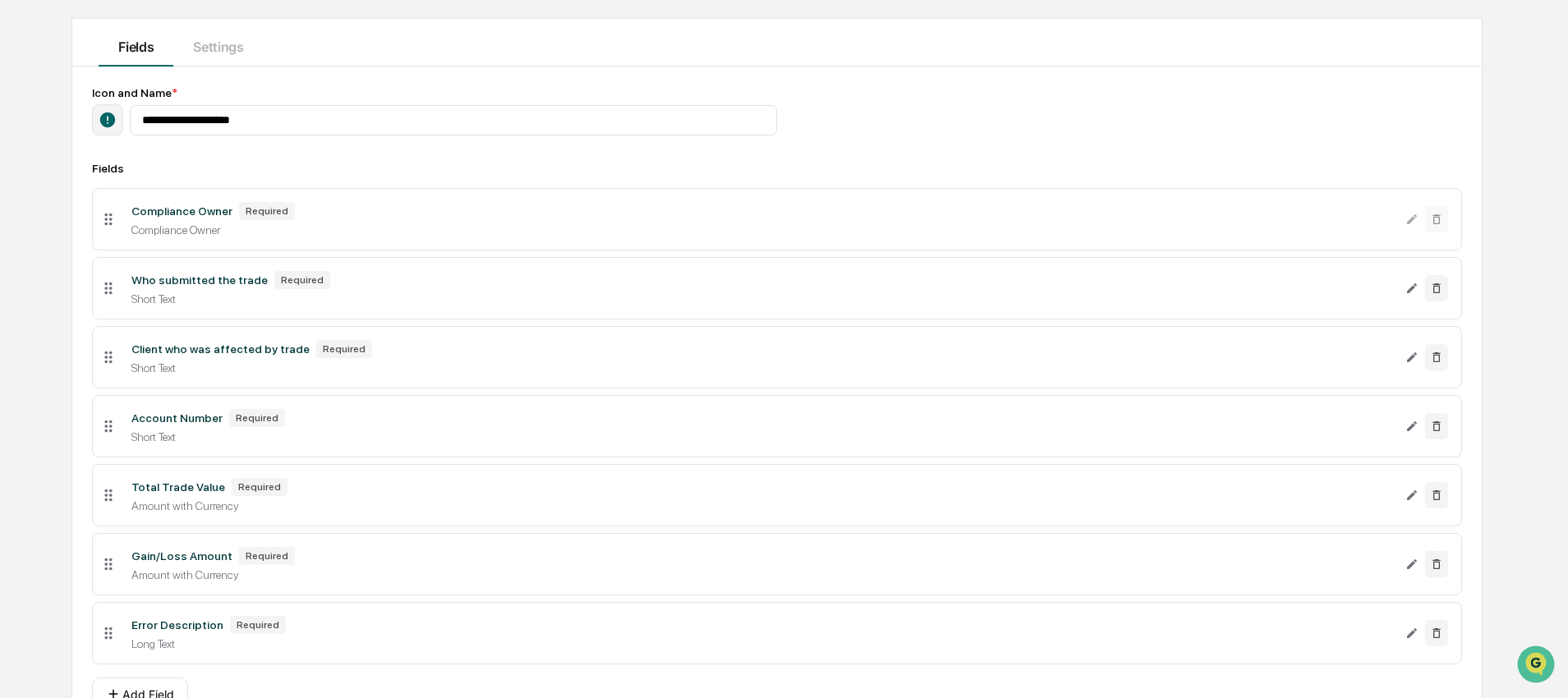
scroll to position [169, 0]
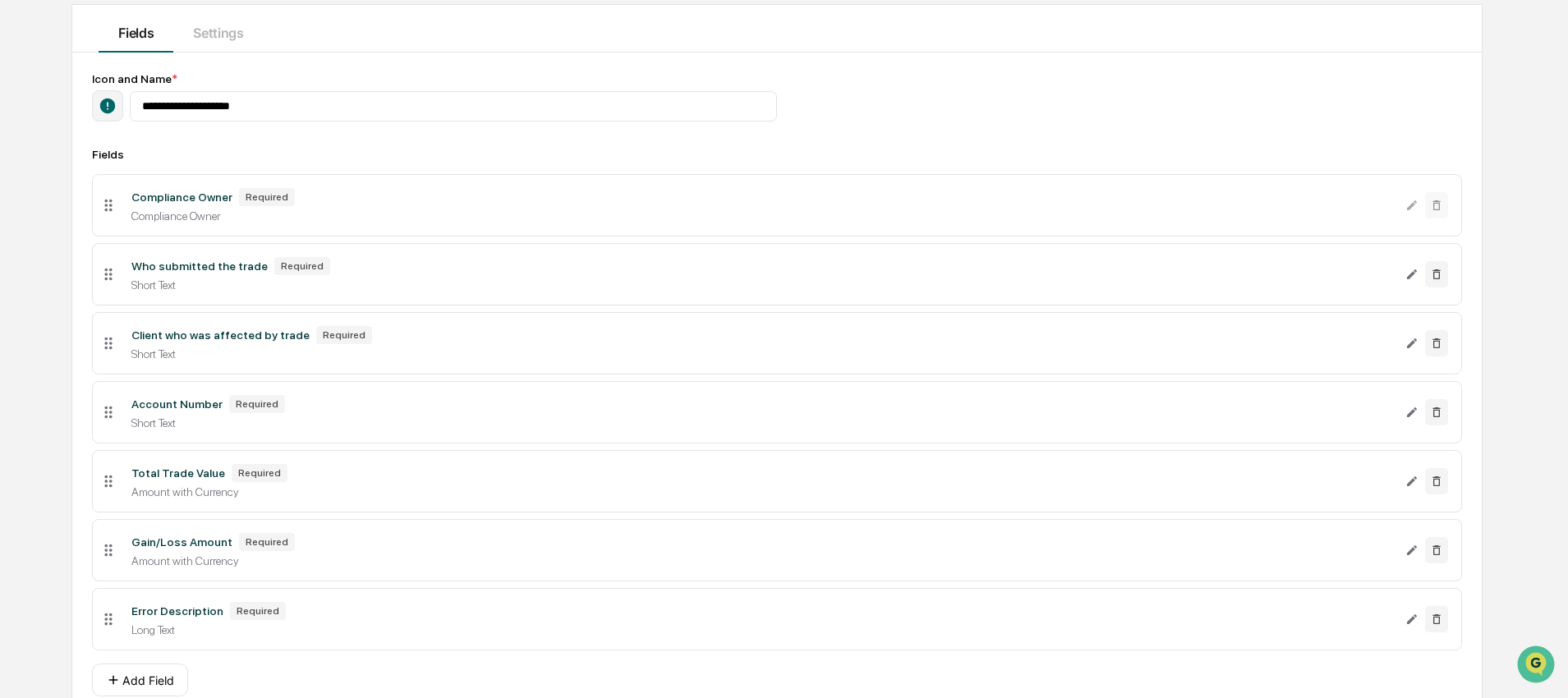
click at [246, 220] on div "Compliance Owner" at bounding box center [762, 216] width 1262 height 13
click at [1122, 72] on div "Icon and Name *" at bounding box center [776, 78] width 1369 height 13
click at [193, 32] on button "Settings" at bounding box center [218, 29] width 90 height 47
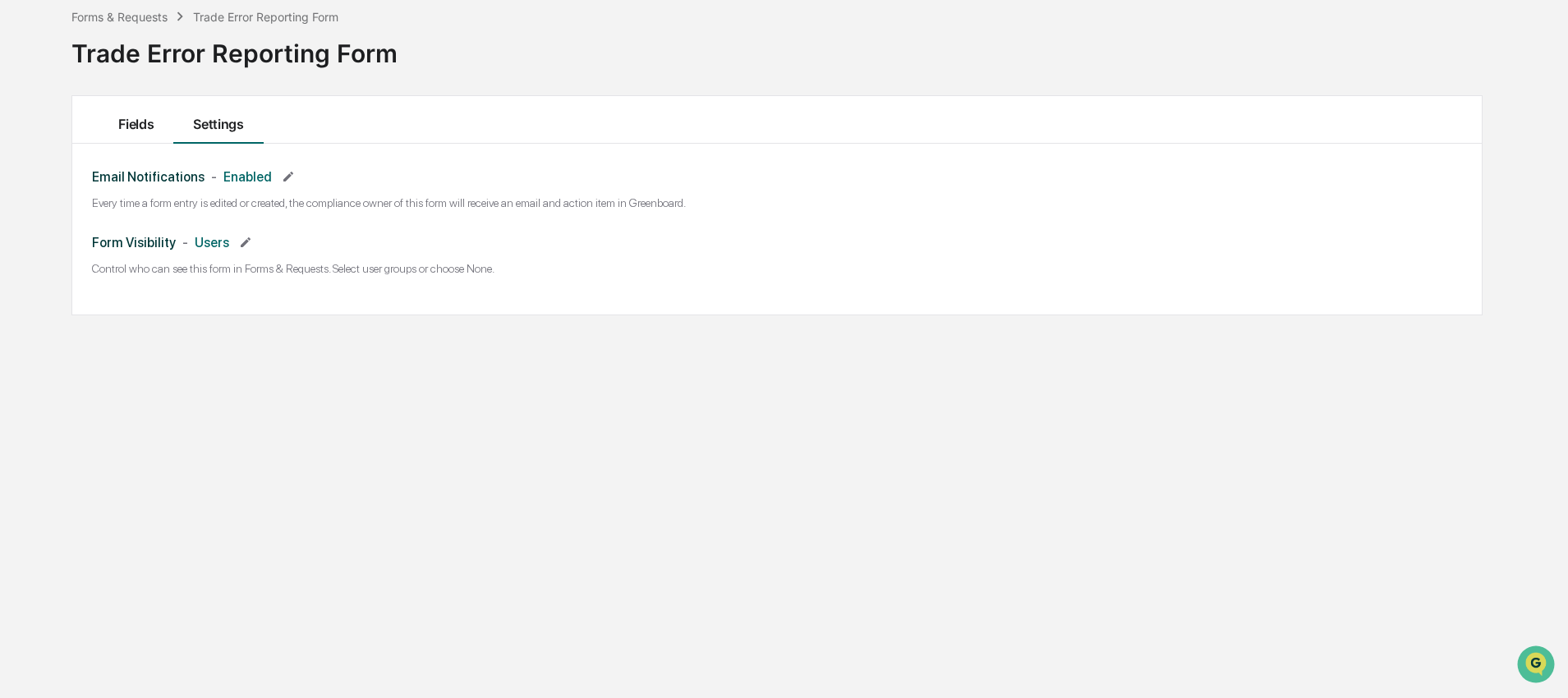
click at [137, 127] on button "Fields" at bounding box center [136, 120] width 75 height 47
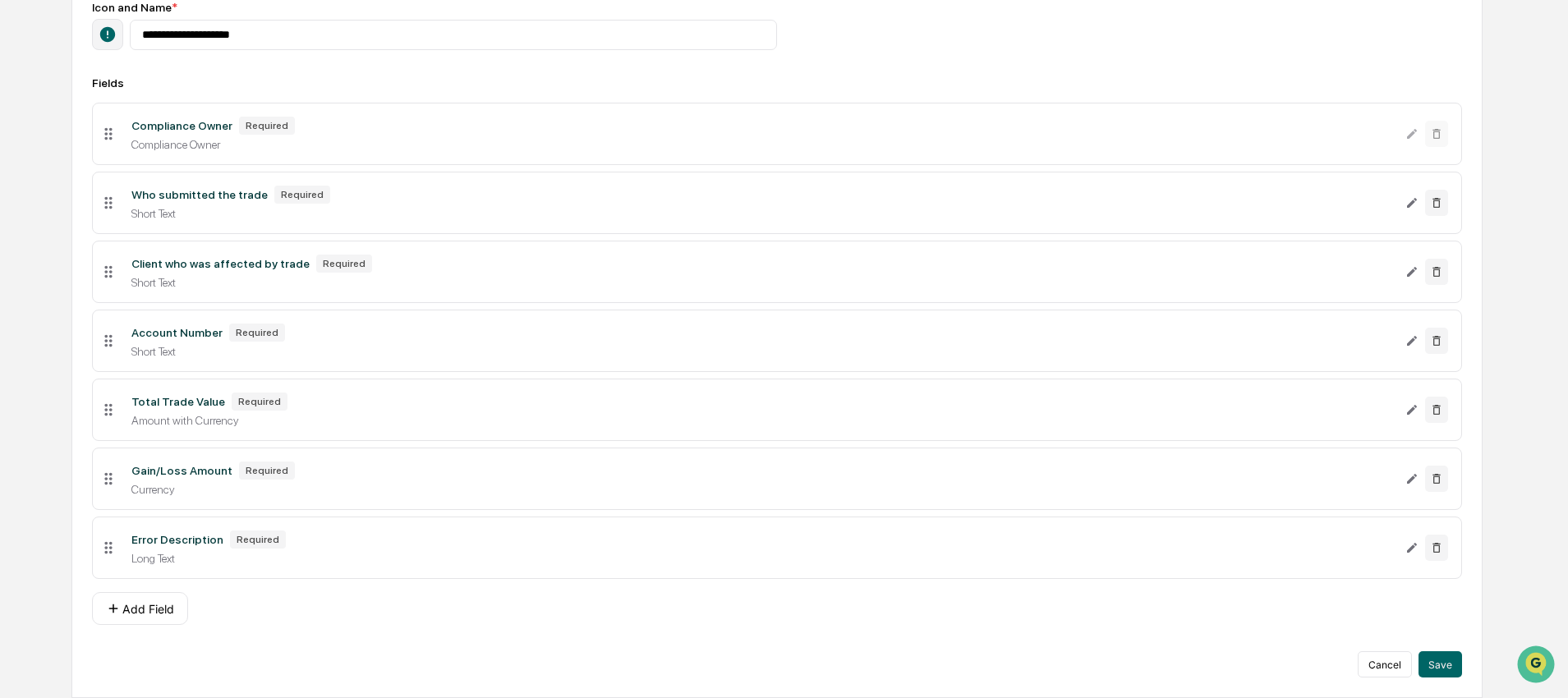
scroll to position [254, 0]
click at [1437, 661] on button "Save" at bounding box center [1439, 664] width 44 height 27
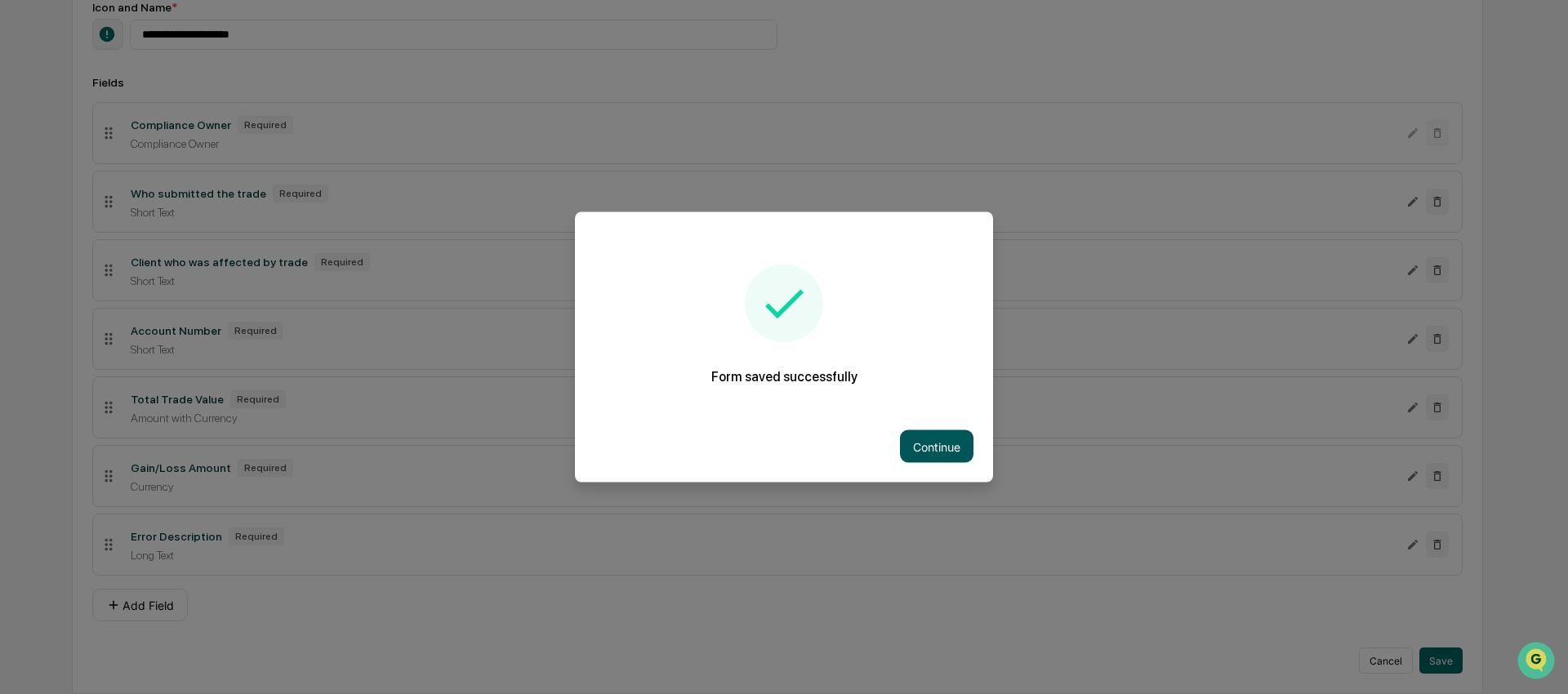
click at [926, 442] on button "Continue" at bounding box center [936, 446] width 74 height 32
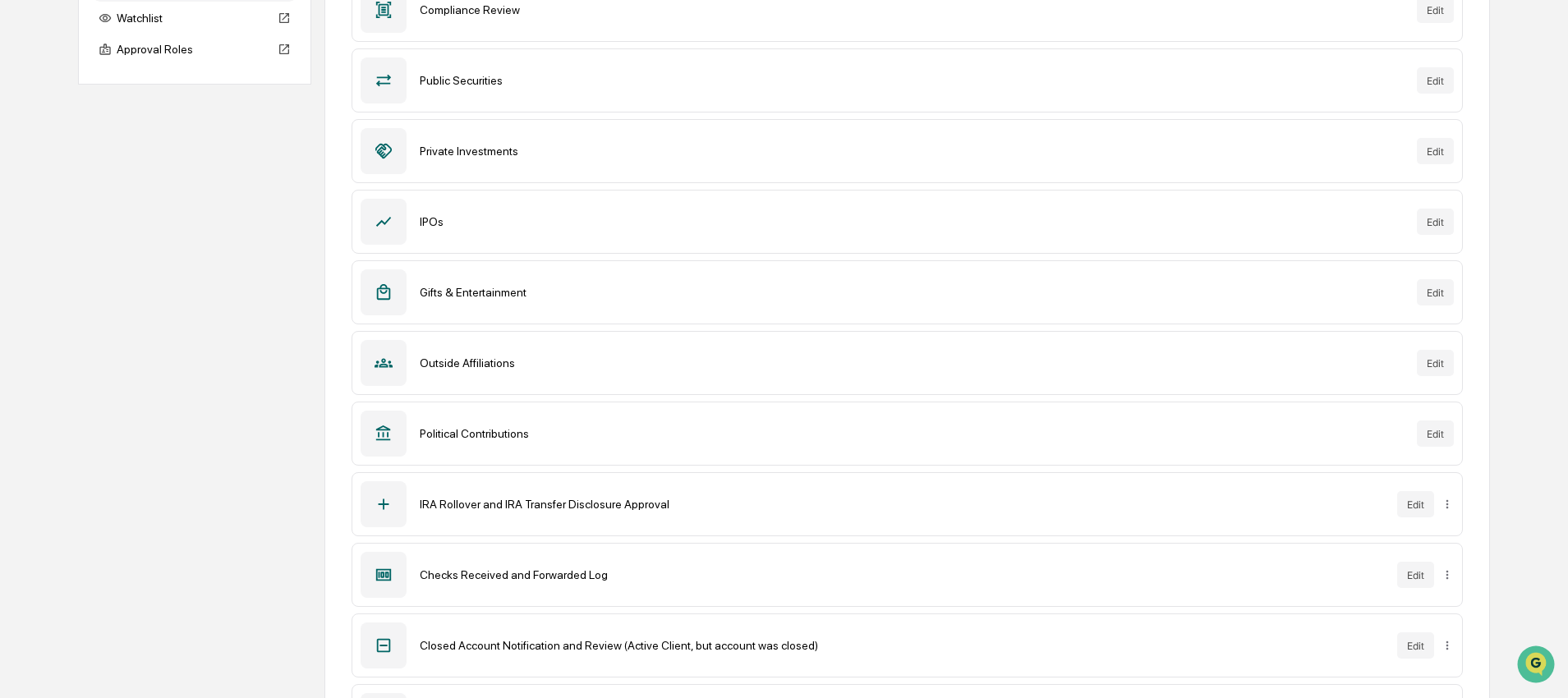
click at [246, 224] on div "Requests Forms Watchlist Approval Roles Forms New Form Compliance Review Edit P…" at bounding box center [783, 343] width 1411 height 877
click at [232, 238] on div "Requests Forms Watchlist Approval Roles Forms New Form Compliance Review Edit P…" at bounding box center [783, 343] width 1411 height 877
click at [257, 339] on div "Requests Forms Watchlist Approval Roles Forms New Form Compliance Review Edit P…" at bounding box center [783, 343] width 1411 height 877
click at [1525, 259] on div "Home Reviews Forms & Requests Forms & Requests Requests Forms Watchlist Approva…" at bounding box center [784, 303] width 1568 height 957
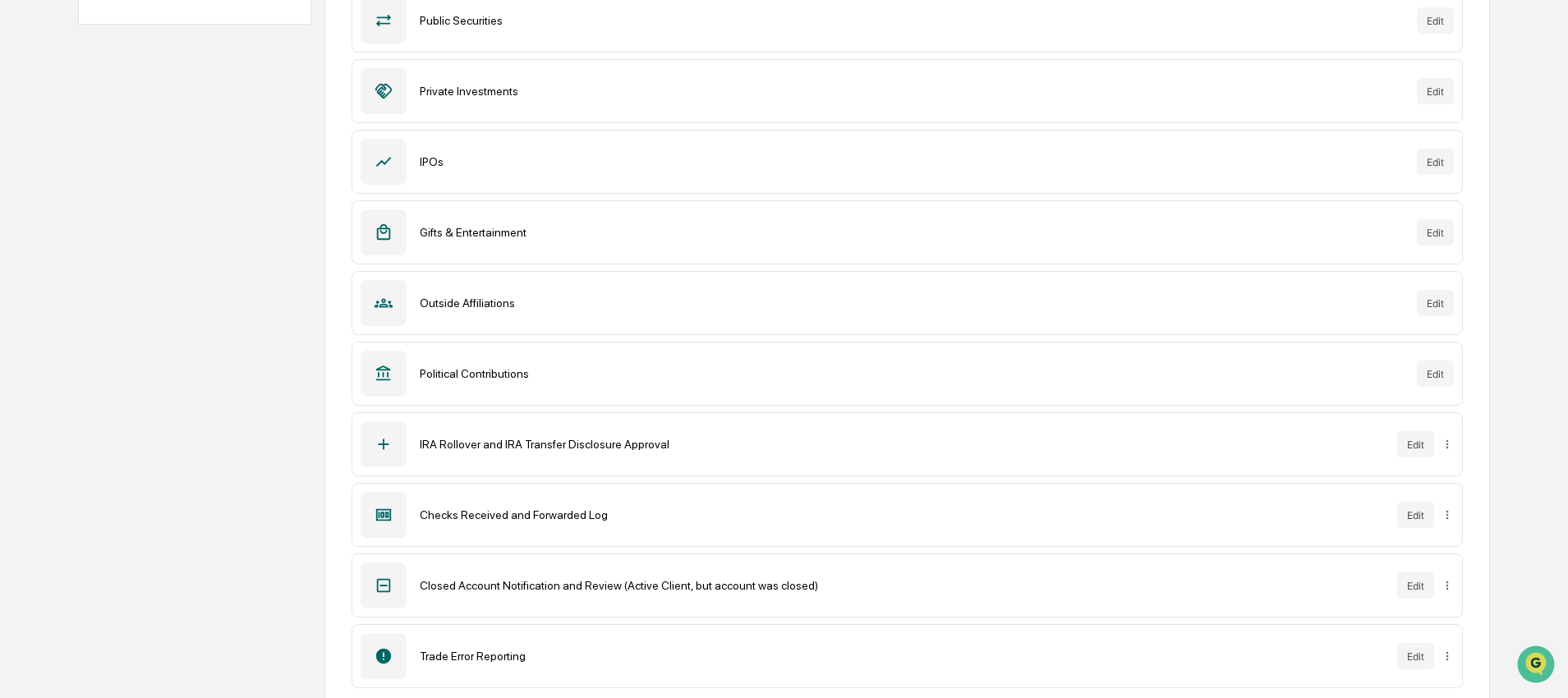
scroll to position [337, 0]
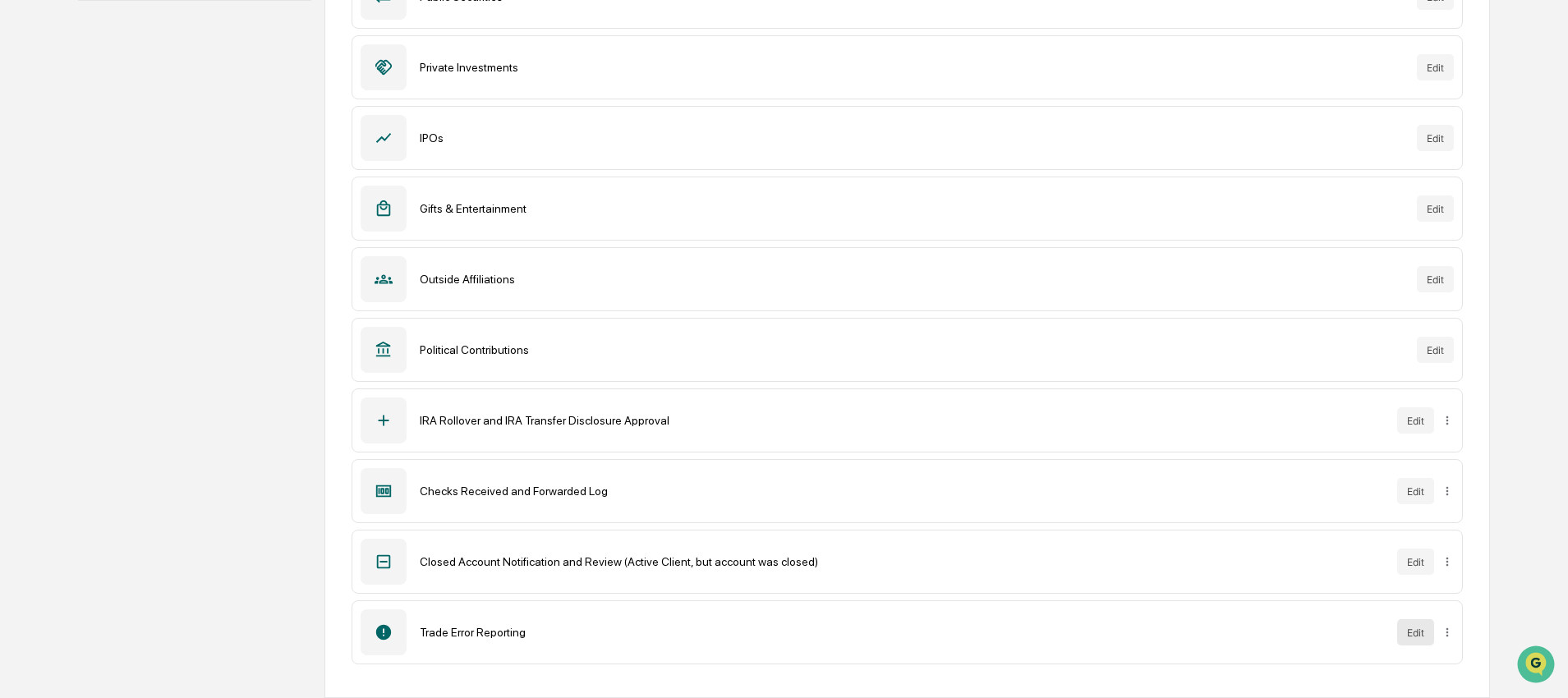
click at [1412, 644] on button "Edit" at bounding box center [1415, 632] width 37 height 27
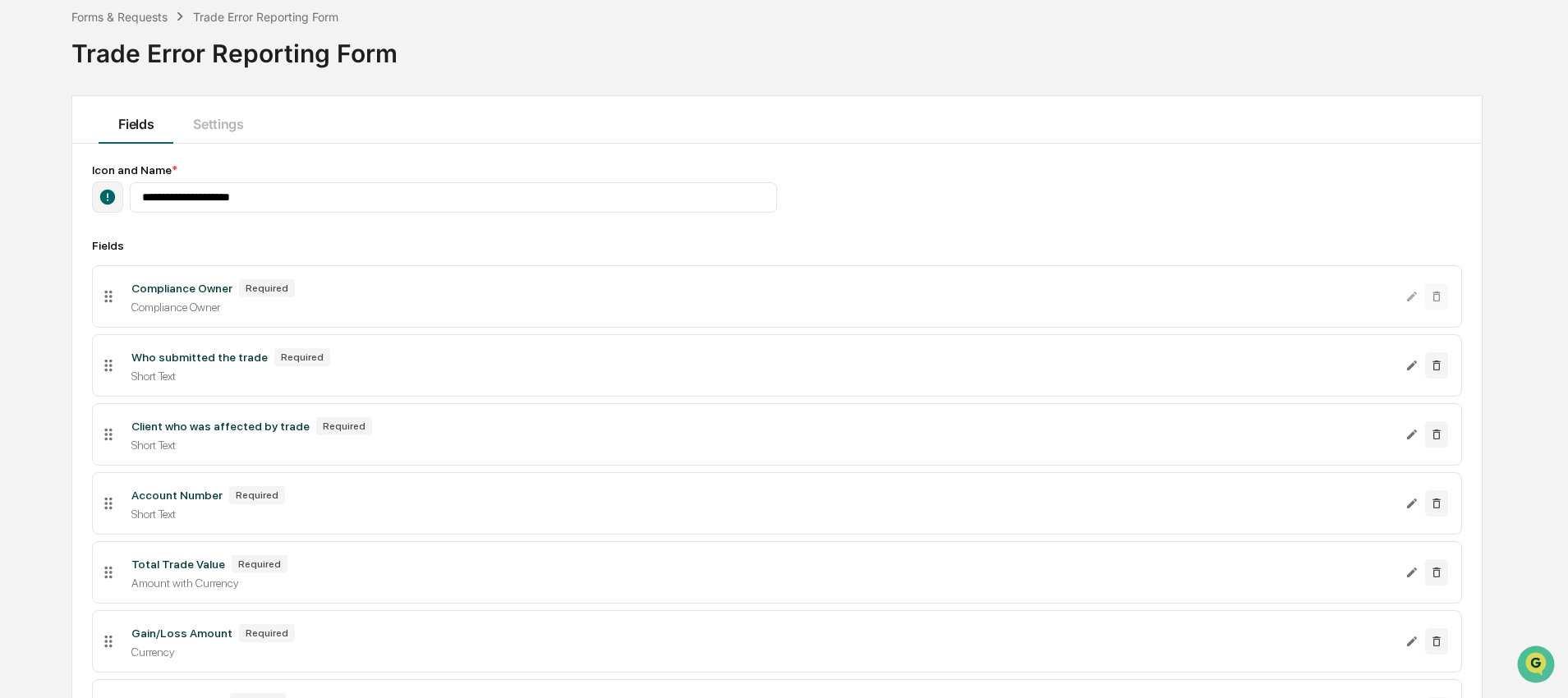
scroll to position [254, 0]
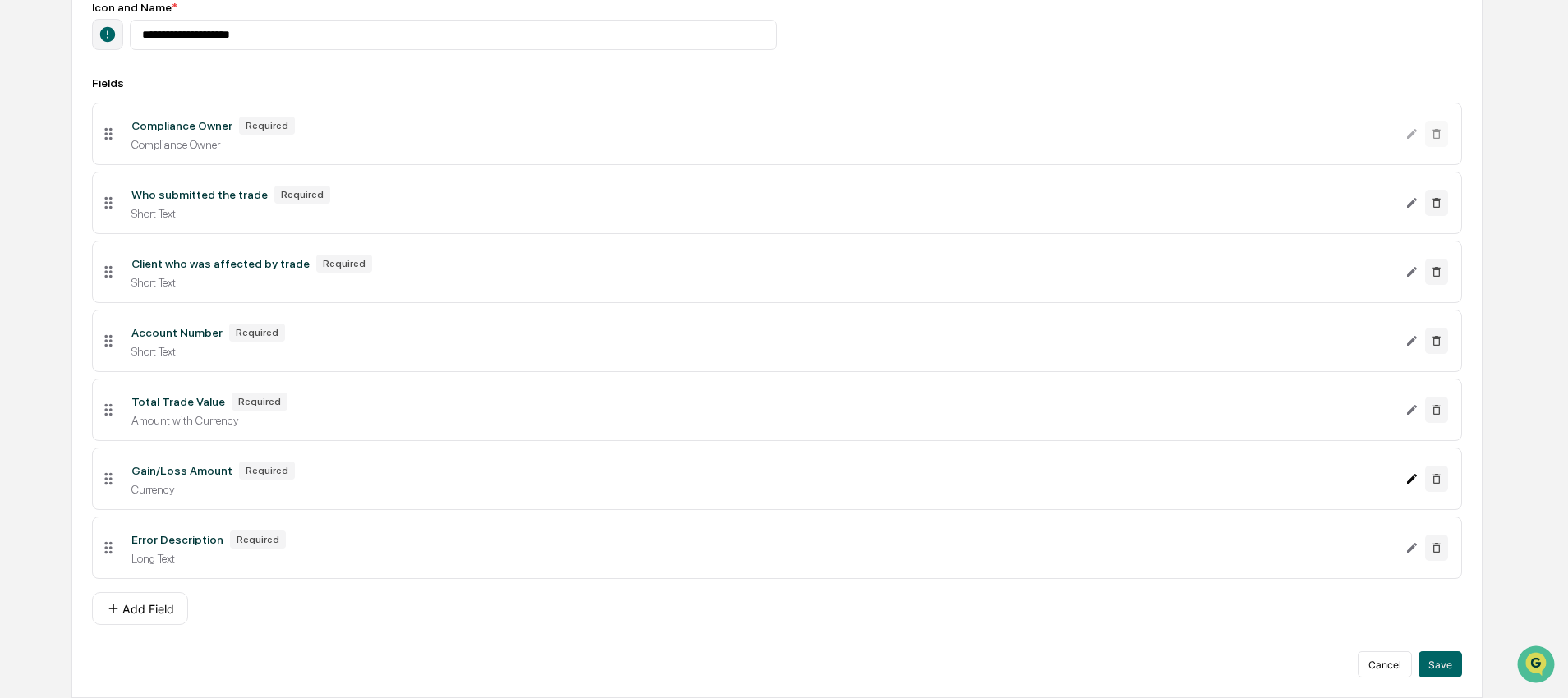
click at [1418, 480] on icon "Edit Gain/Loss Amount field" at bounding box center [1411, 479] width 13 height 13
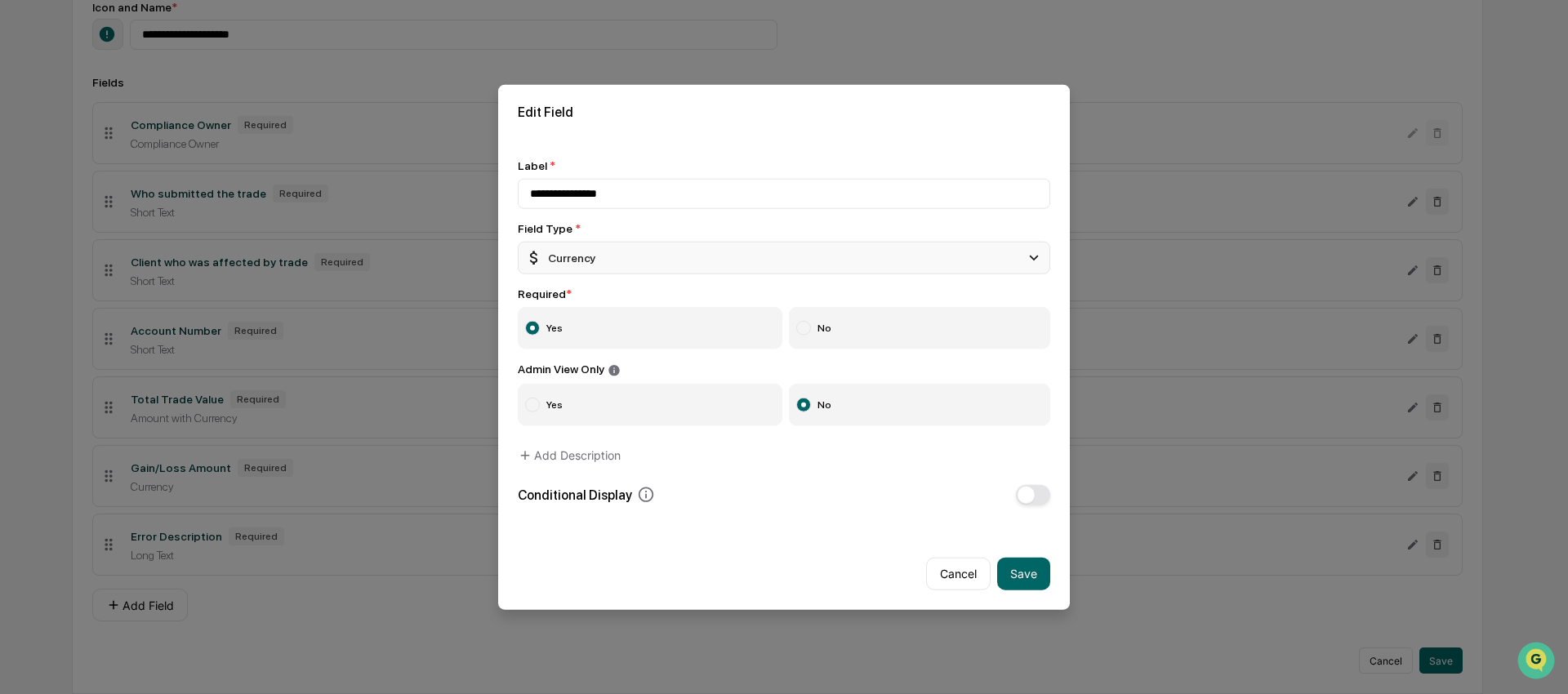
click at [586, 257] on div "Currency" at bounding box center [559, 258] width 70 height 18
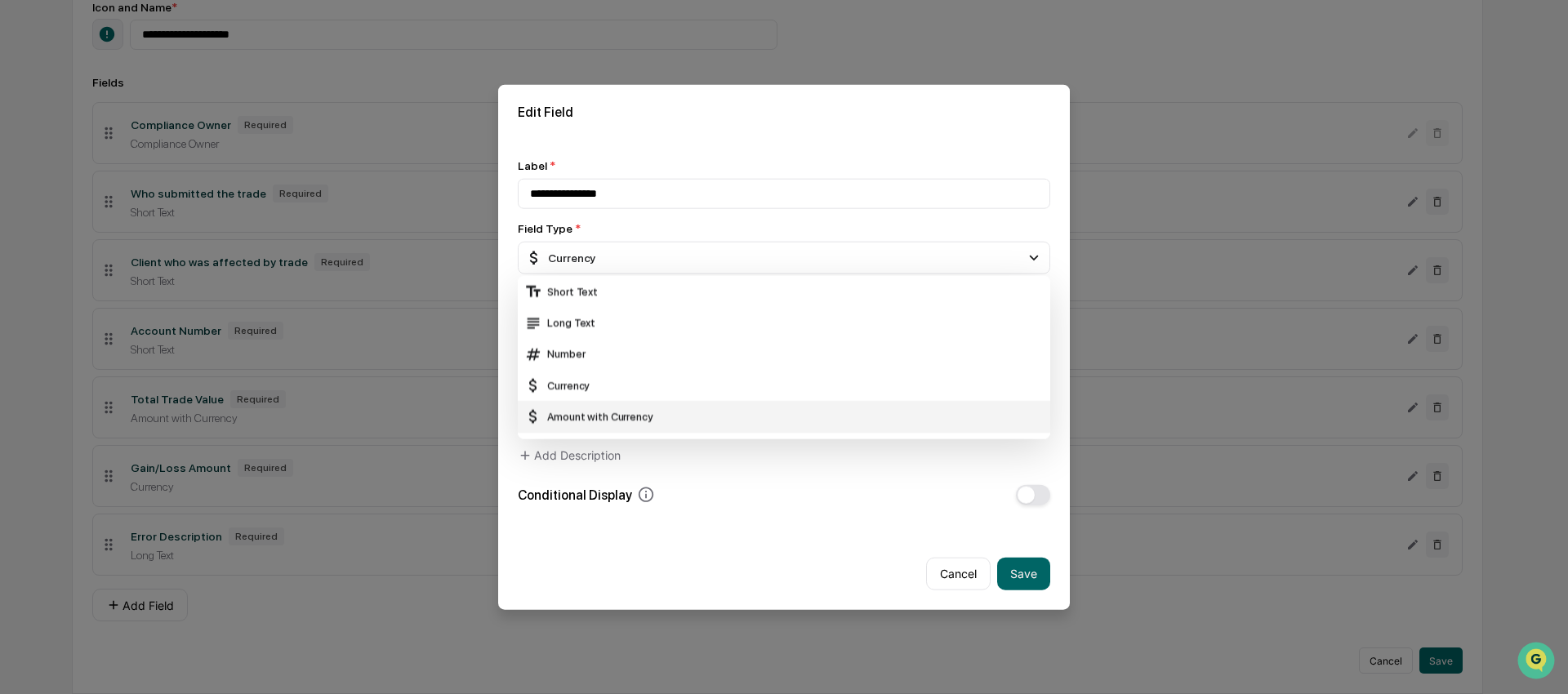
click at [600, 422] on div "Amount with Currency" at bounding box center [784, 416] width 519 height 18
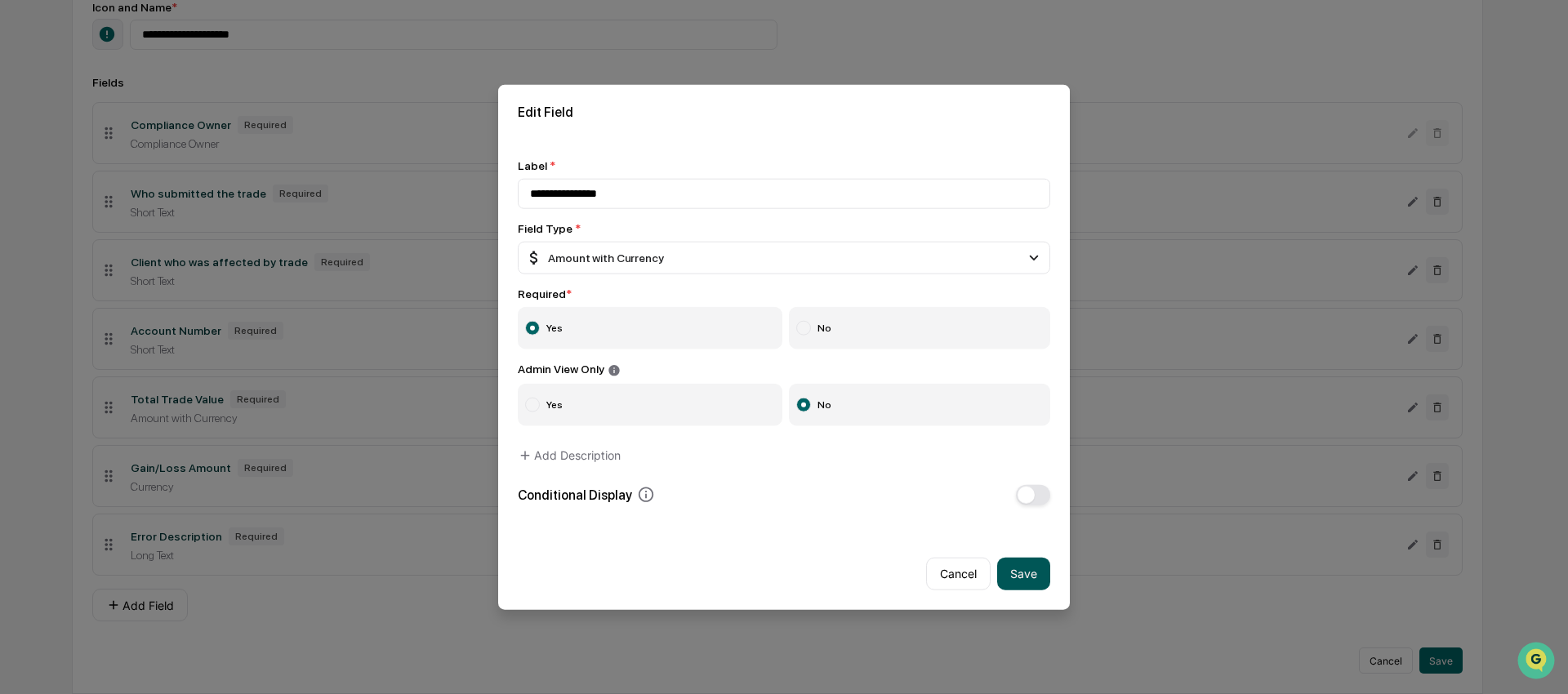
click at [1021, 572] on button "Save" at bounding box center [1023, 572] width 53 height 32
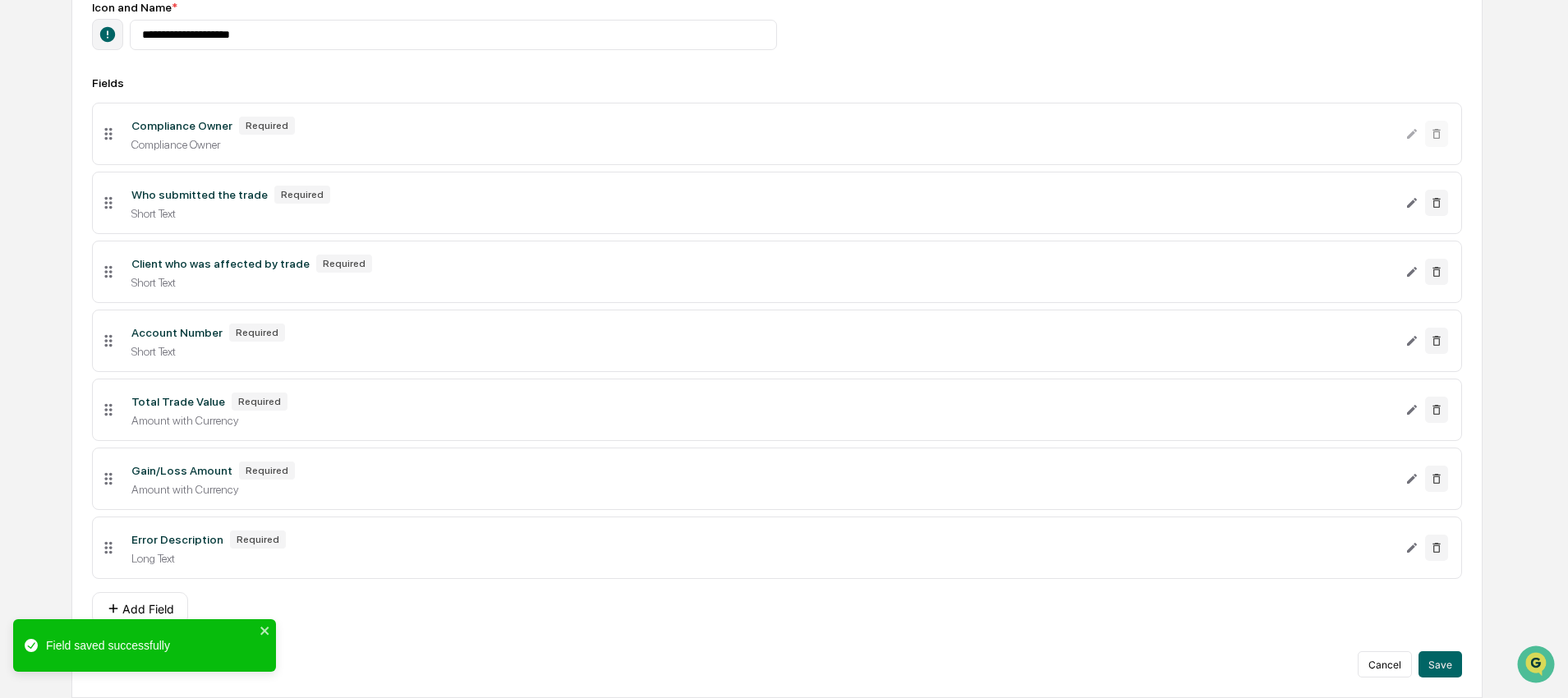
click at [1522, 637] on div "**********" at bounding box center [784, 268] width 1568 height 860
click at [1436, 666] on button "Save" at bounding box center [1439, 664] width 44 height 27
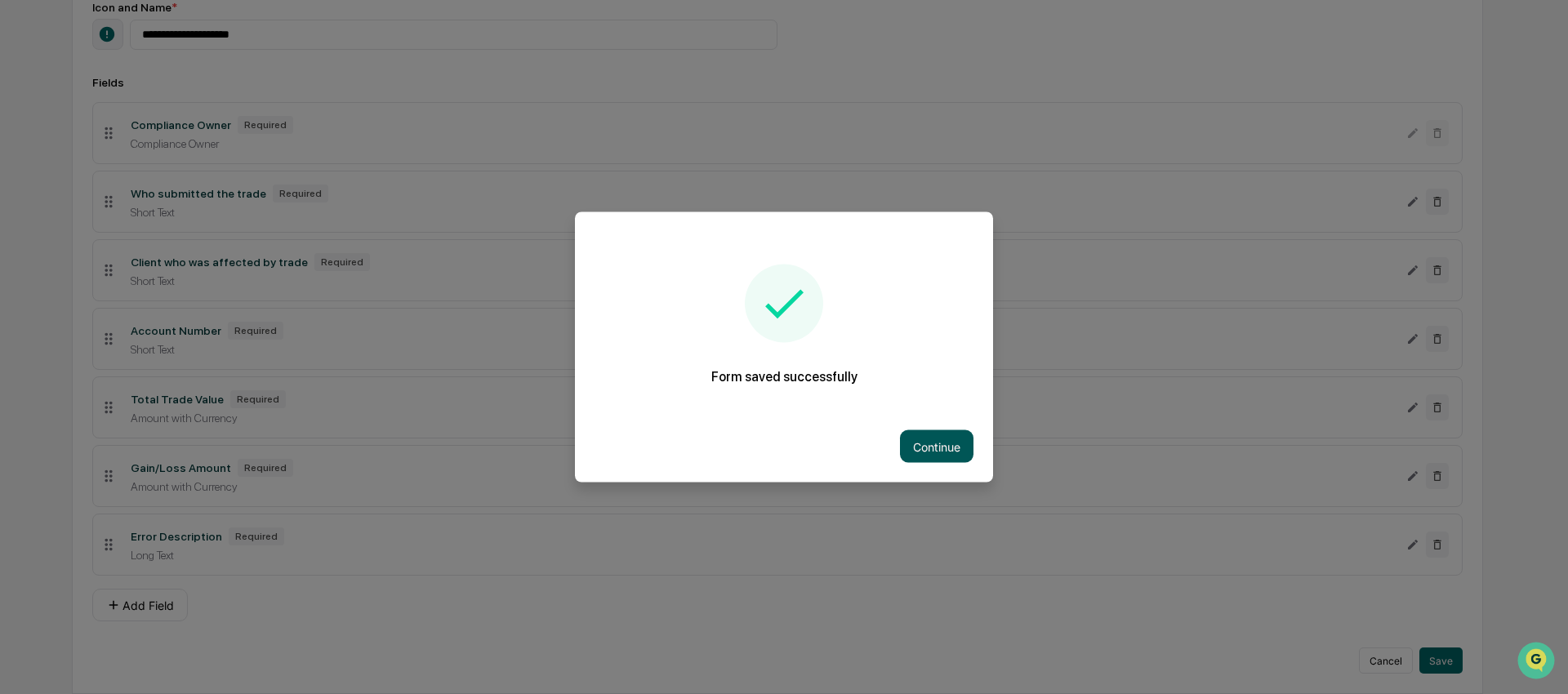
click at [946, 453] on button "Continue" at bounding box center [936, 446] width 74 height 32
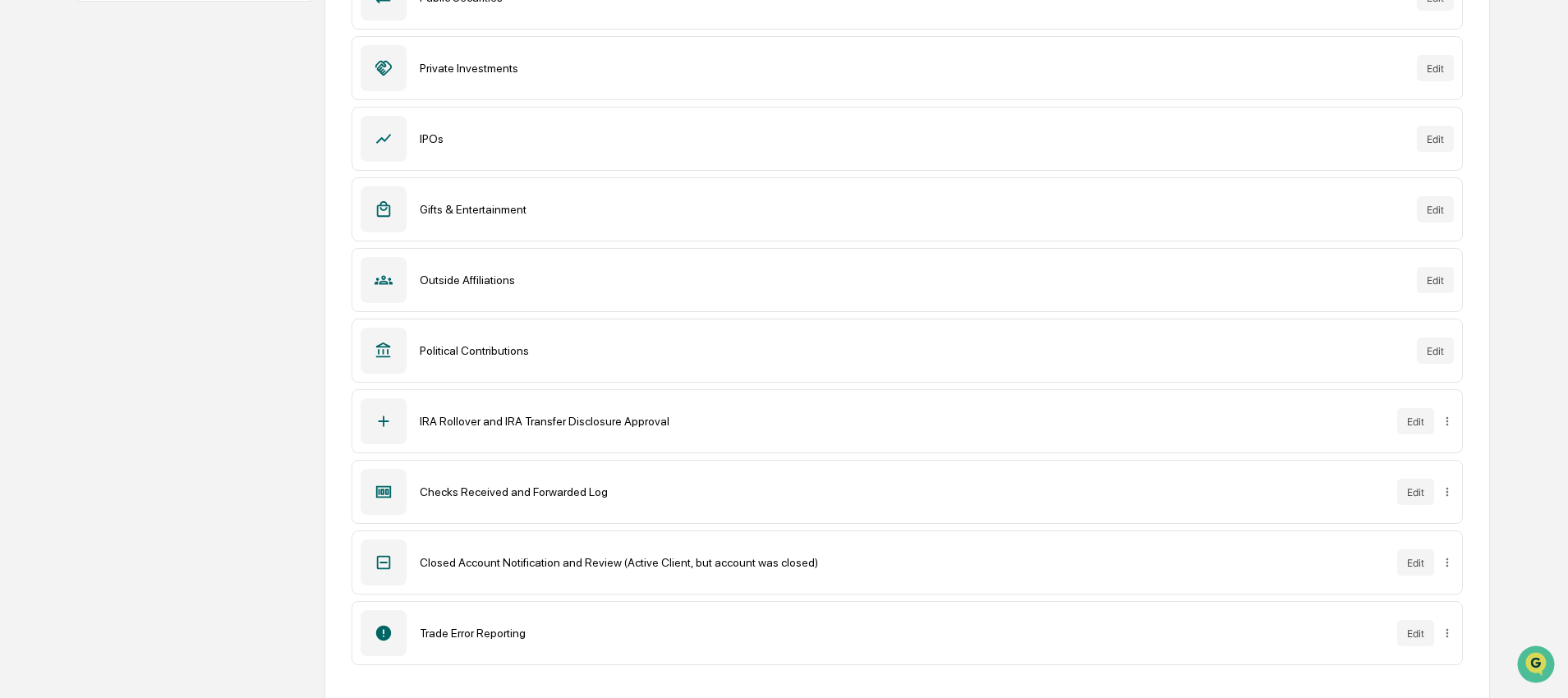
scroll to position [337, 0]
click at [492, 641] on div "Trade Error Reporting Edit" at bounding box center [906, 632] width 1110 height 64
click at [1413, 638] on button "Edit" at bounding box center [1415, 632] width 37 height 27
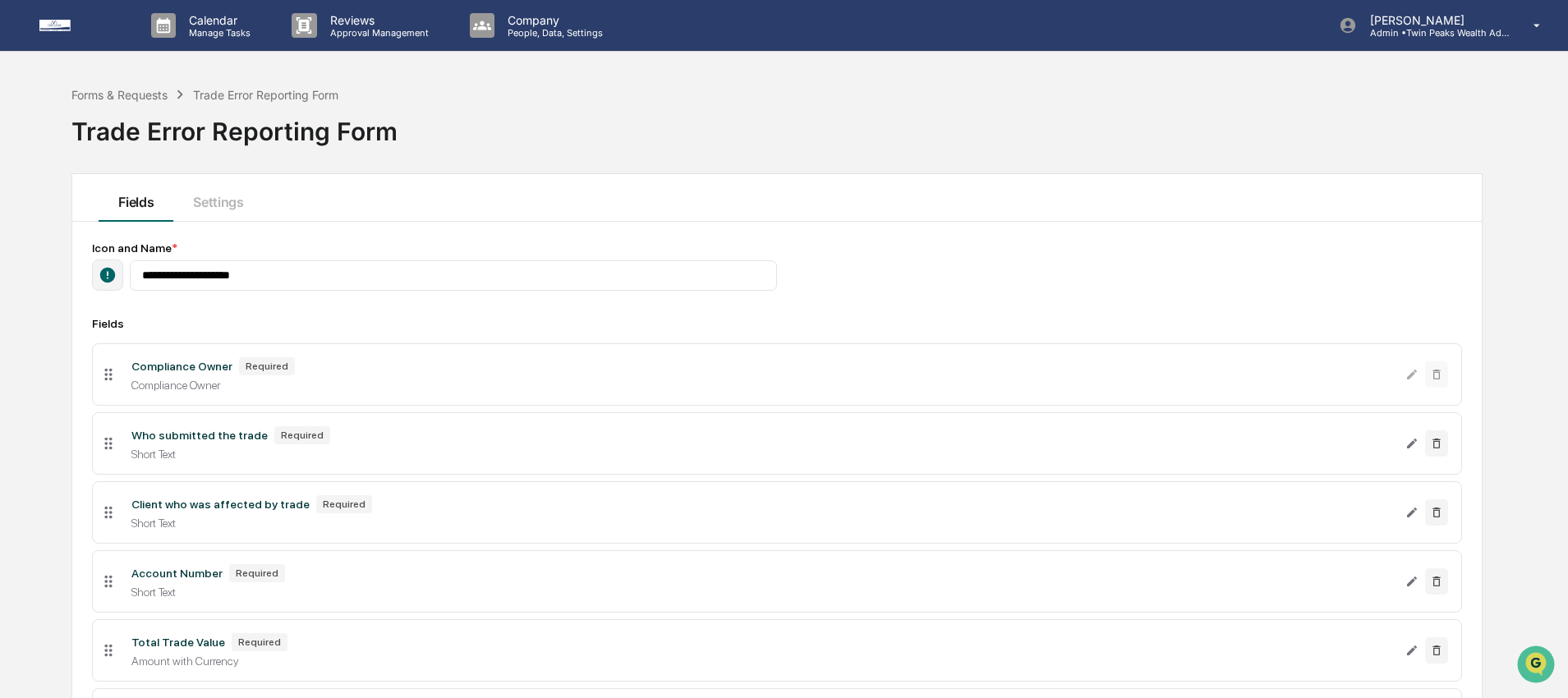
click at [788, 139] on div "Forms & Requests Trade Error Reporting Form Trade Error Reporting Form" at bounding box center [776, 119] width 1411 height 82
click at [9, 316] on div "**********" at bounding box center [784, 508] width 1568 height 860
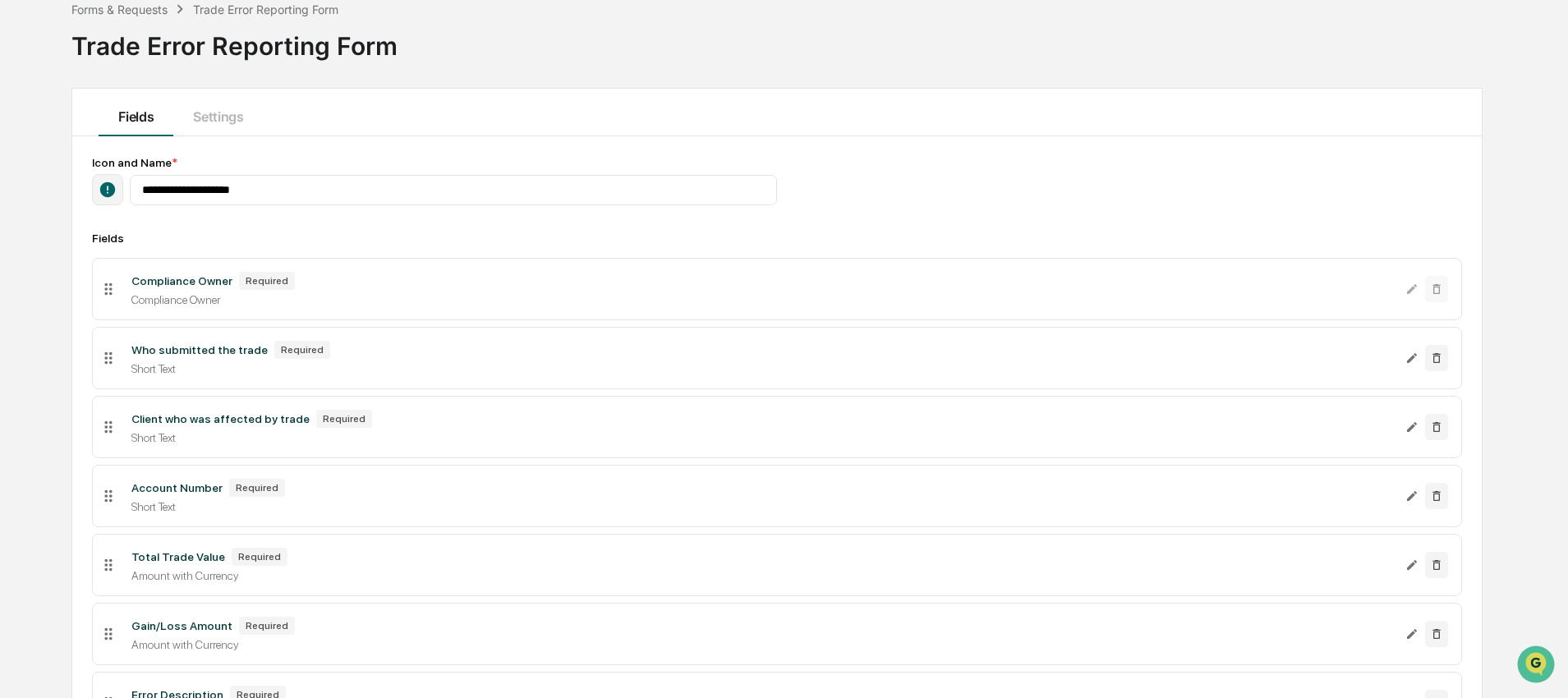
scroll to position [254, 0]
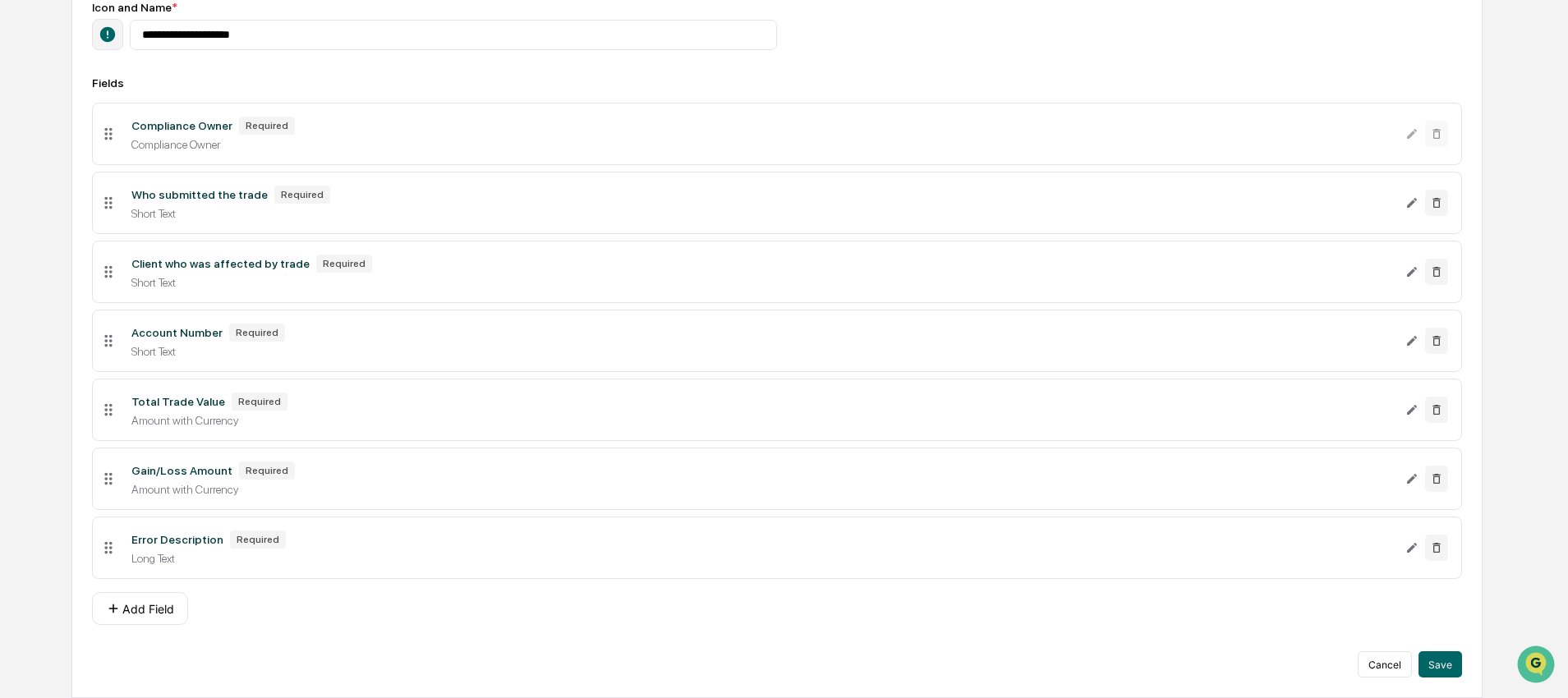
click at [347, 639] on div "**********" at bounding box center [776, 339] width 1369 height 676
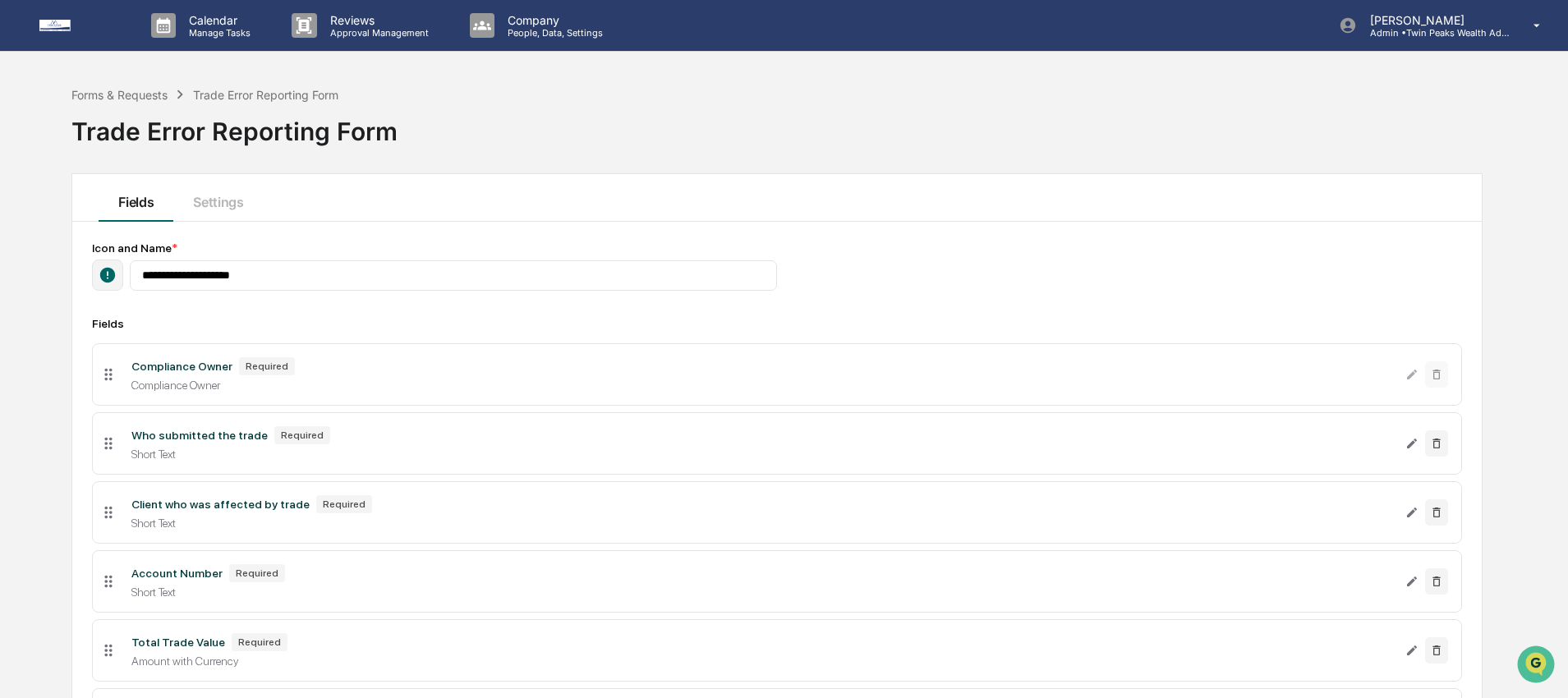
click at [52, 26] on img at bounding box center [79, 26] width 79 height 12
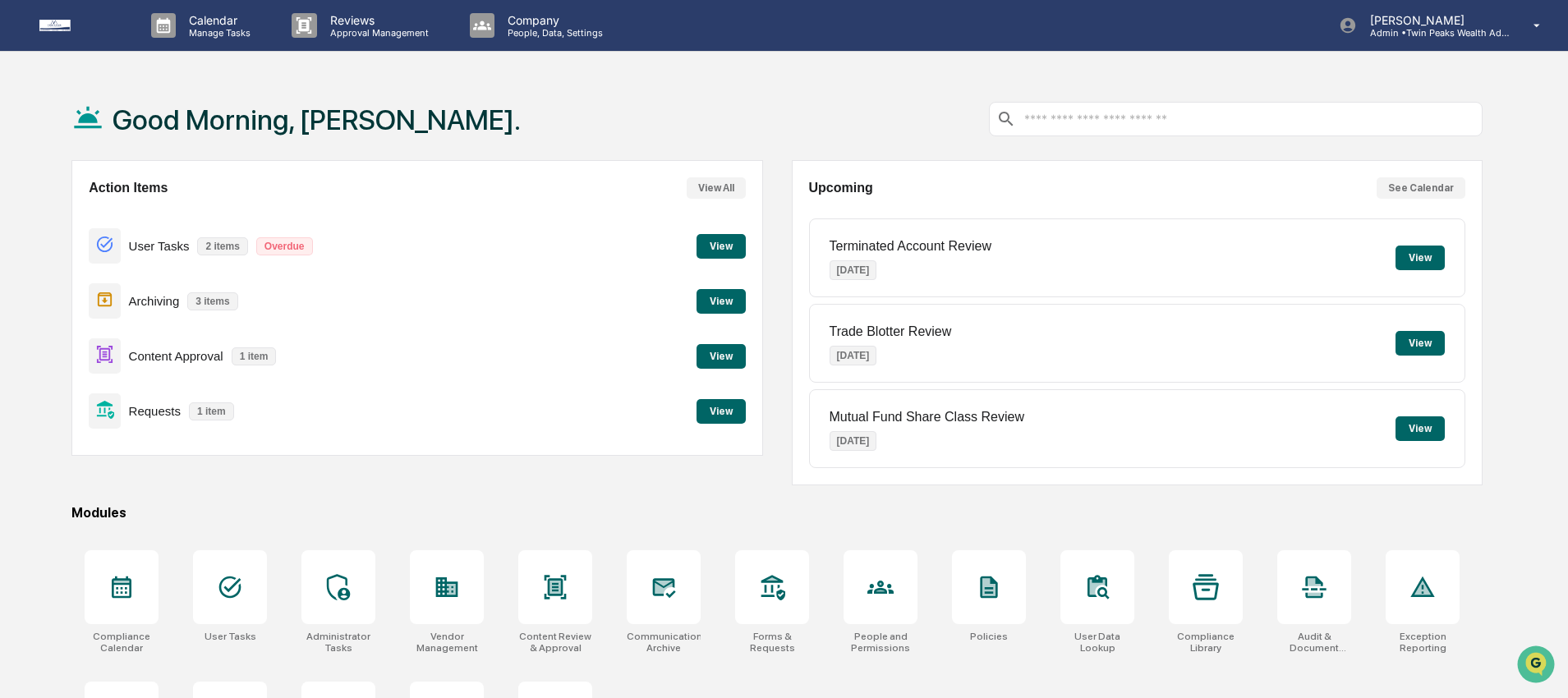
click at [513, 104] on div "Good Morning, [PERSON_NAME]." at bounding box center [776, 119] width 1411 height 82
click at [734, 248] on button "View" at bounding box center [721, 246] width 49 height 25
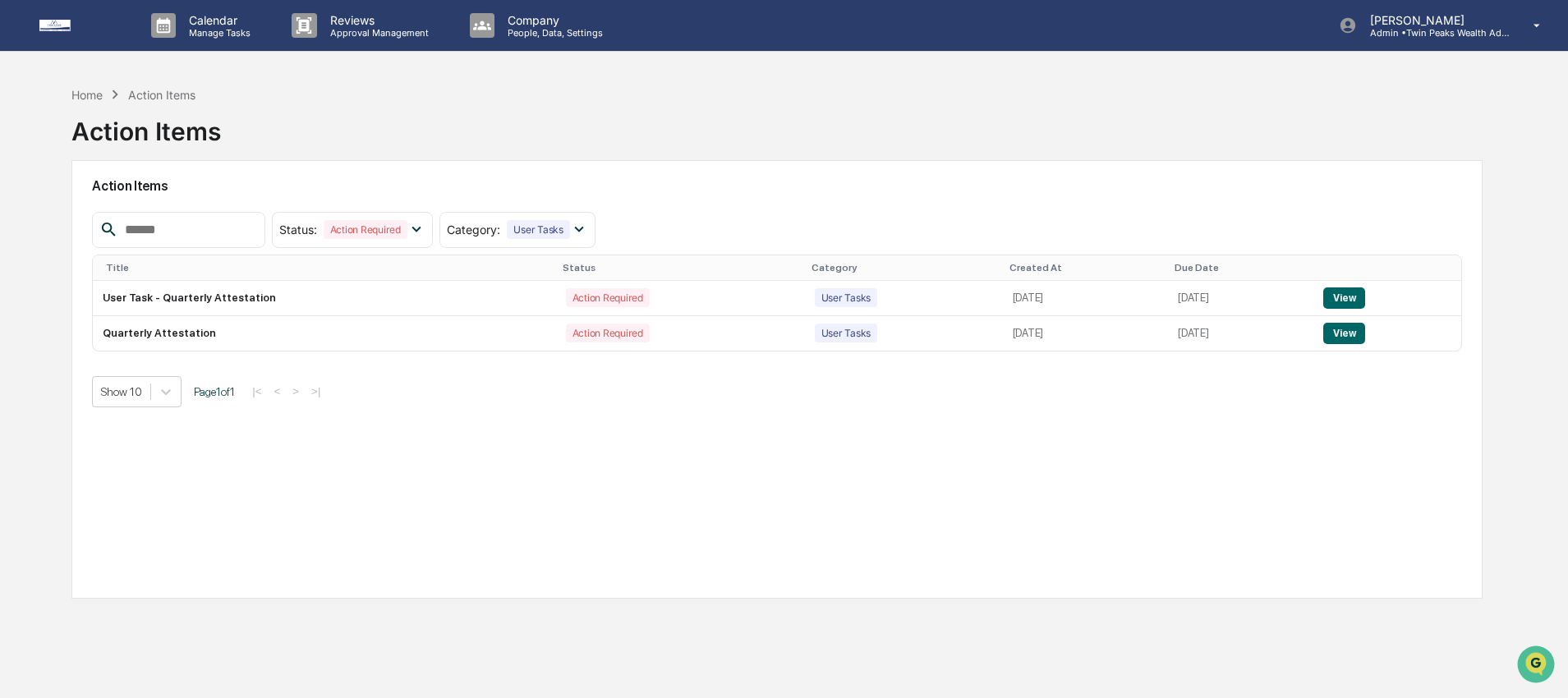
click at [529, 142] on div "Home Action Items Action Items" at bounding box center [776, 119] width 1411 height 82
click at [442, 130] on div "Home Action Items Action Items" at bounding box center [776, 119] width 1411 height 82
click at [507, 129] on div "Home Action Items Action Items" at bounding box center [776, 119] width 1411 height 82
click at [82, 93] on div "Home" at bounding box center [87, 95] width 32 height 14
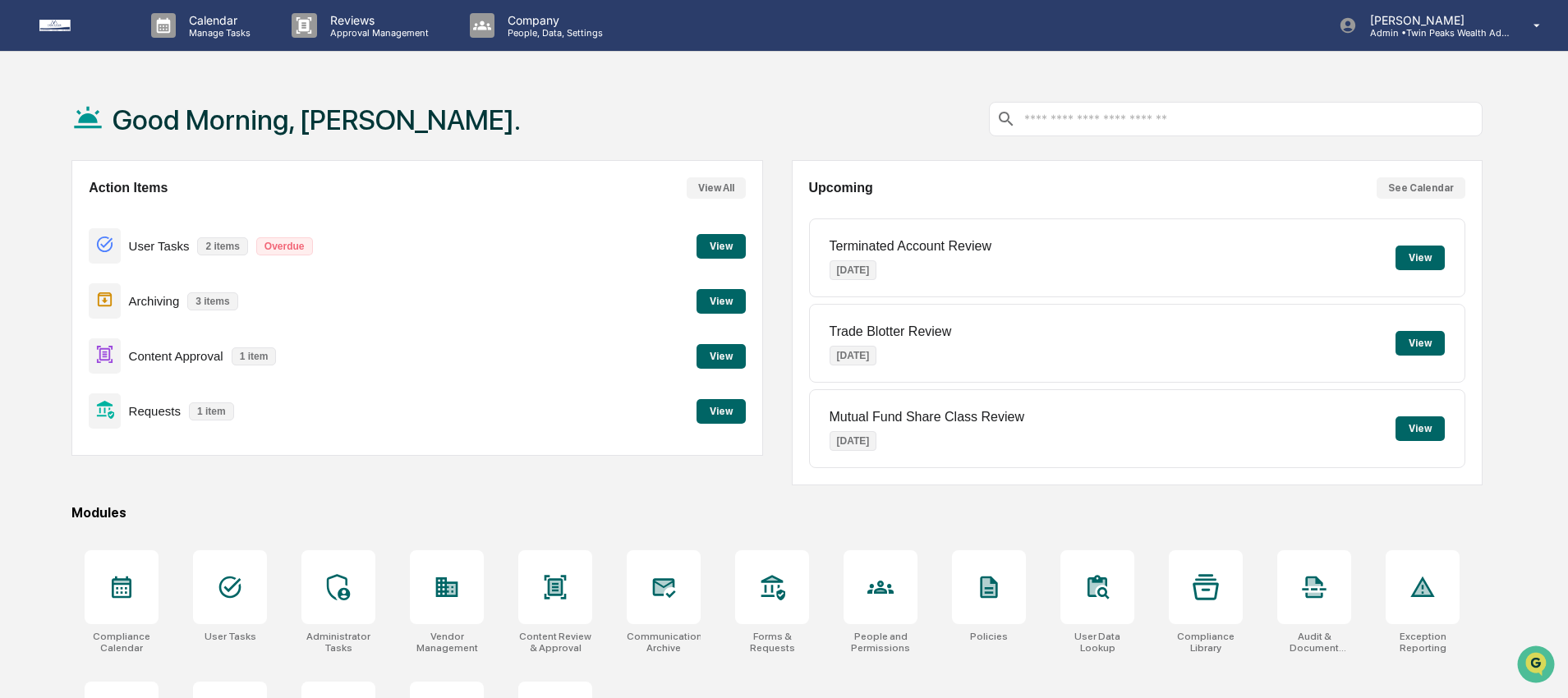
click at [36, 209] on div "Good Morning, [PERSON_NAME]. Action Items View All User Tasks 2 items Overdue V…" at bounding box center [784, 436] width 1568 height 717
click at [30, 210] on div "Good Morning, [PERSON_NAME]. Action Items View All User Tasks 2 items Overdue V…" at bounding box center [784, 436] width 1568 height 717
click at [289, 113] on h1 "Good Morning, [PERSON_NAME]." at bounding box center [316, 120] width 408 height 33
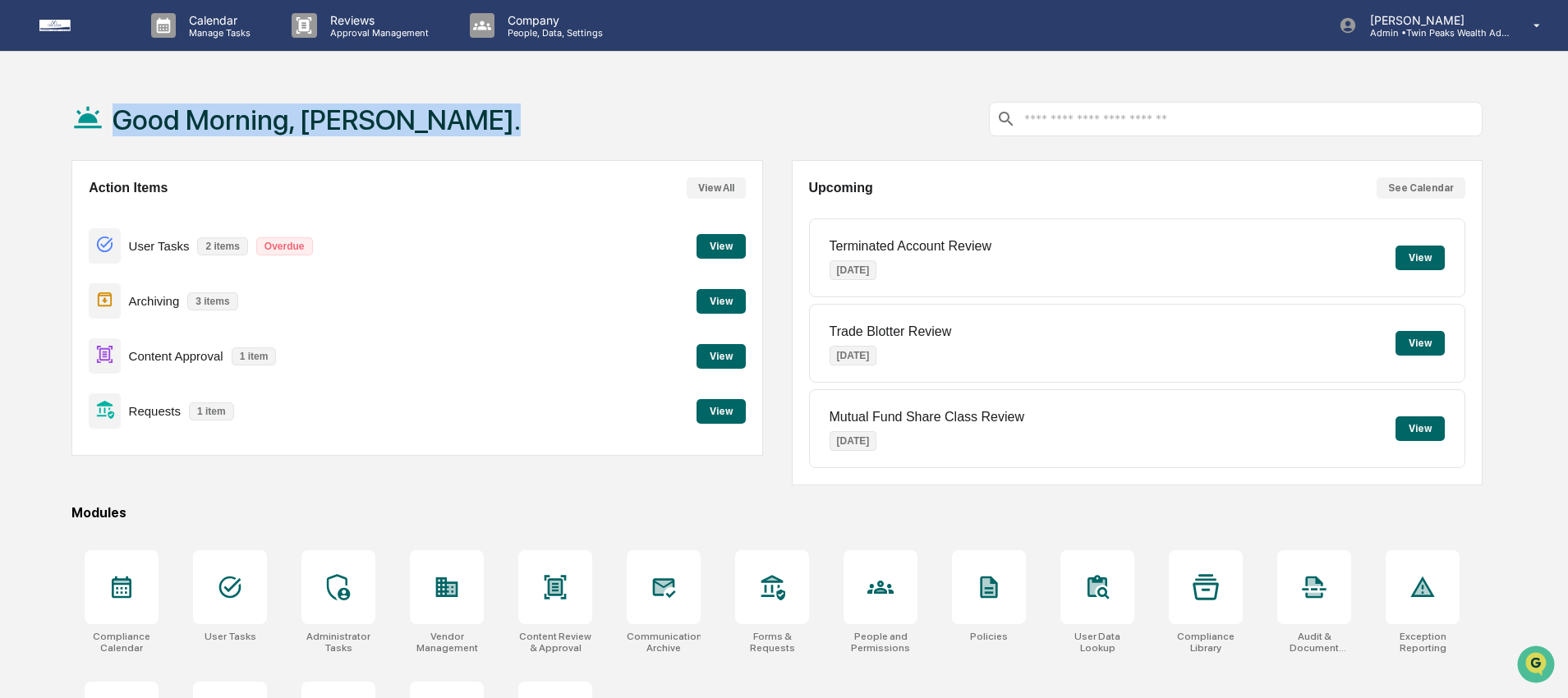
click at [289, 113] on h1 "Good Morning, [PERSON_NAME]." at bounding box center [316, 120] width 408 height 33
click at [479, 118] on div "Good Morning, [PERSON_NAME]." at bounding box center [776, 119] width 1411 height 82
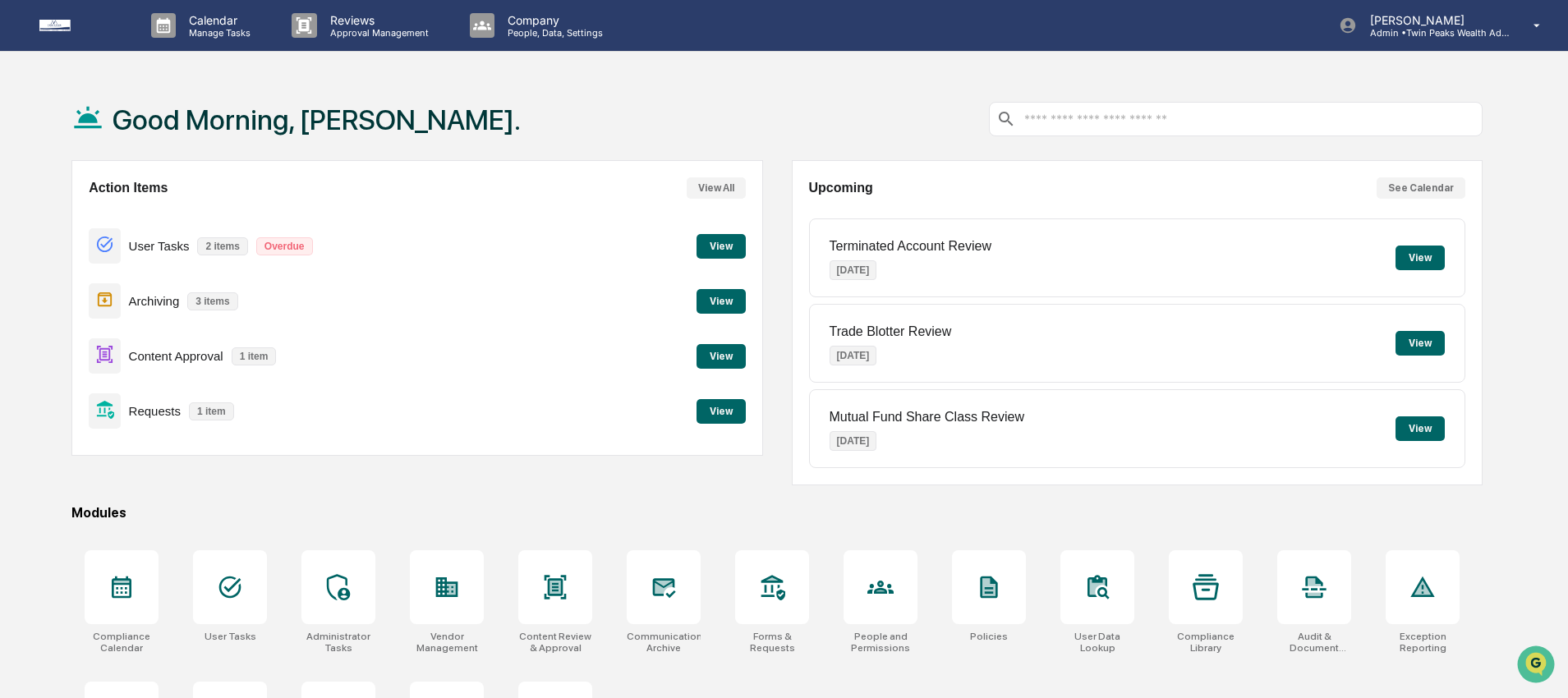
click at [723, 416] on button "View" at bounding box center [721, 411] width 49 height 25
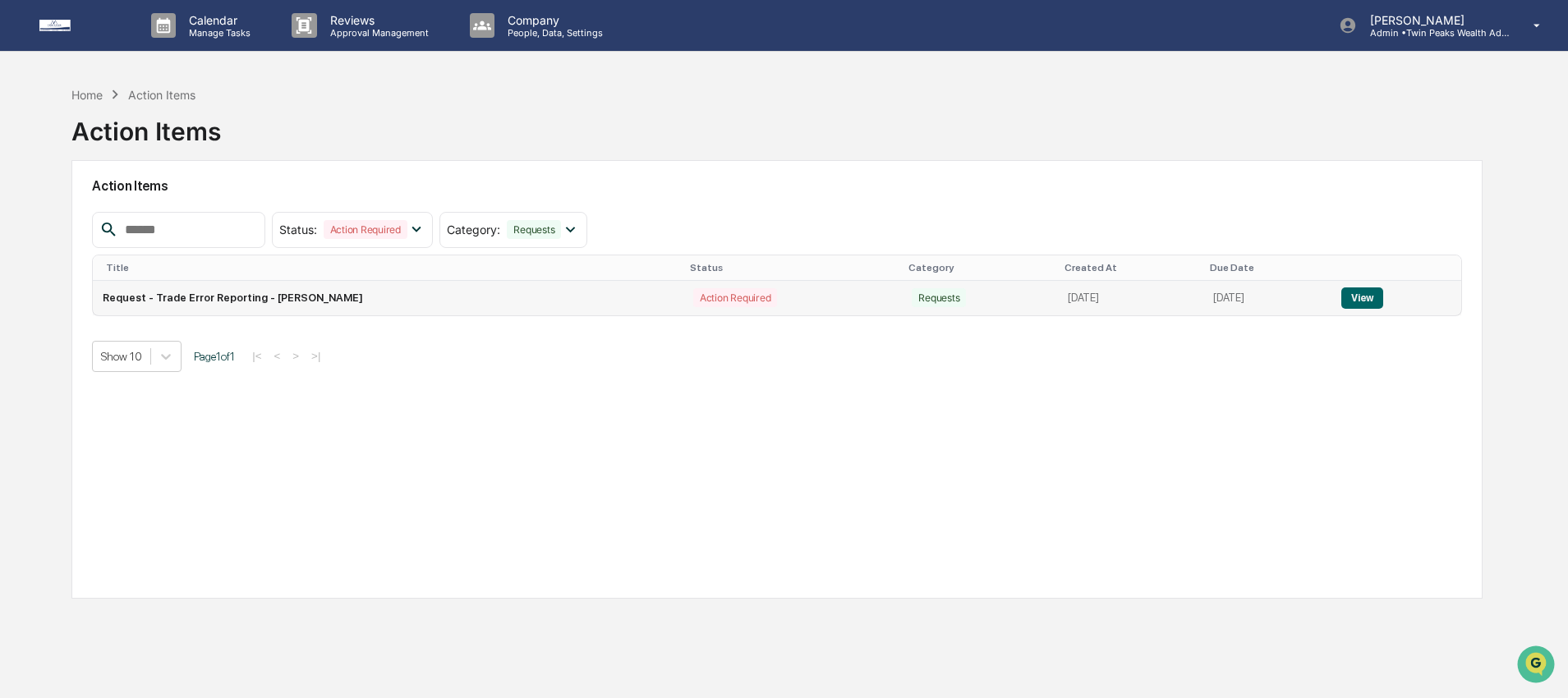
click at [1380, 299] on button "View" at bounding box center [1361, 299] width 42 height 22
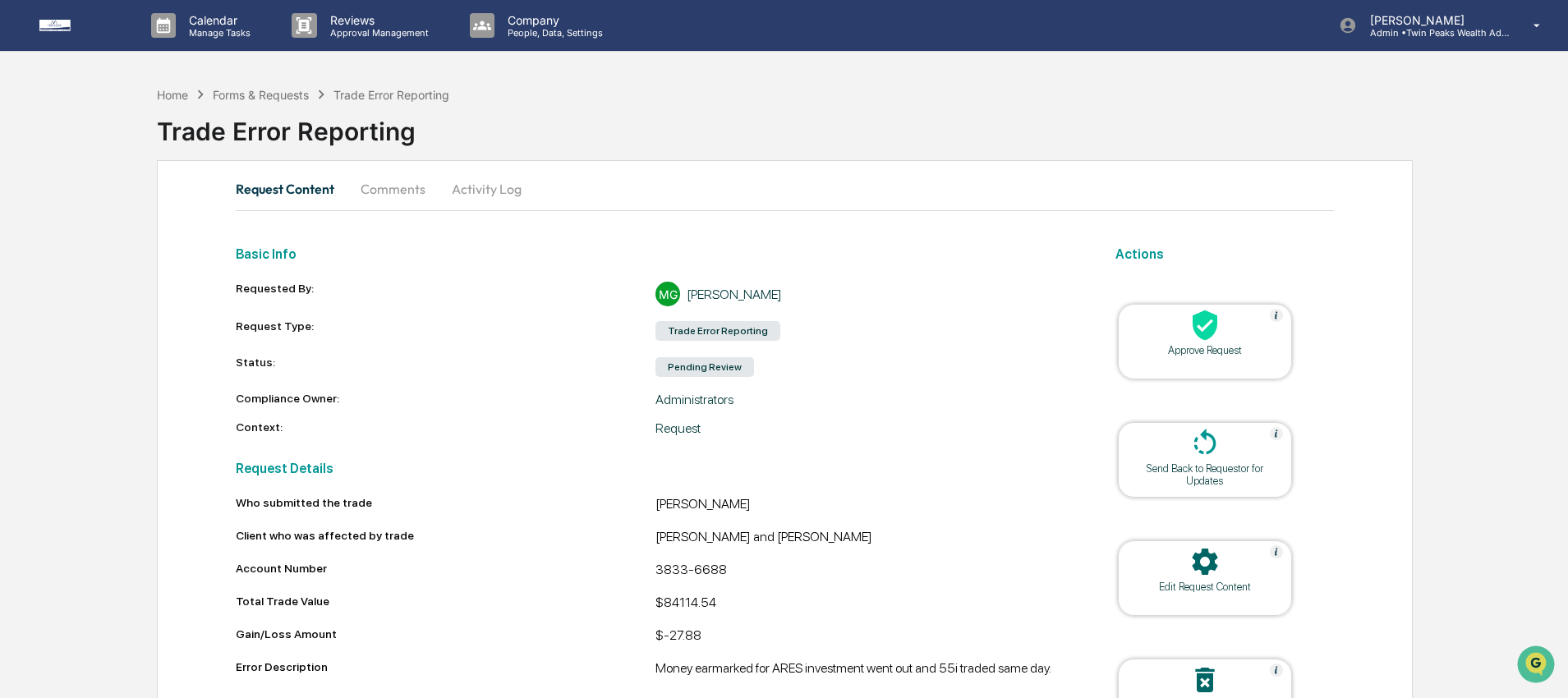
click at [744, 100] on div "Home Forms & Requests Trade Error Reporting Trade Error Reporting" at bounding box center [862, 119] width 1411 height 67
click at [738, 144] on div "Trade Error Reporting" at bounding box center [862, 125] width 1411 height 43
click at [1195, 340] on icon at bounding box center [1204, 324] width 33 height 33
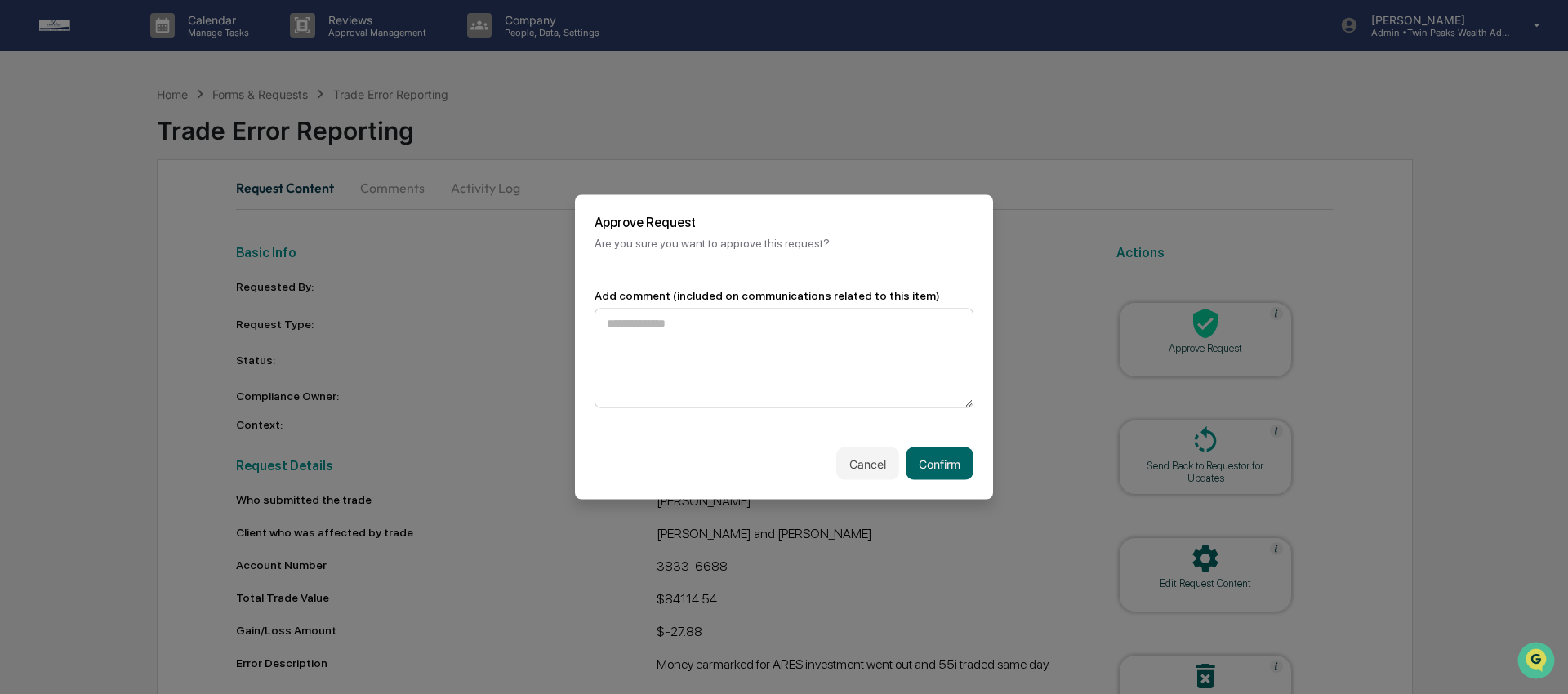
click at [752, 325] on textarea at bounding box center [784, 358] width 378 height 99
click at [932, 467] on button "Confirm" at bounding box center [939, 463] width 68 height 32
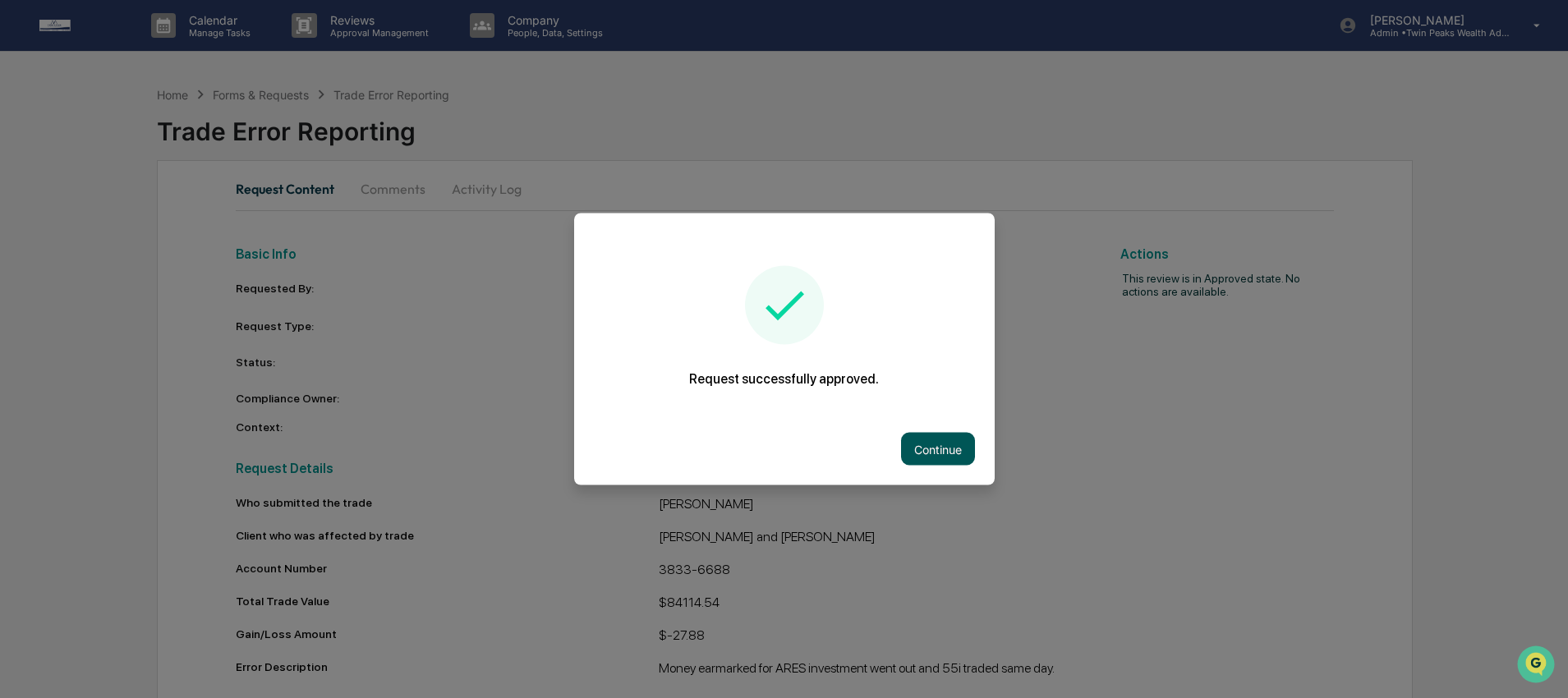
click at [959, 456] on button "Continue" at bounding box center [937, 449] width 74 height 33
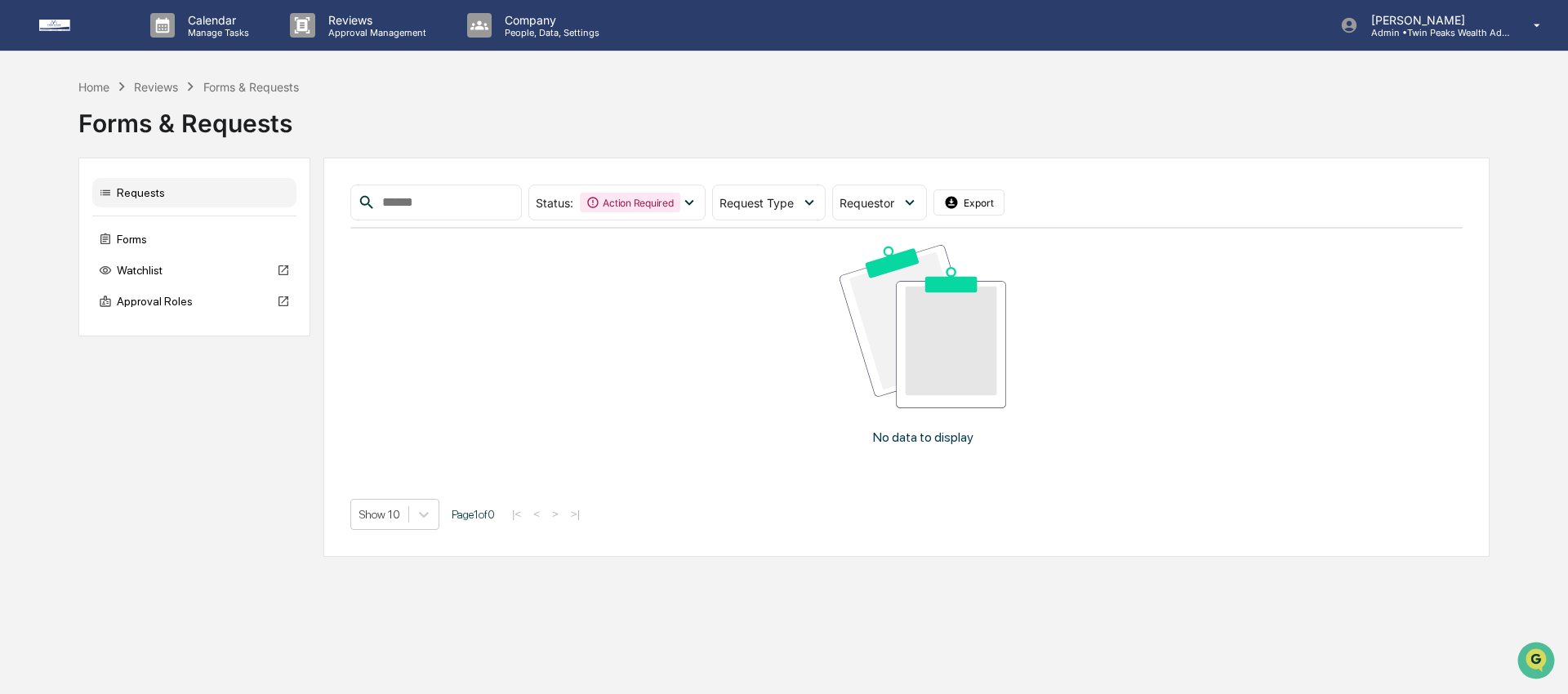
click at [850, 105] on div "Forms & Requests" at bounding box center [784, 116] width 1411 height 42
click at [1163, 89] on div "Home Reviews Forms & Requests Forms & Requests" at bounding box center [784, 111] width 1411 height 67
click at [1132, 99] on div "Forms & Requests" at bounding box center [784, 116] width 1411 height 42
click at [1104, 109] on div "Forms & Requests" at bounding box center [784, 116] width 1411 height 42
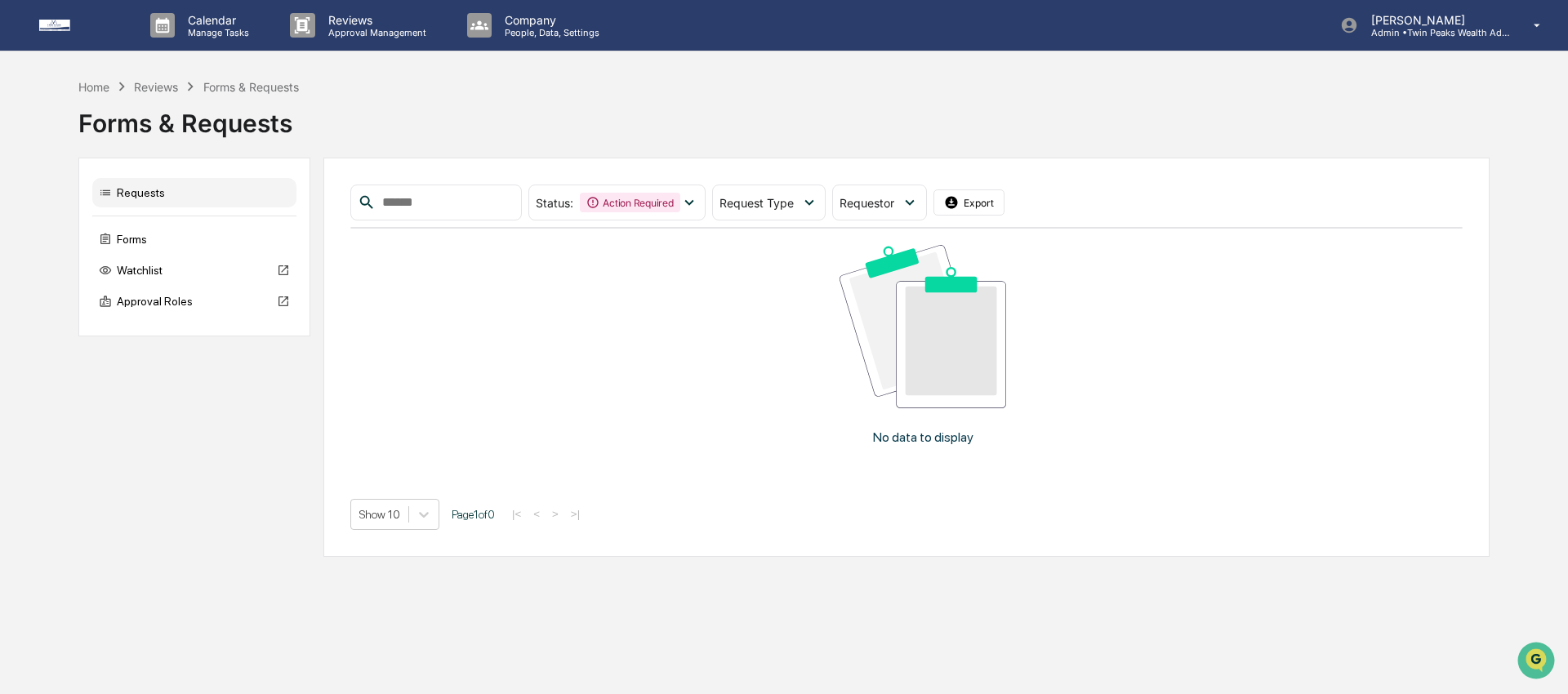
click at [1100, 113] on div "Forms & Requests" at bounding box center [784, 116] width 1411 height 42
click at [1149, 103] on div "Forms & Requests" at bounding box center [784, 116] width 1411 height 42
click at [1141, 109] on div "Forms & Requests" at bounding box center [784, 116] width 1411 height 42
click at [973, 98] on div "Forms & Requests" at bounding box center [784, 116] width 1411 height 42
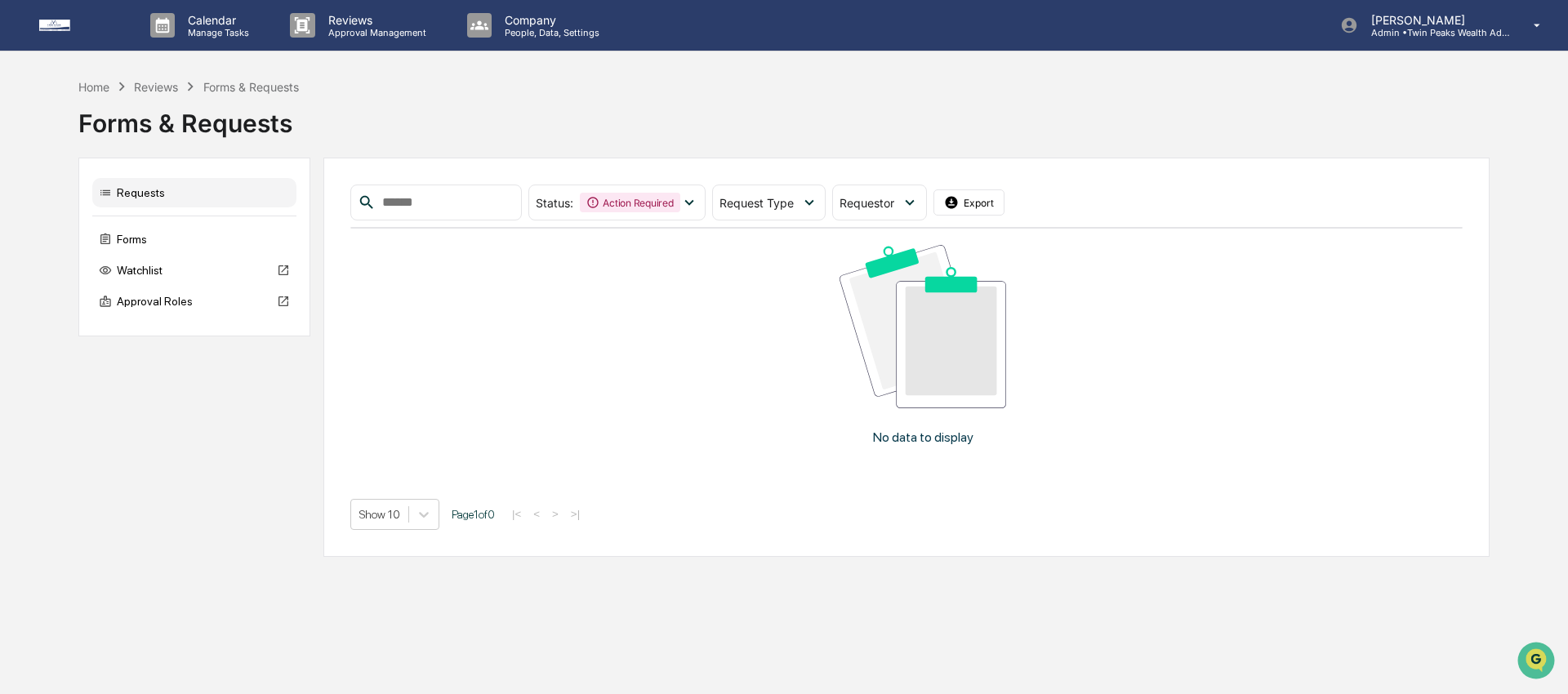
click at [594, 102] on div "Forms & Requests" at bounding box center [784, 116] width 1411 height 42
click at [88, 88] on div "Home" at bounding box center [94, 87] width 31 height 14
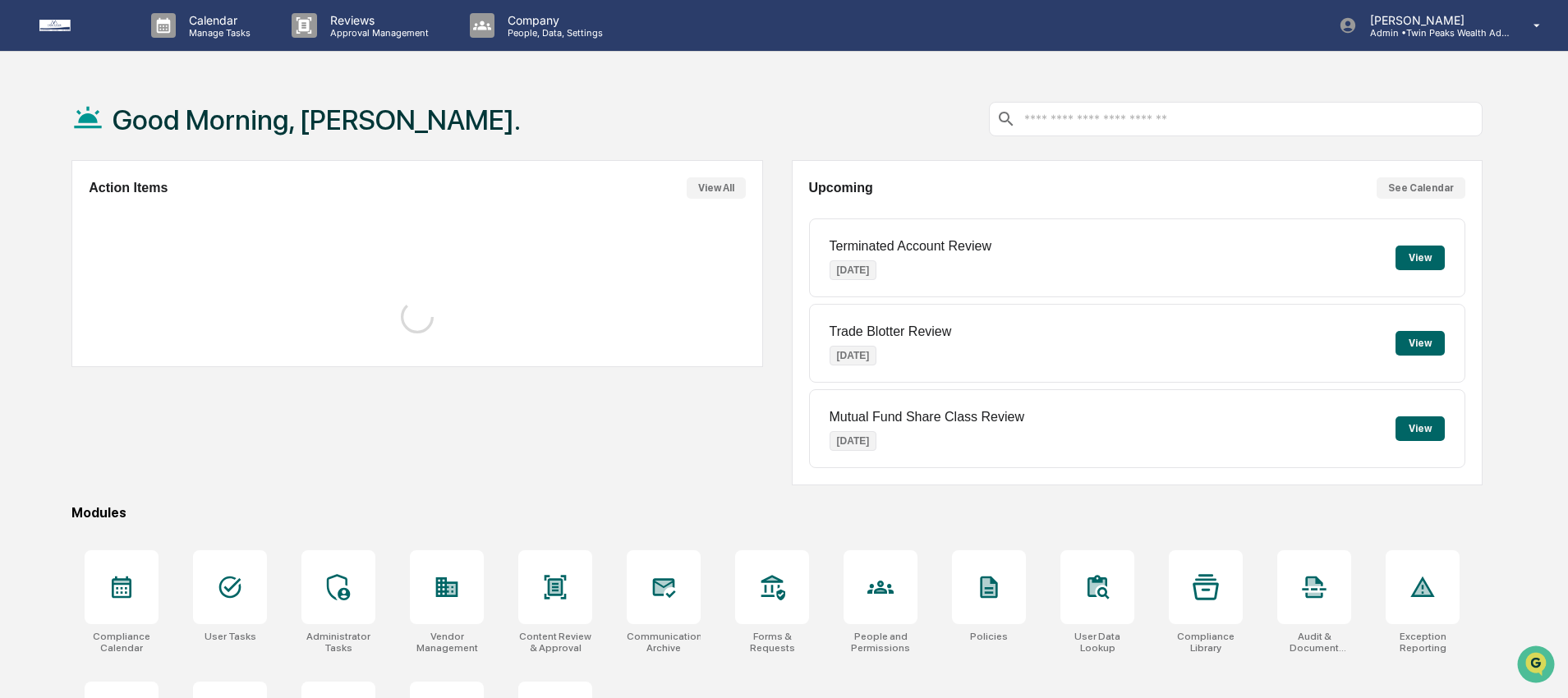
click at [57, 175] on div "Good Morning, [PERSON_NAME]. Action Items View All Upcoming See Calendar Termin…" at bounding box center [776, 436] width 1460 height 717
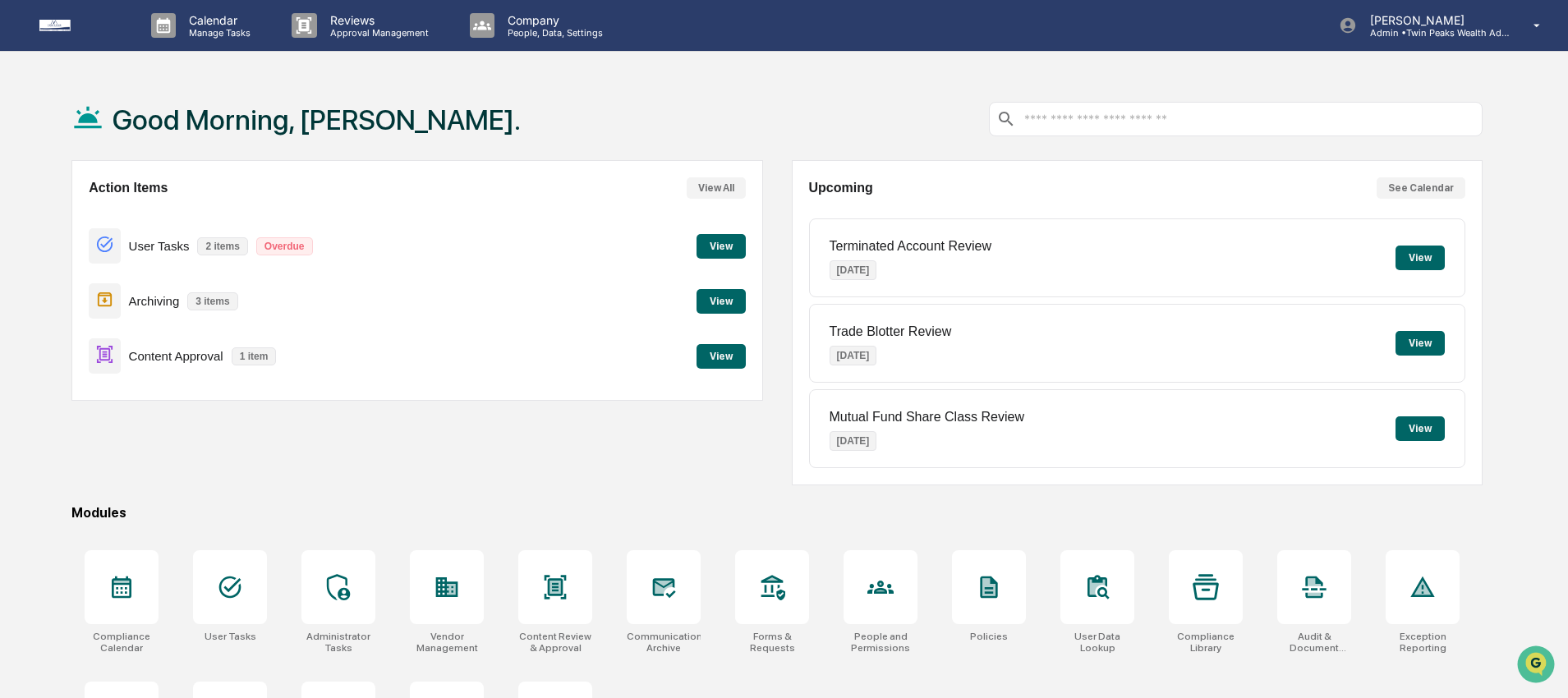
click at [735, 361] on button "View" at bounding box center [721, 356] width 49 height 25
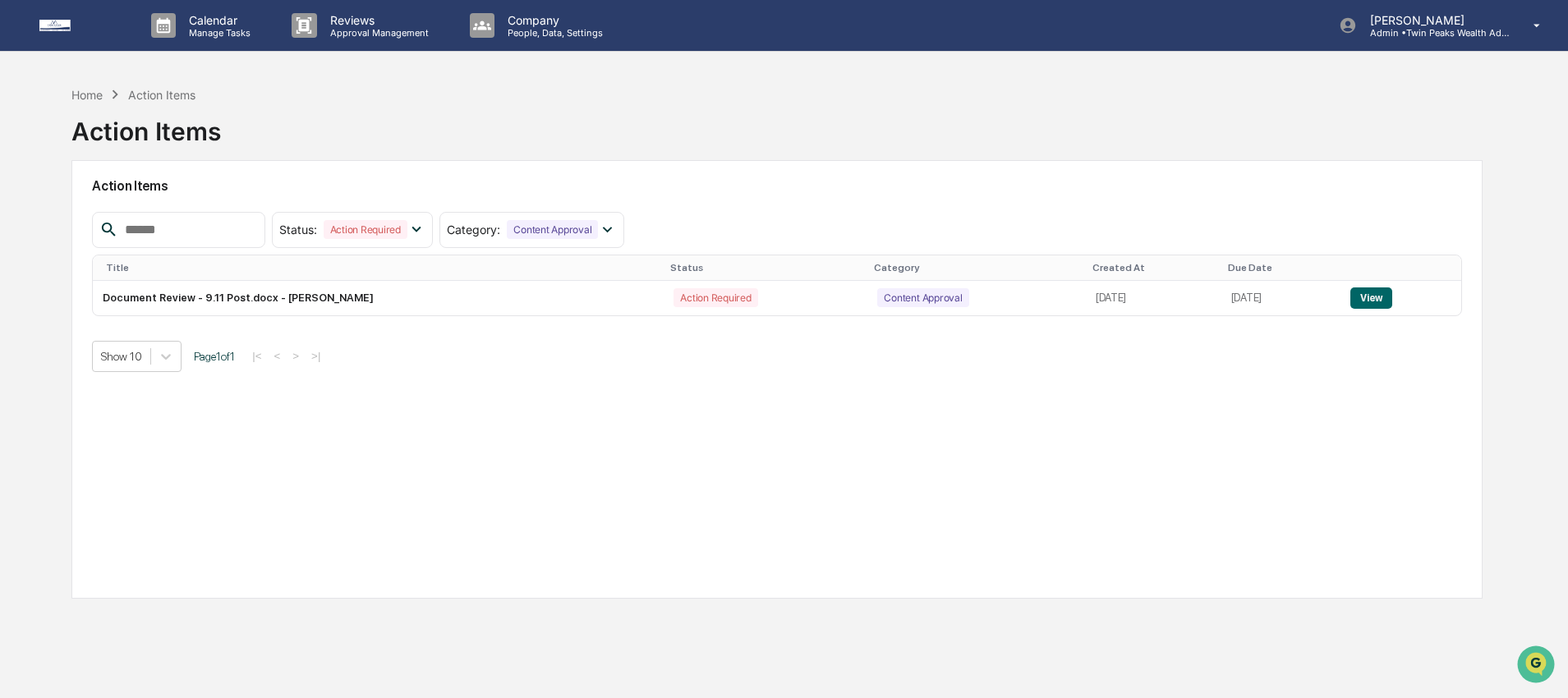
click at [379, 148] on div "Home Action Items Action Items" at bounding box center [776, 119] width 1411 height 82
click at [1392, 292] on button "View" at bounding box center [1371, 299] width 42 height 22
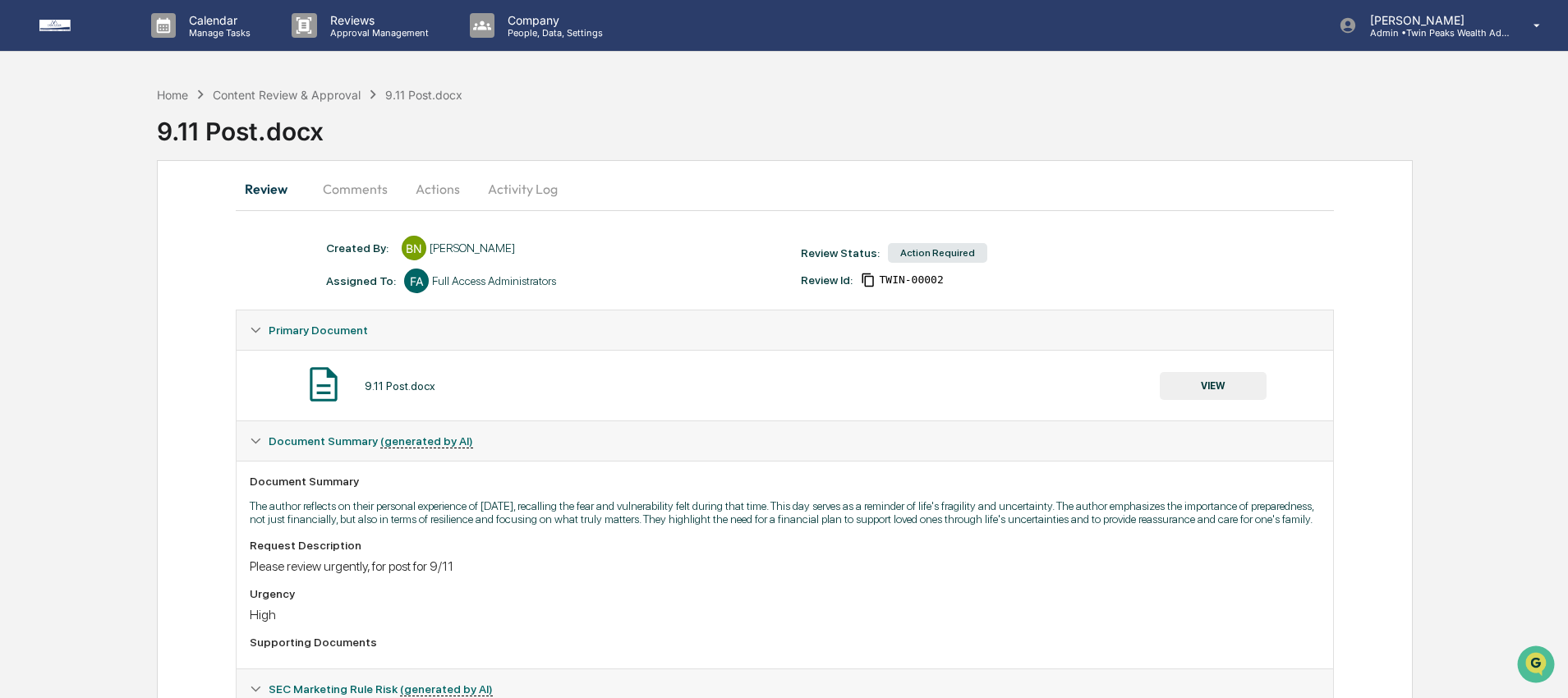
click at [346, 187] on button "Comments" at bounding box center [355, 189] width 91 height 40
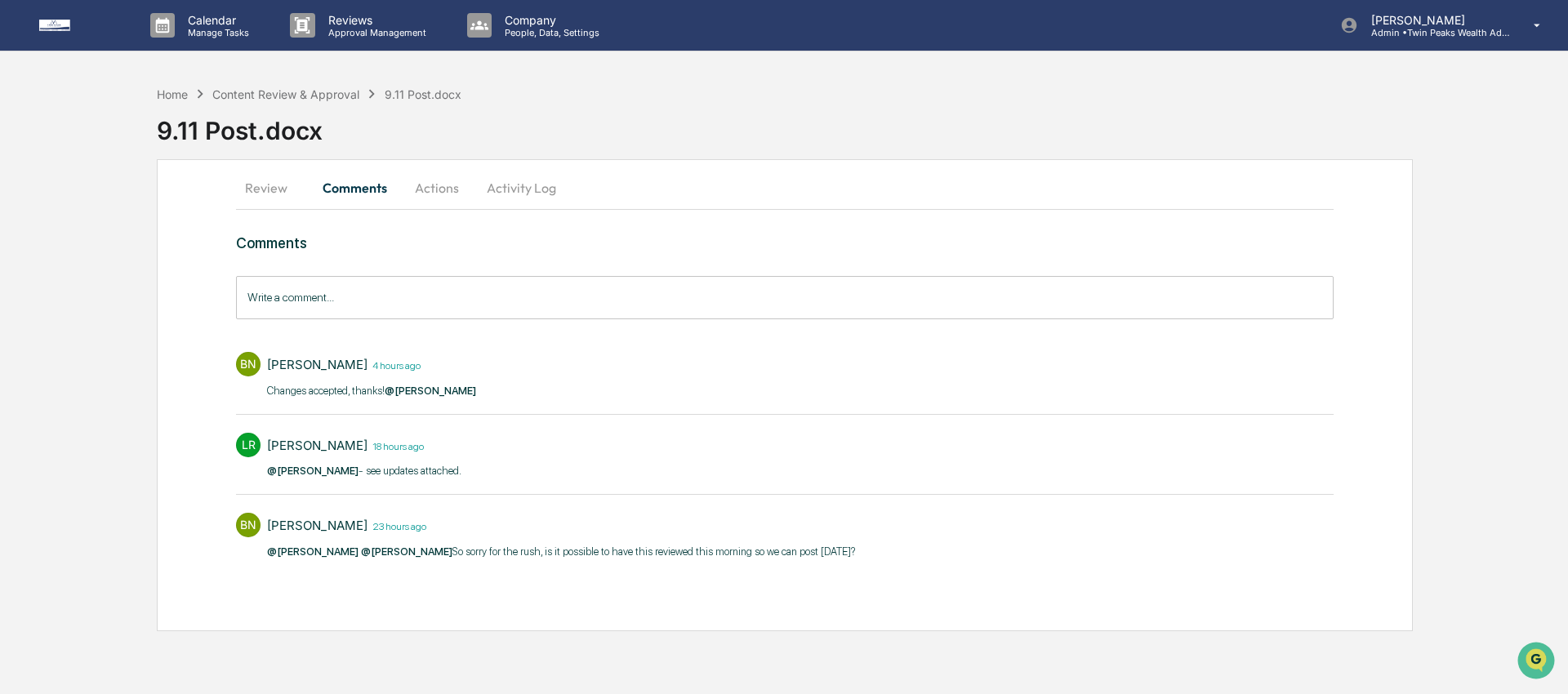
click at [436, 191] on button "Actions" at bounding box center [436, 188] width 74 height 39
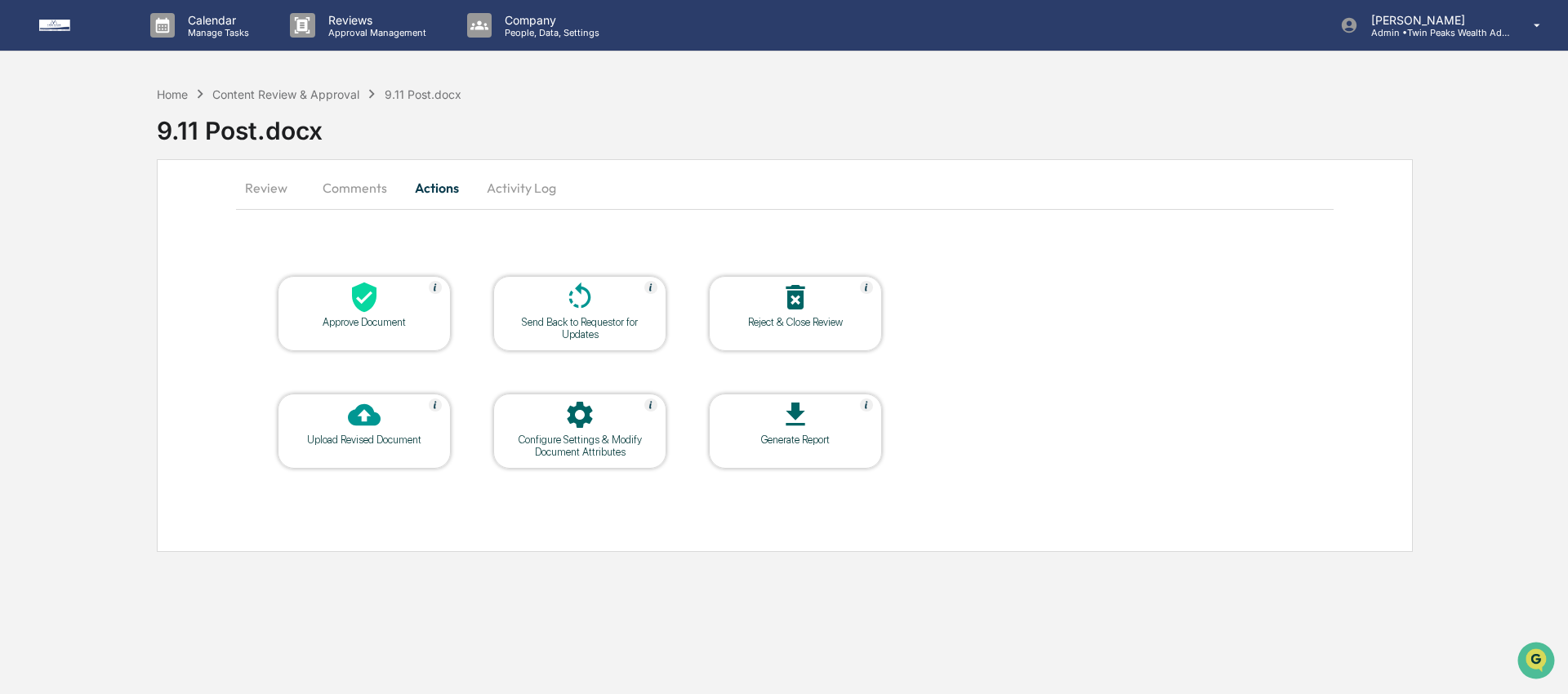
click at [356, 187] on button "Comments" at bounding box center [355, 188] width 90 height 39
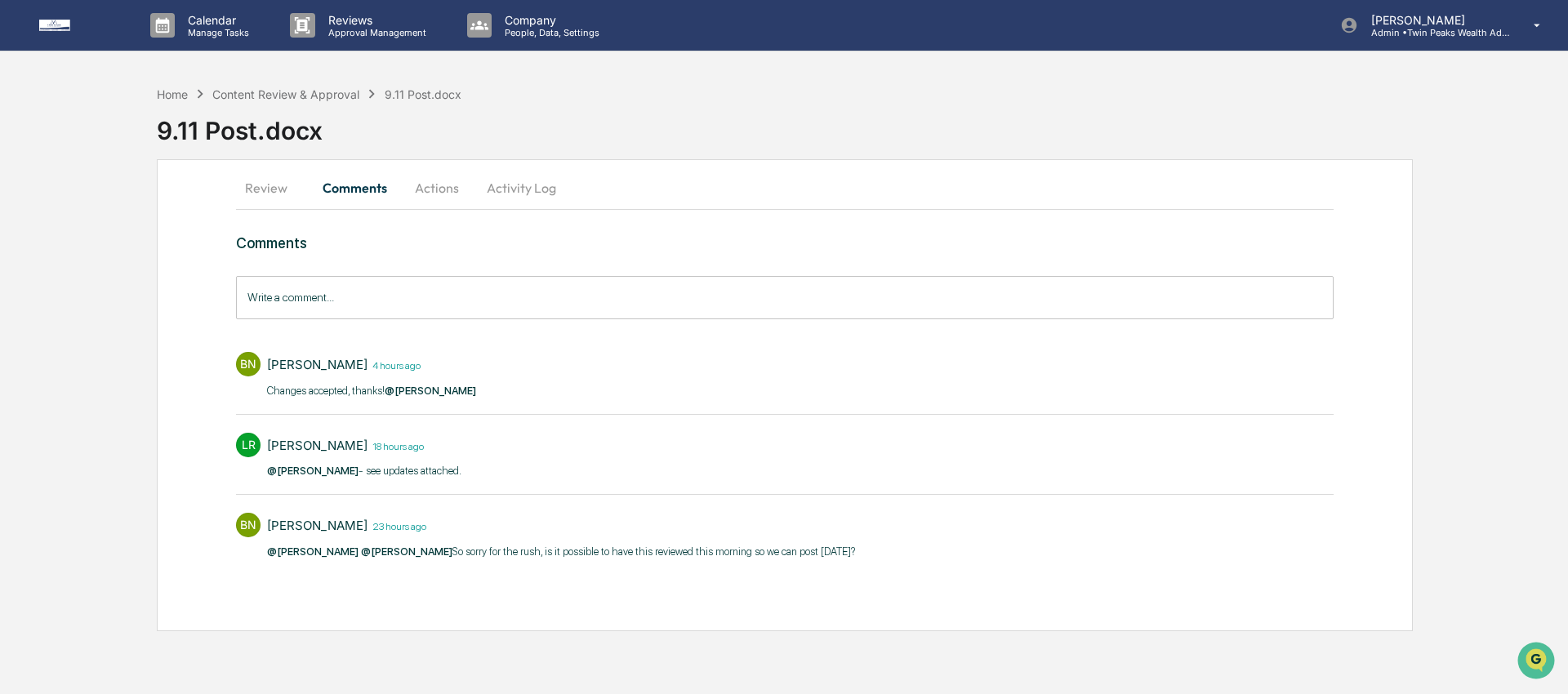
click at [436, 183] on button "Actions" at bounding box center [436, 188] width 74 height 39
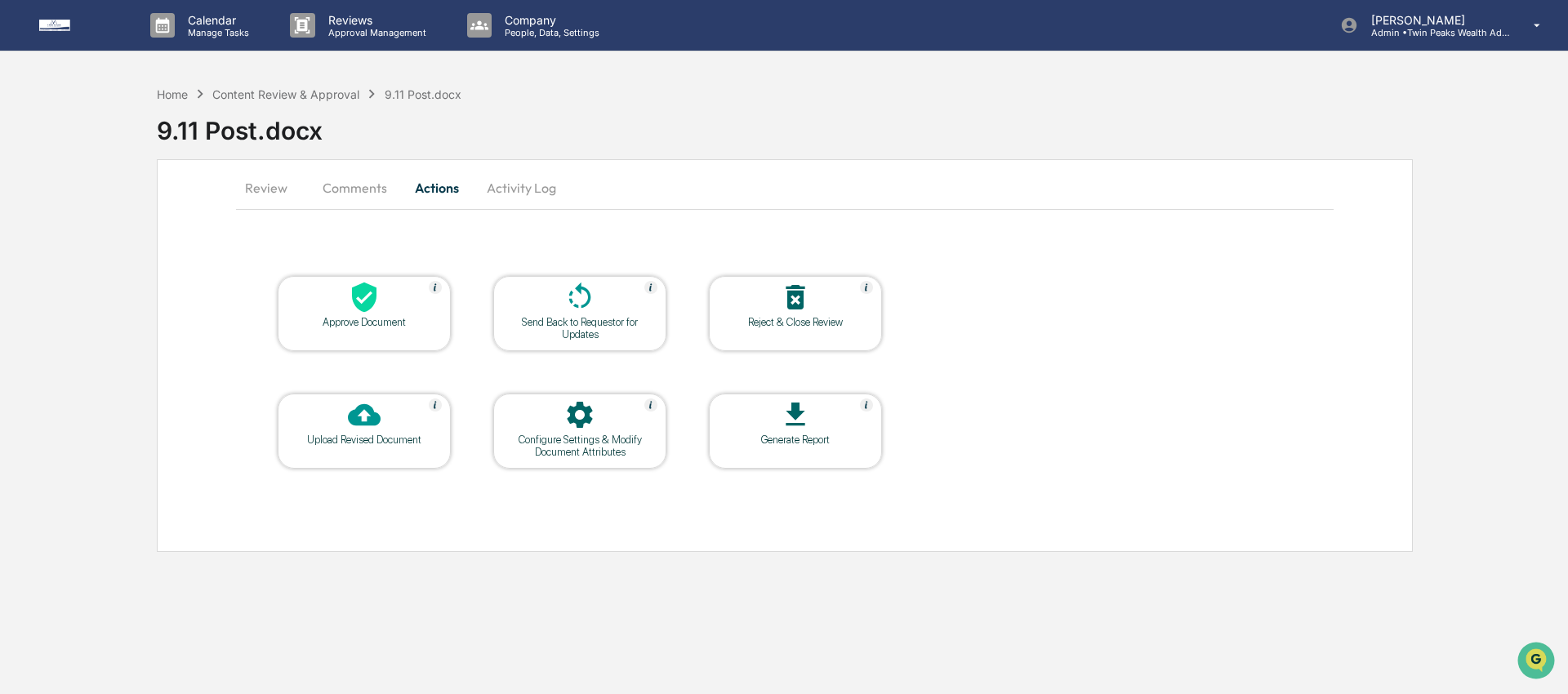
click at [731, 108] on div "9.11 Post.docx" at bounding box center [861, 124] width 1411 height 42
click at [747, 133] on div "9.11 Post.docx" at bounding box center [861, 124] width 1411 height 42
click at [260, 186] on button "Review" at bounding box center [272, 188] width 74 height 39
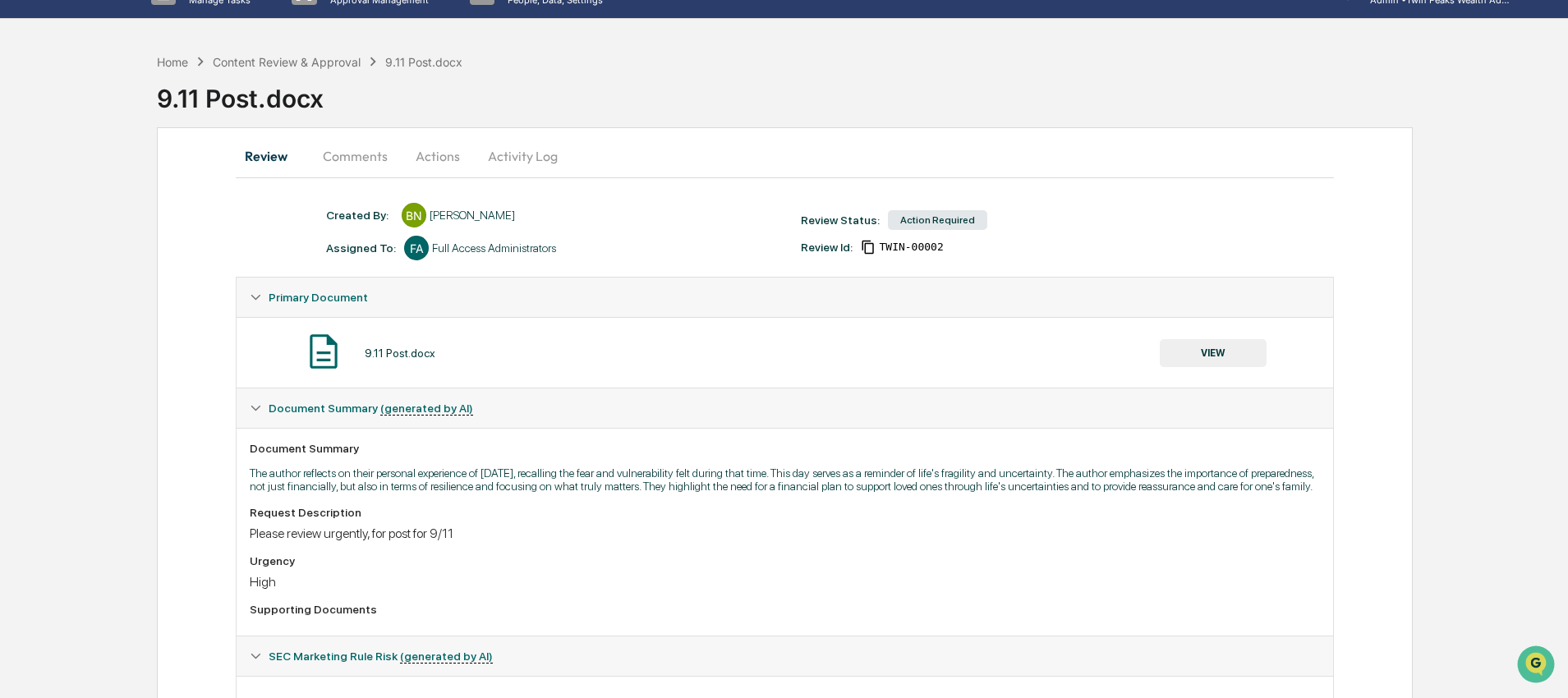
scroll to position [105, 0]
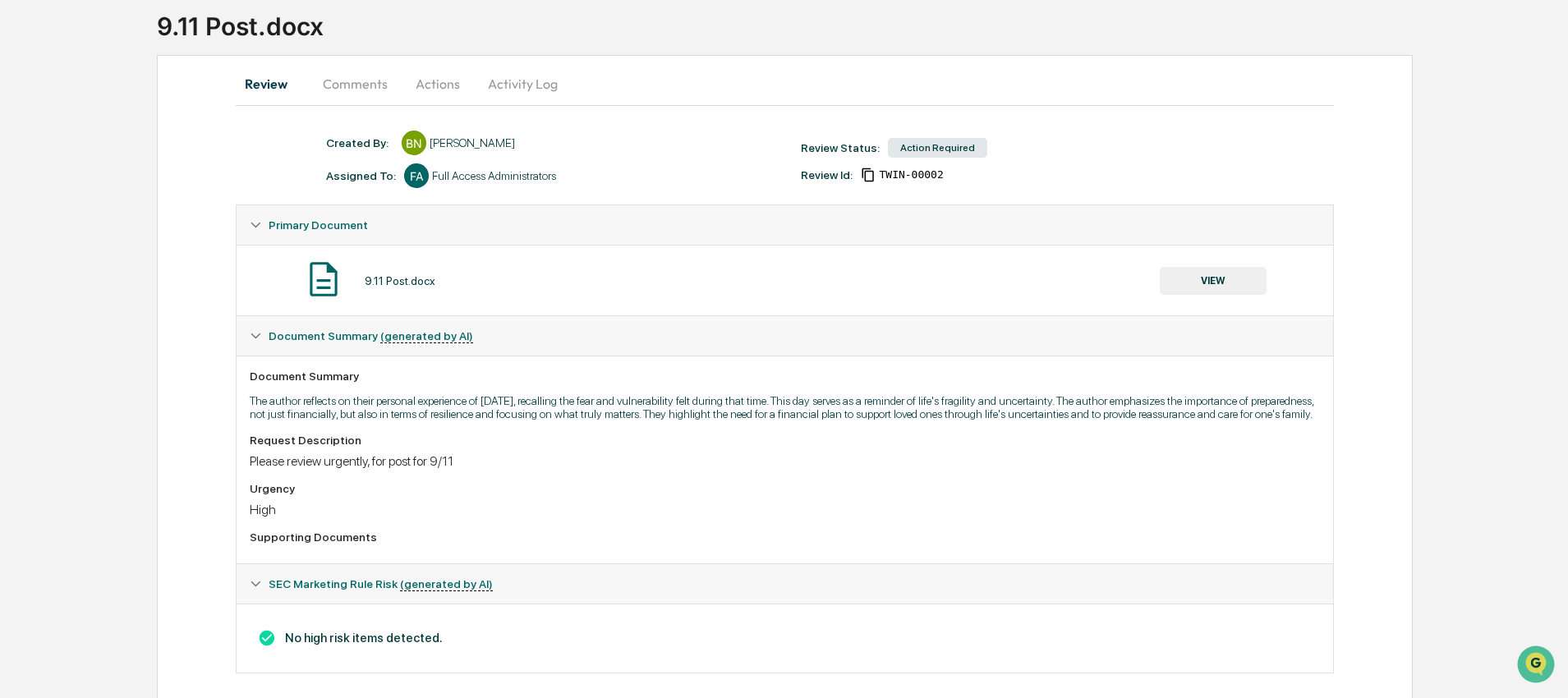
click at [1224, 281] on button "VIEW" at bounding box center [1213, 281] width 107 height 28
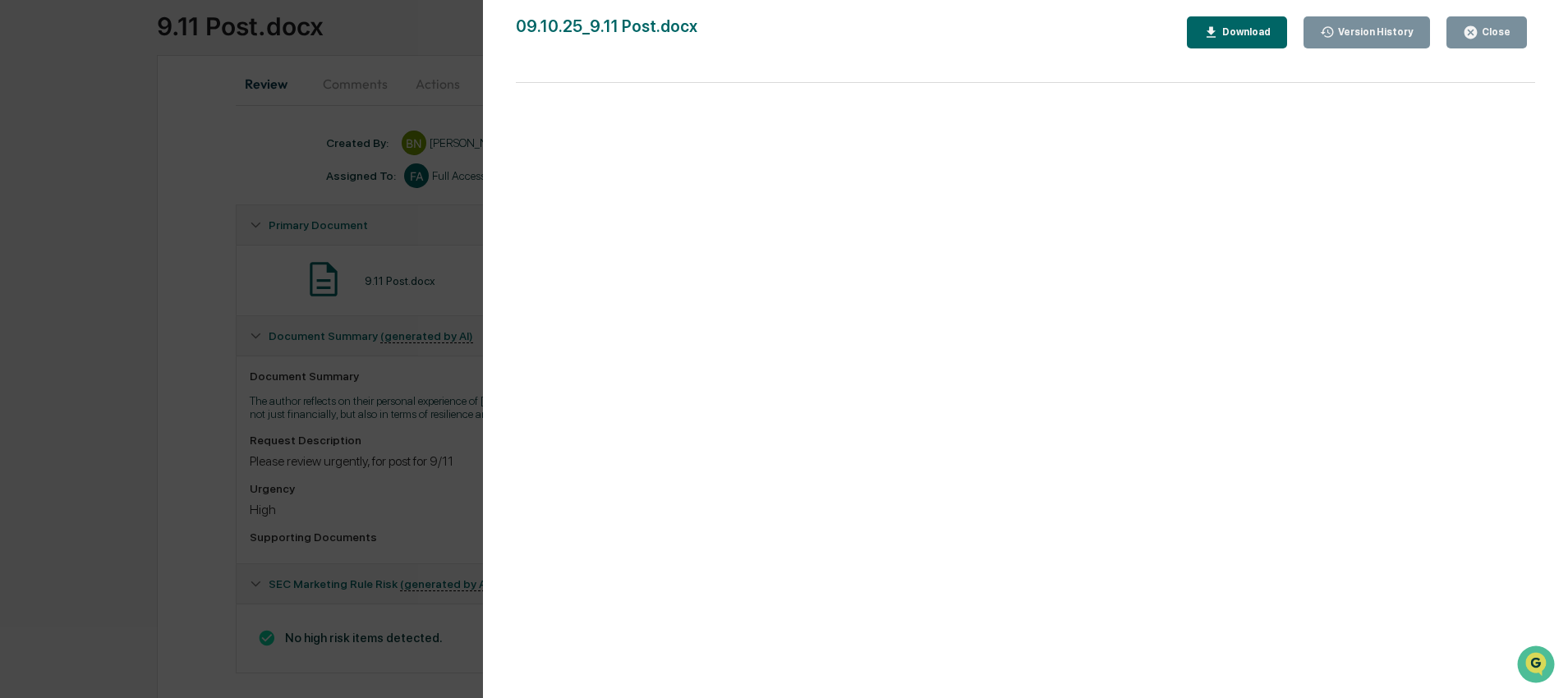
click at [1502, 32] on div "Close" at bounding box center [1494, 33] width 32 height 12
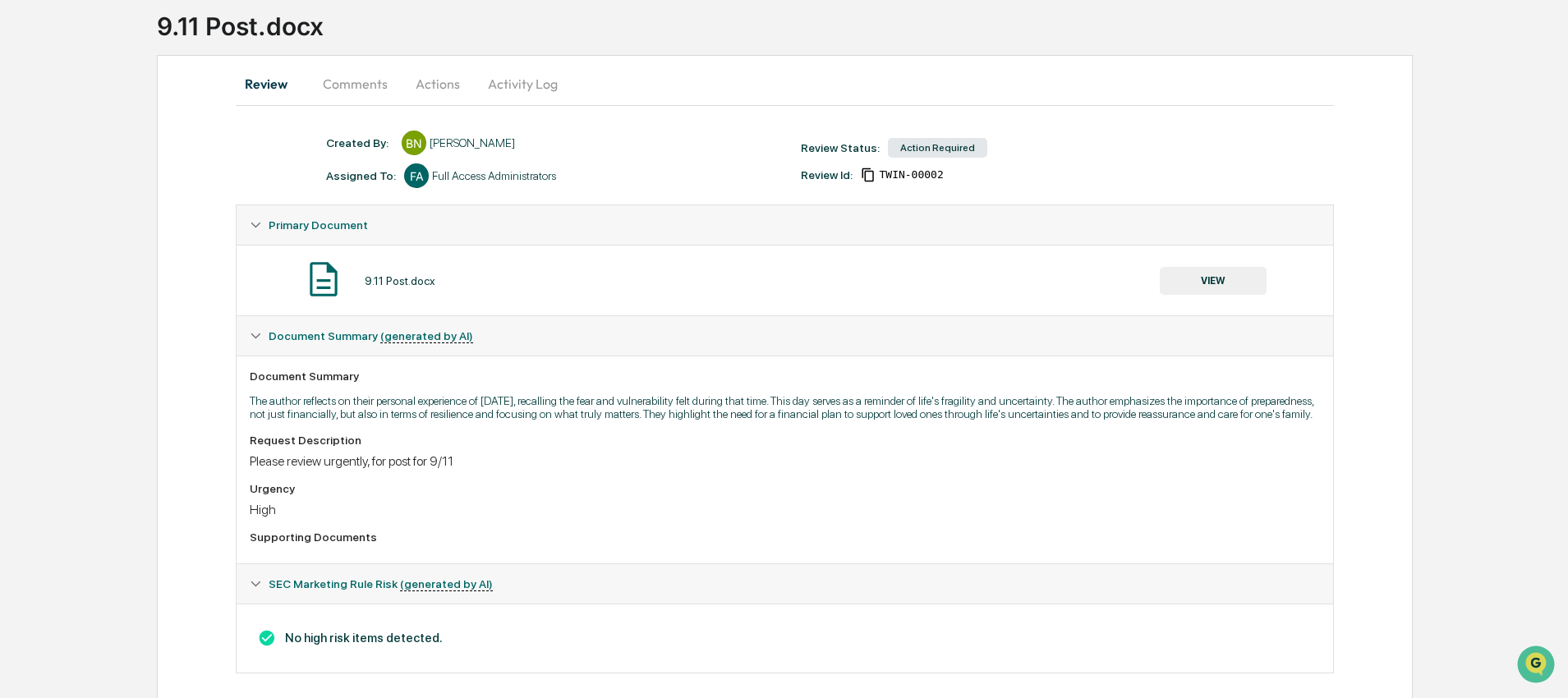
click at [426, 89] on button "Actions" at bounding box center [437, 84] width 74 height 40
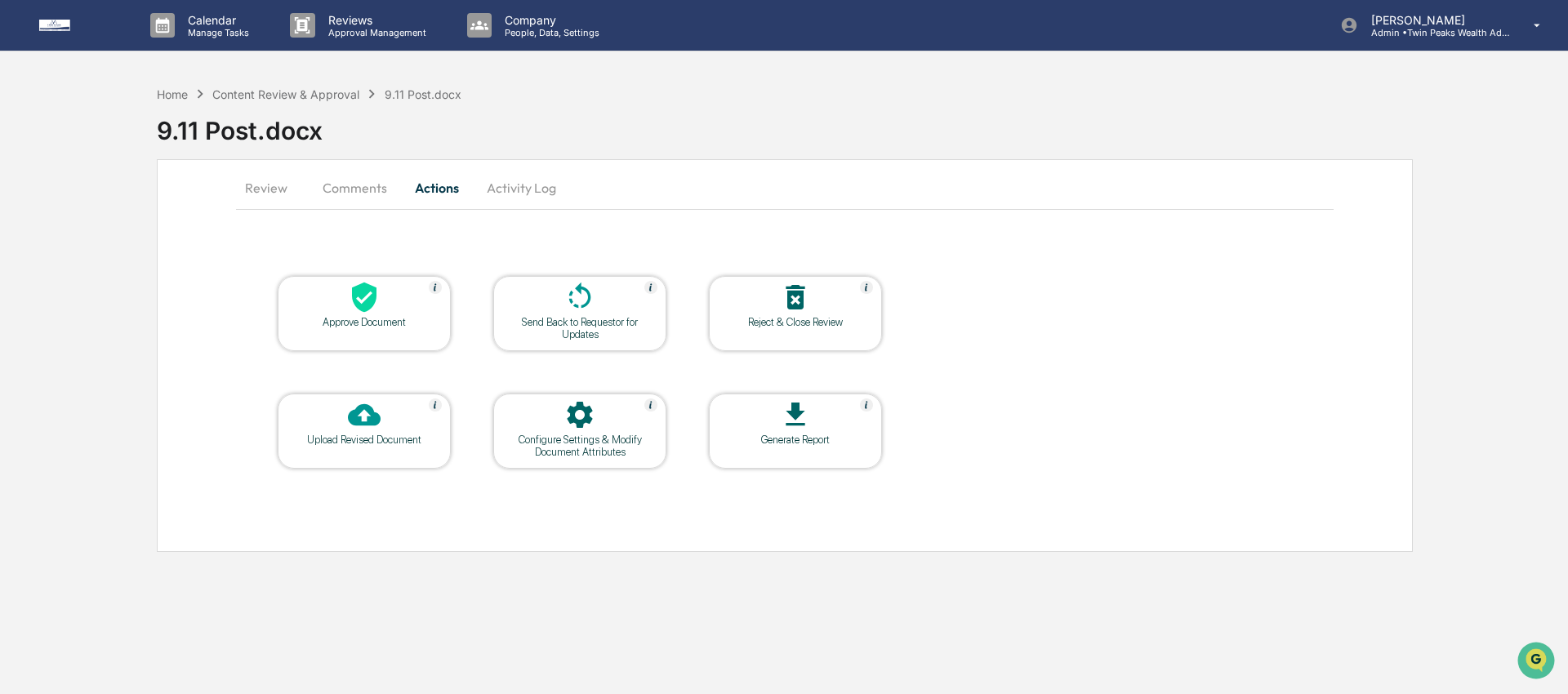
click at [385, 316] on div "Approve Document" at bounding box center [365, 321] width 147 height 12
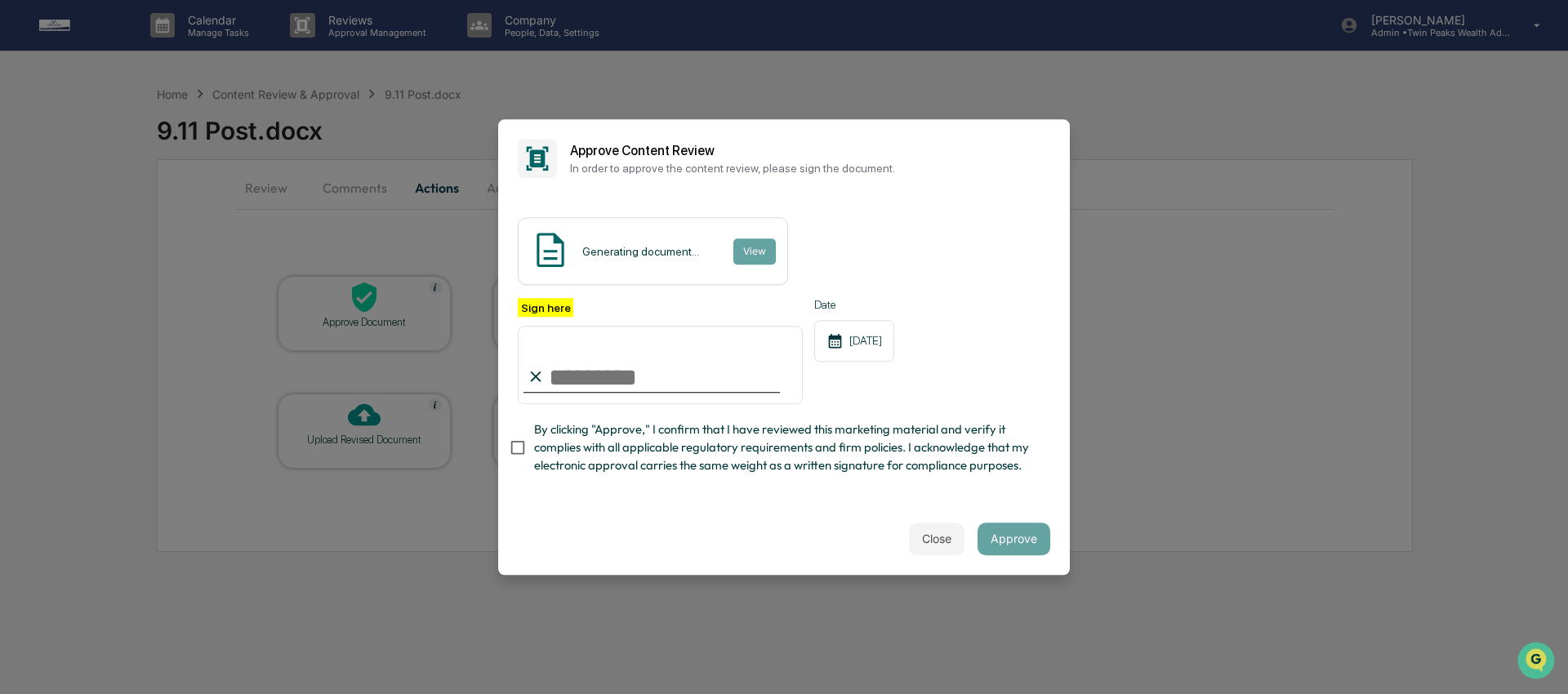
type input "**********"
click at [1009, 419] on div "**********" at bounding box center [784, 390] width 533 height 186
click at [656, 384] on input "**********" at bounding box center [661, 365] width 285 height 79
click at [930, 415] on div "**********" at bounding box center [784, 390] width 533 height 186
click at [651, 370] on input "**********" at bounding box center [661, 365] width 285 height 79
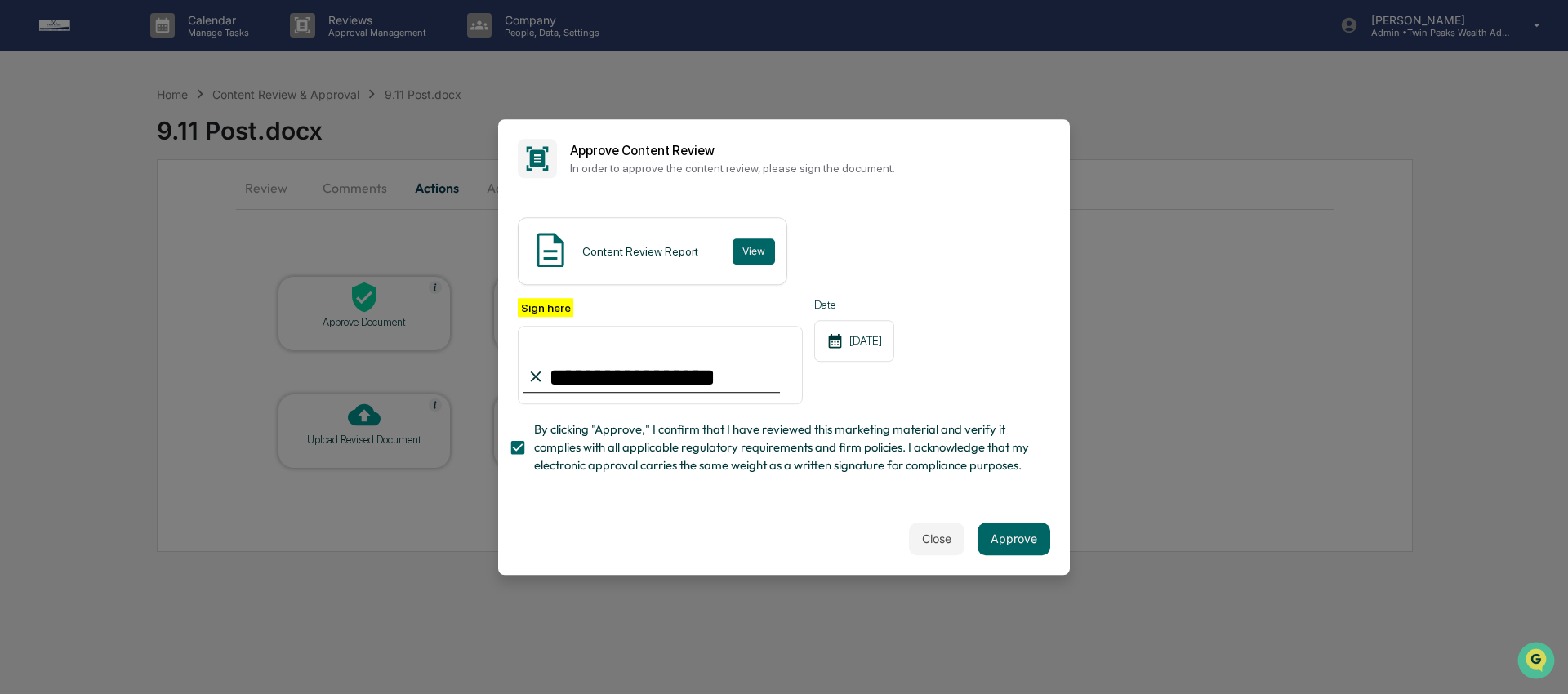
click at [641, 305] on div "**********" at bounding box center [661, 351] width 285 height 106
click at [863, 341] on div "[DATE]" at bounding box center [853, 341] width 80 height 41
click at [1020, 312] on div "**********" at bounding box center [784, 351] width 533 height 106
click at [1013, 544] on button "Approve" at bounding box center [1014, 539] width 73 height 32
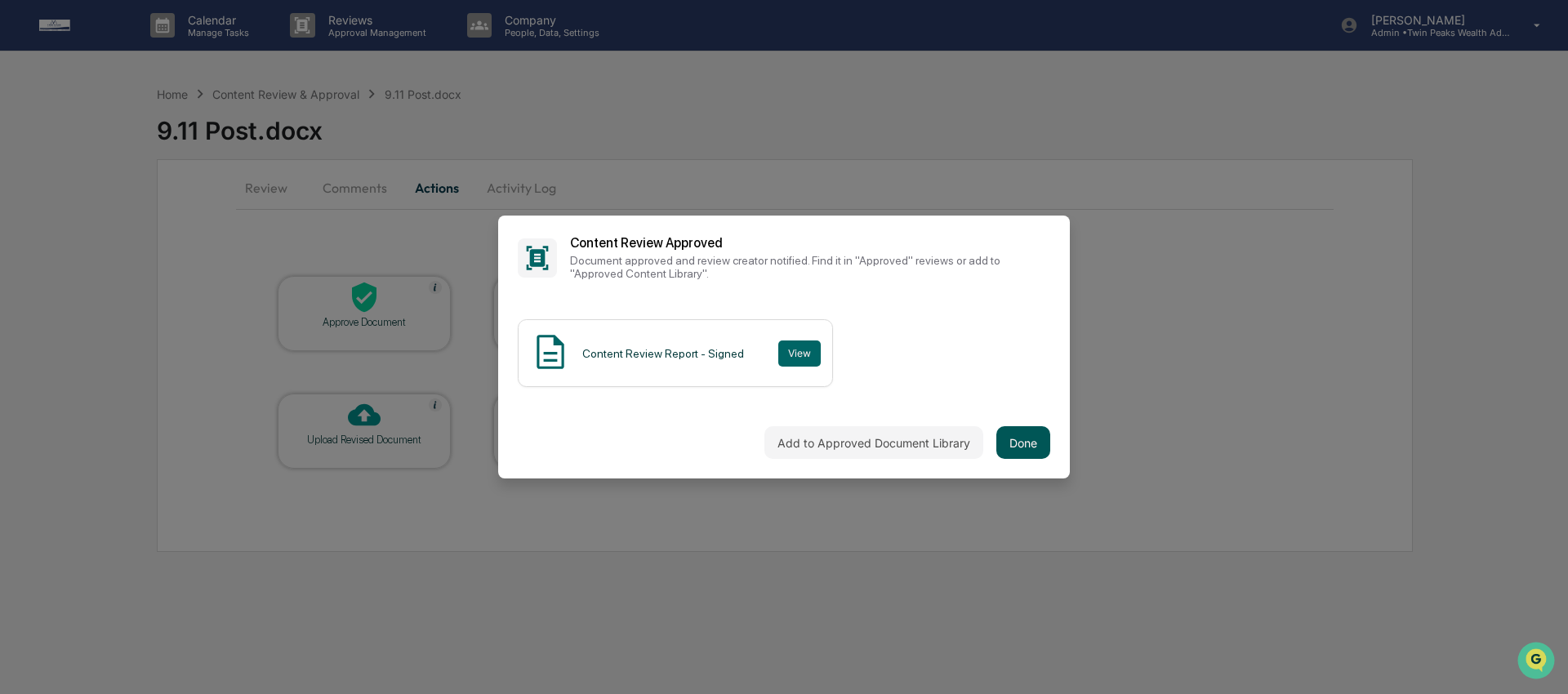
click at [1019, 447] on button "Done" at bounding box center [1022, 442] width 54 height 32
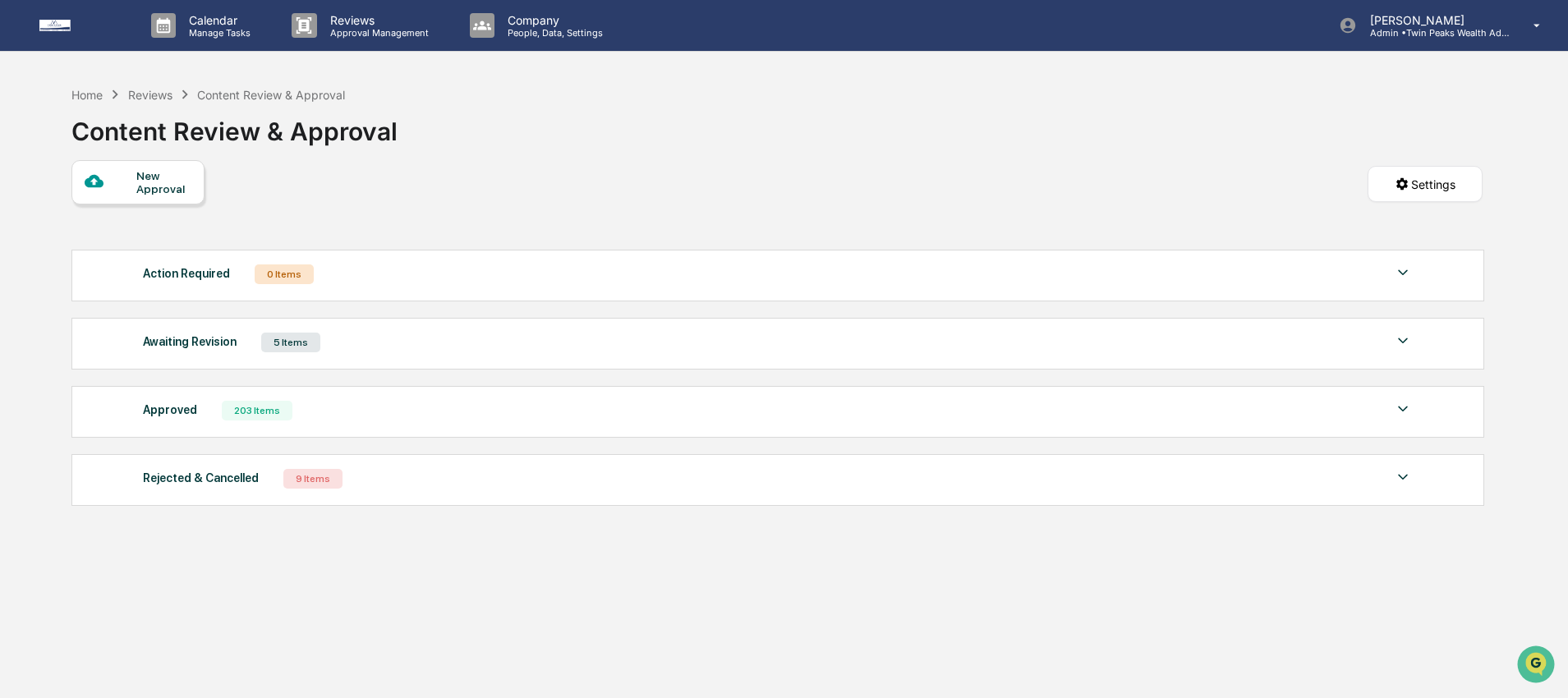
click at [557, 179] on div "New Approval Settings" at bounding box center [776, 201] width 1411 height 81
click at [85, 93] on div "Home" at bounding box center [87, 95] width 32 height 14
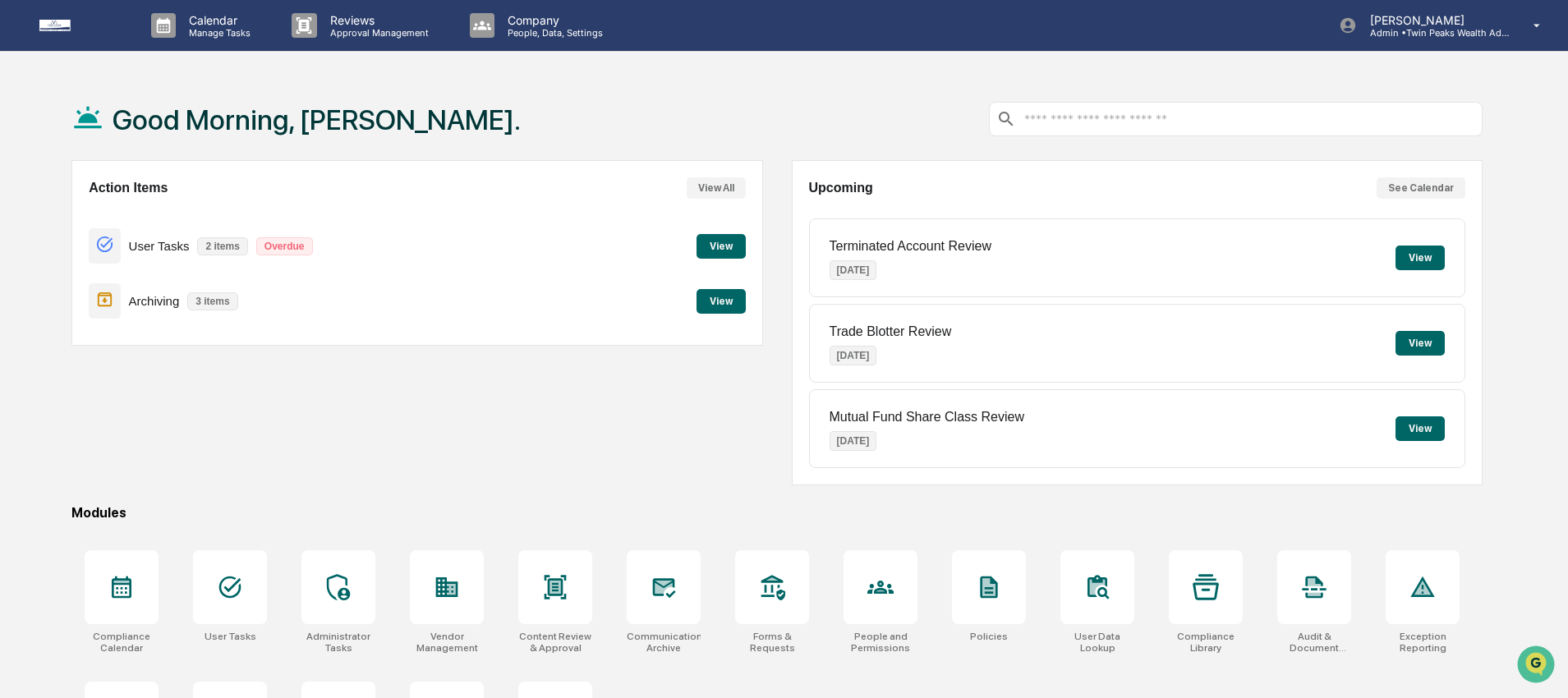
click at [761, 132] on div "Good Morning, [PERSON_NAME]." at bounding box center [776, 119] width 1411 height 82
click at [681, 121] on div "Good Morning, [PERSON_NAME]." at bounding box center [776, 119] width 1411 height 82
